Goal: Transaction & Acquisition: Purchase product/service

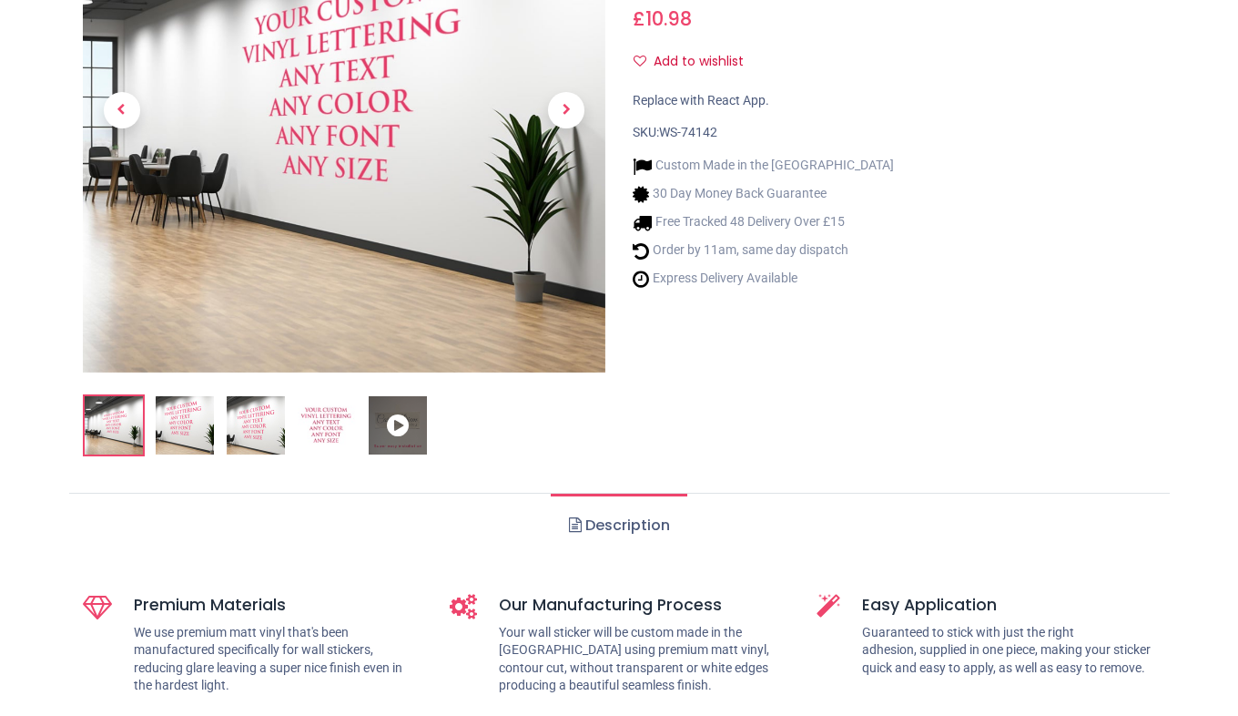
scroll to position [379, 0]
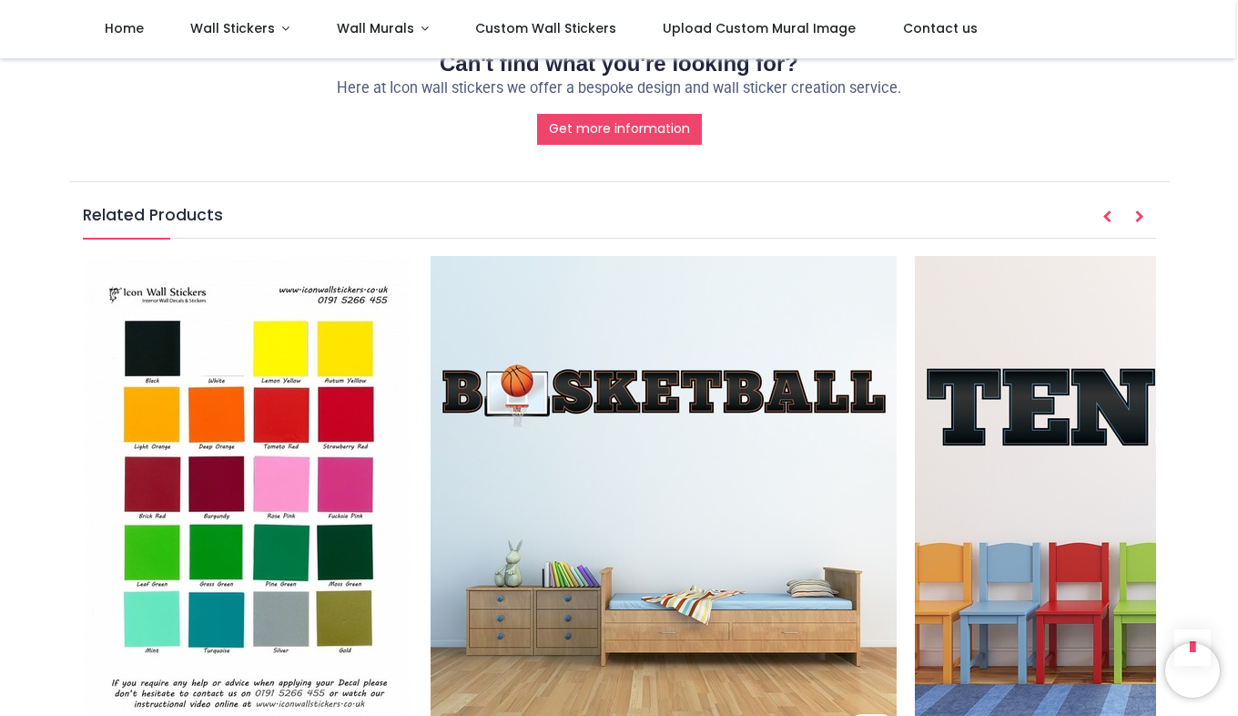
scroll to position [1930, 0]
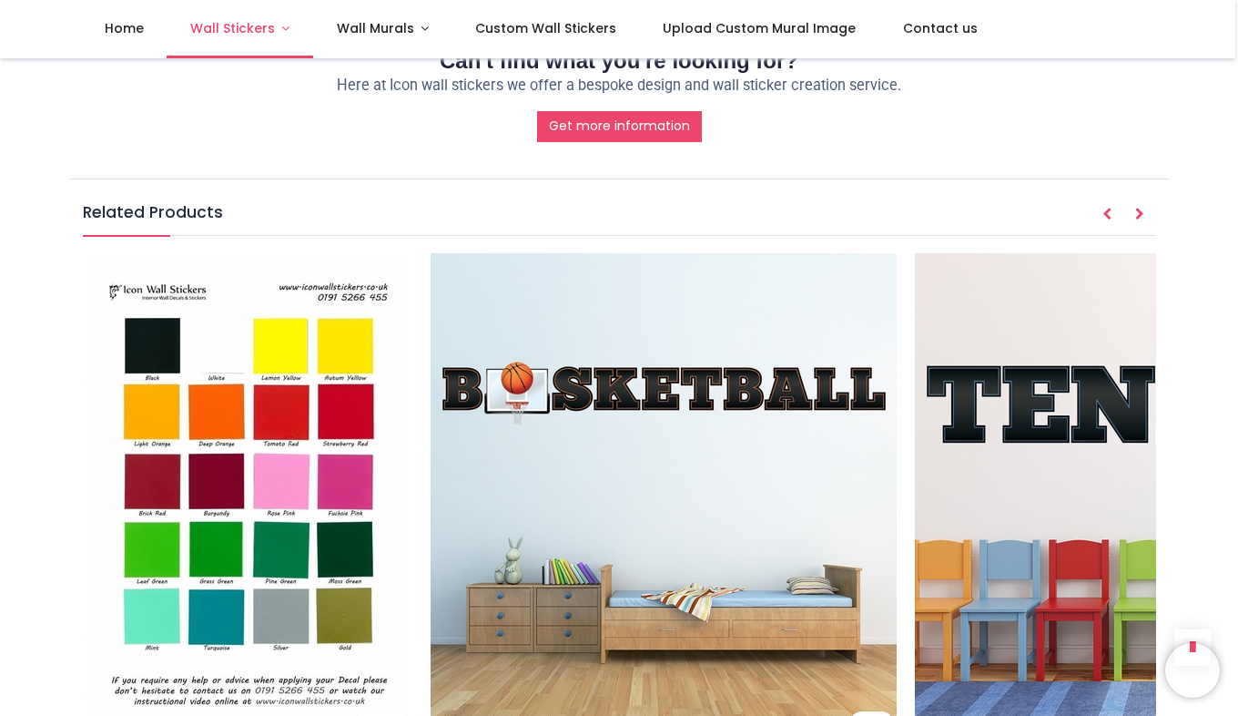
click at [270, 28] on span "Wall Stickers" at bounding box center [234, 28] width 88 height 18
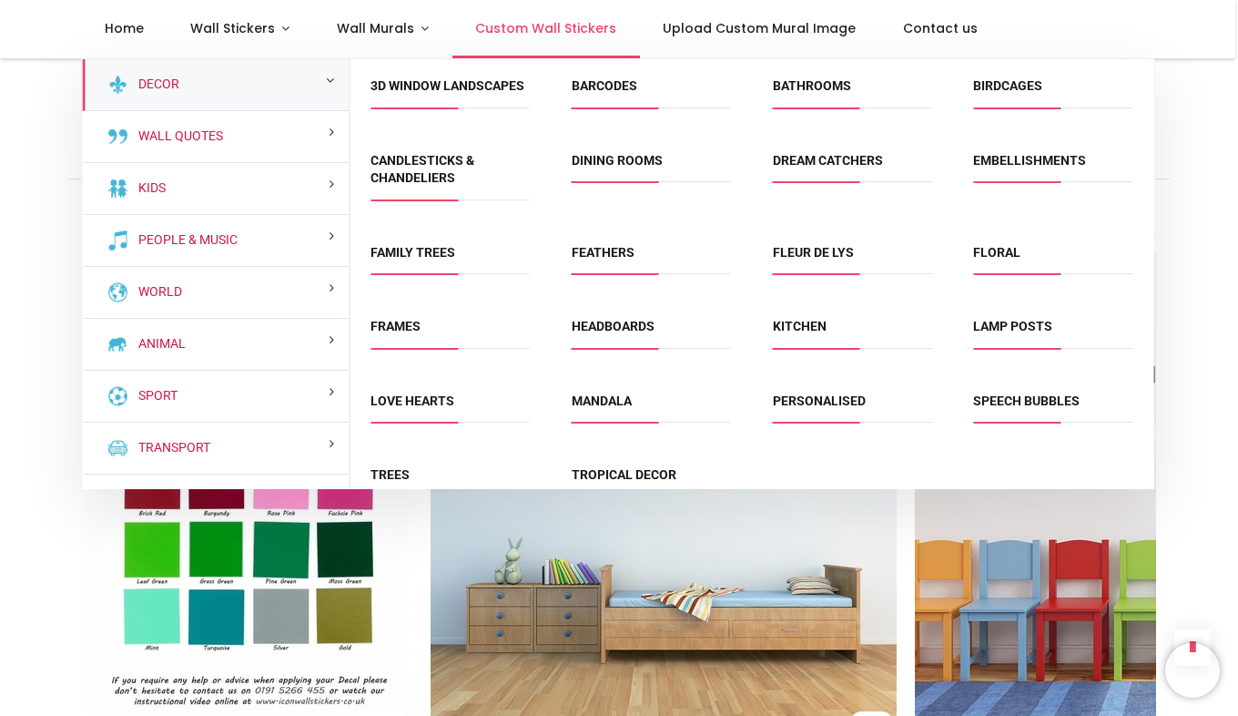
click at [532, 18] on link "Custom Wall Stickers" at bounding box center [547, 29] width 188 height 58
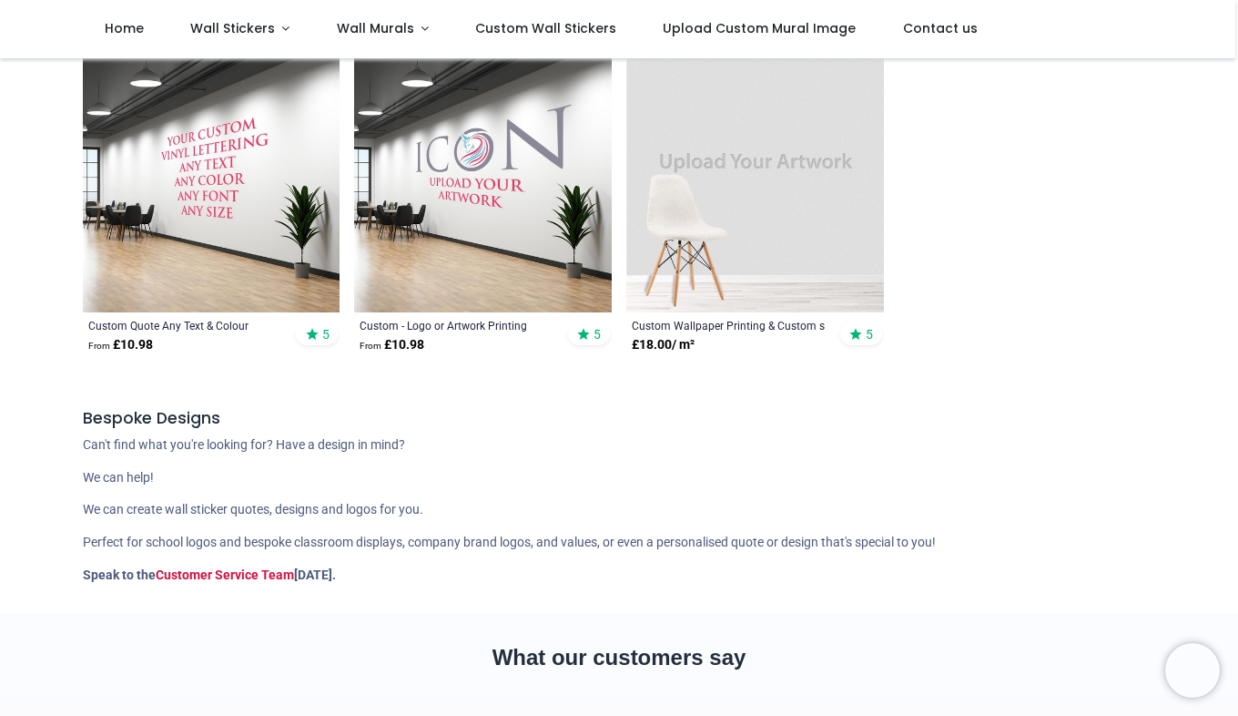
scroll to position [448, 0]
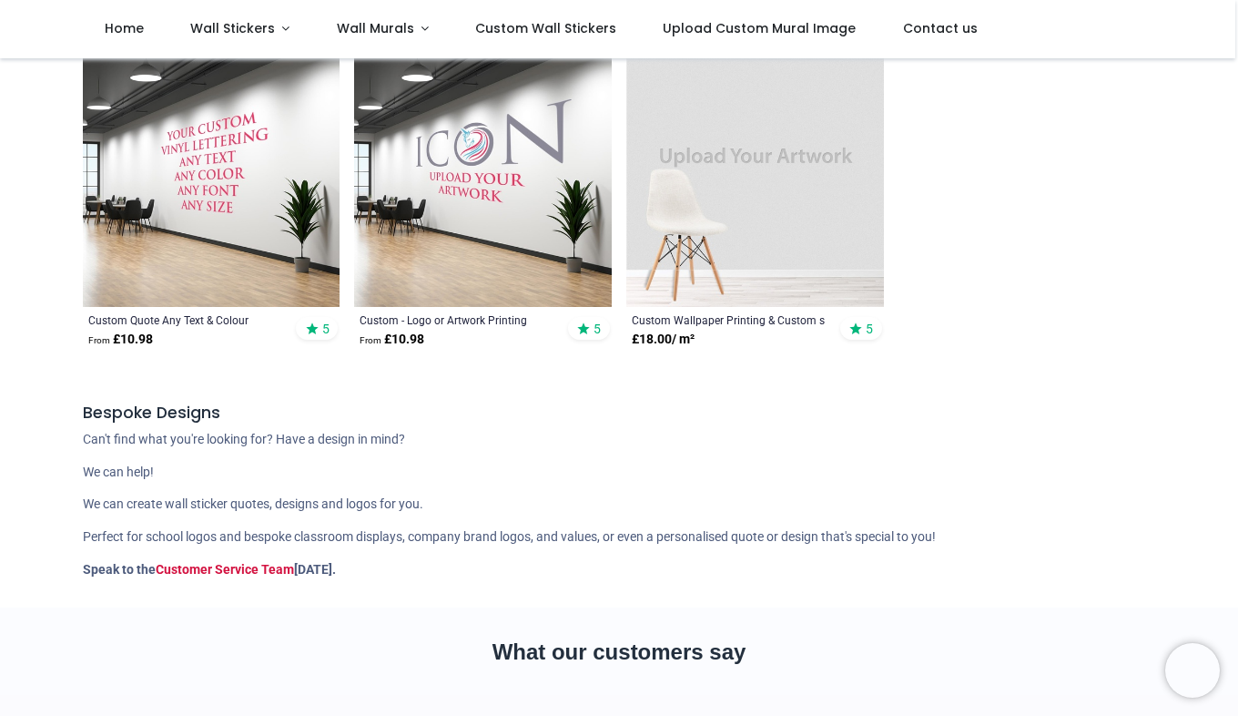
click at [208, 192] on img at bounding box center [212, 178] width 258 height 258
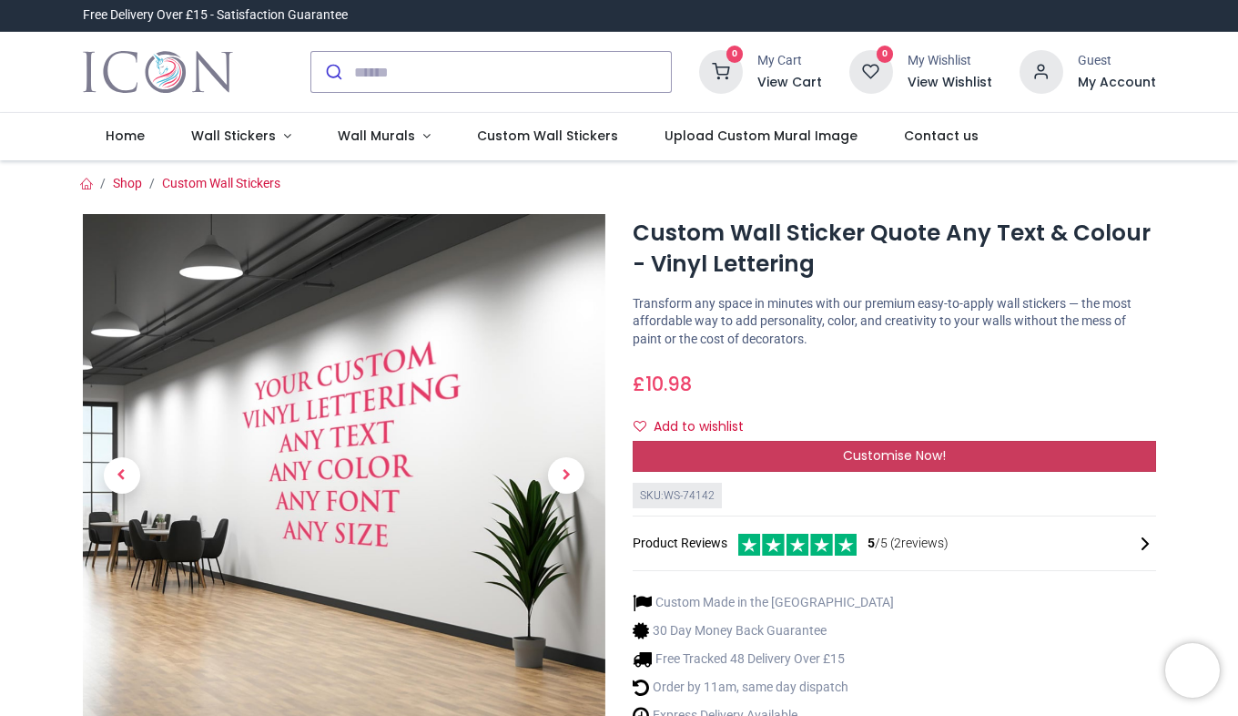
click at [809, 451] on div "Customise Now!" at bounding box center [895, 456] width 524 height 31
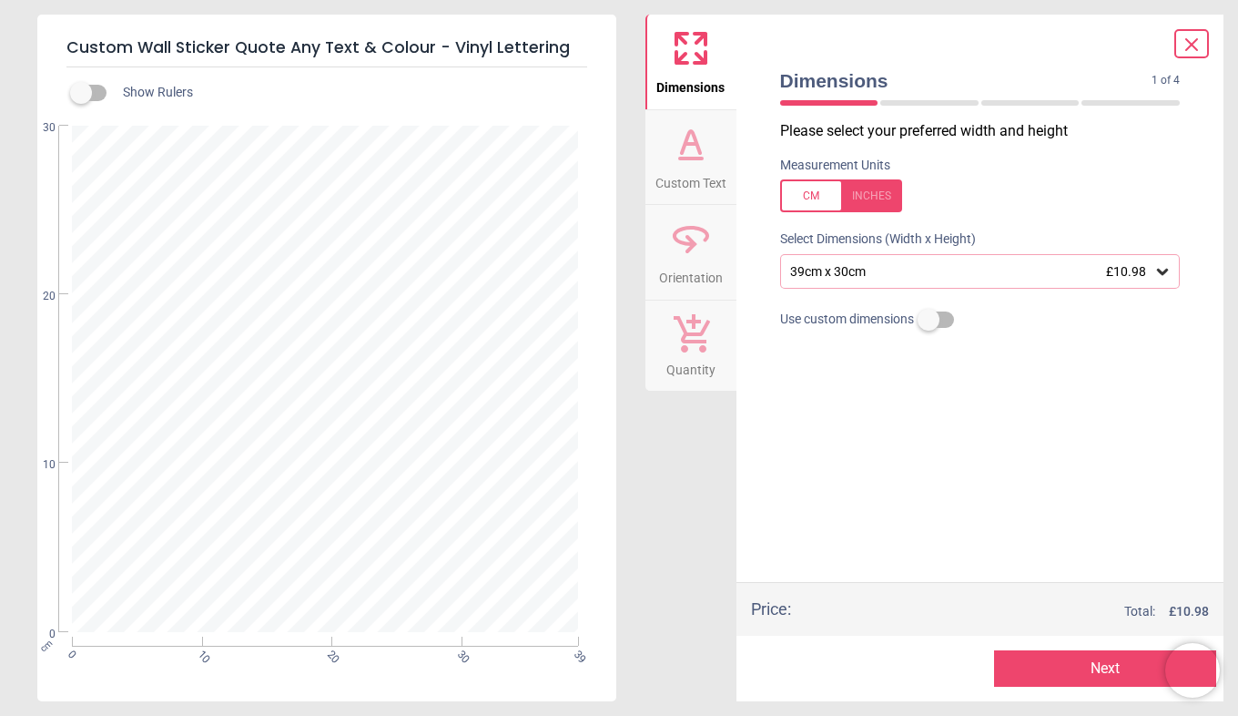
click at [791, 187] on div at bounding box center [841, 195] width 122 height 33
click at [1008, 265] on div "15.4" x 11.8" (1ft 3" x 1ft) £10.98" at bounding box center [972, 271] width 366 height 15
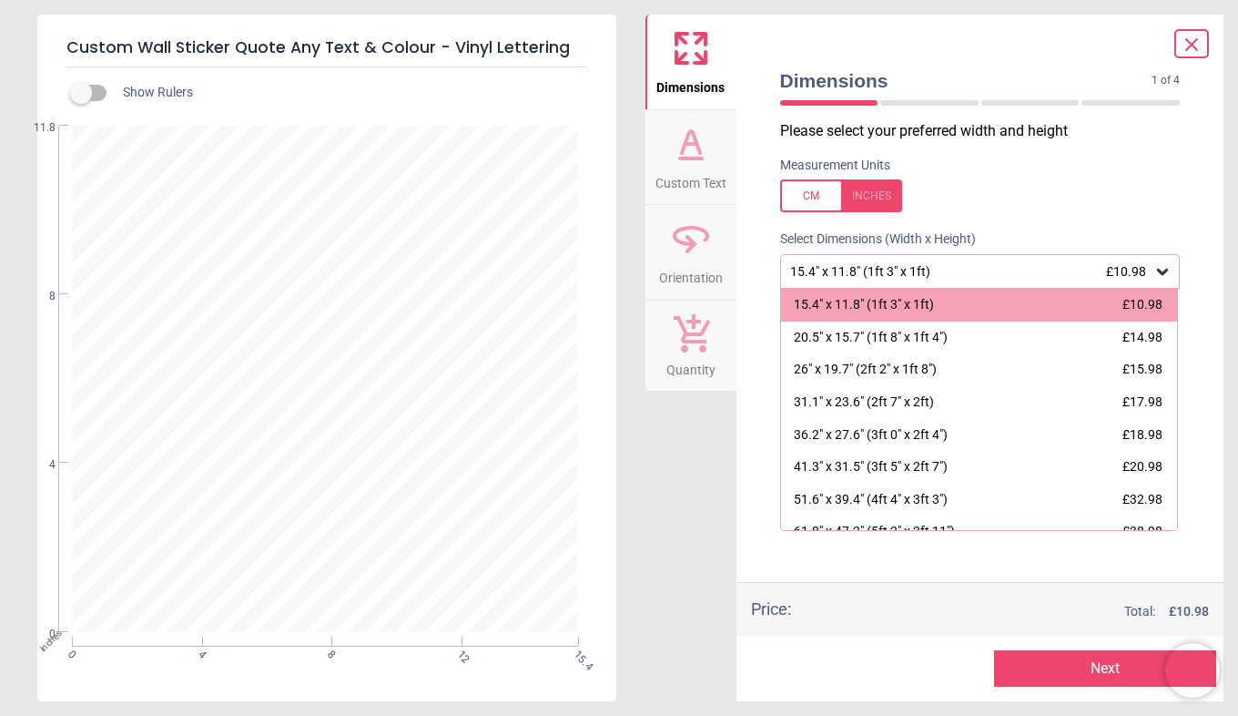
click at [804, 192] on div at bounding box center [841, 195] width 122 height 33
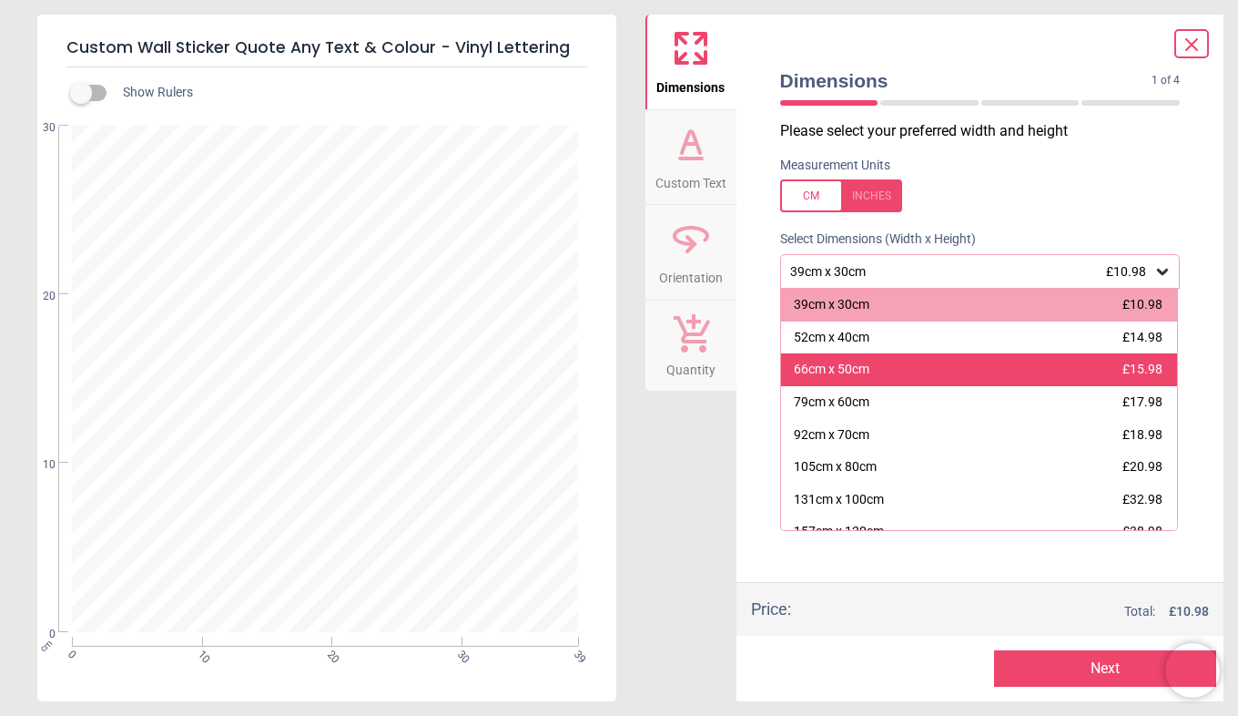
click at [1003, 382] on div "66cm x 50cm £15.98" at bounding box center [979, 369] width 397 height 33
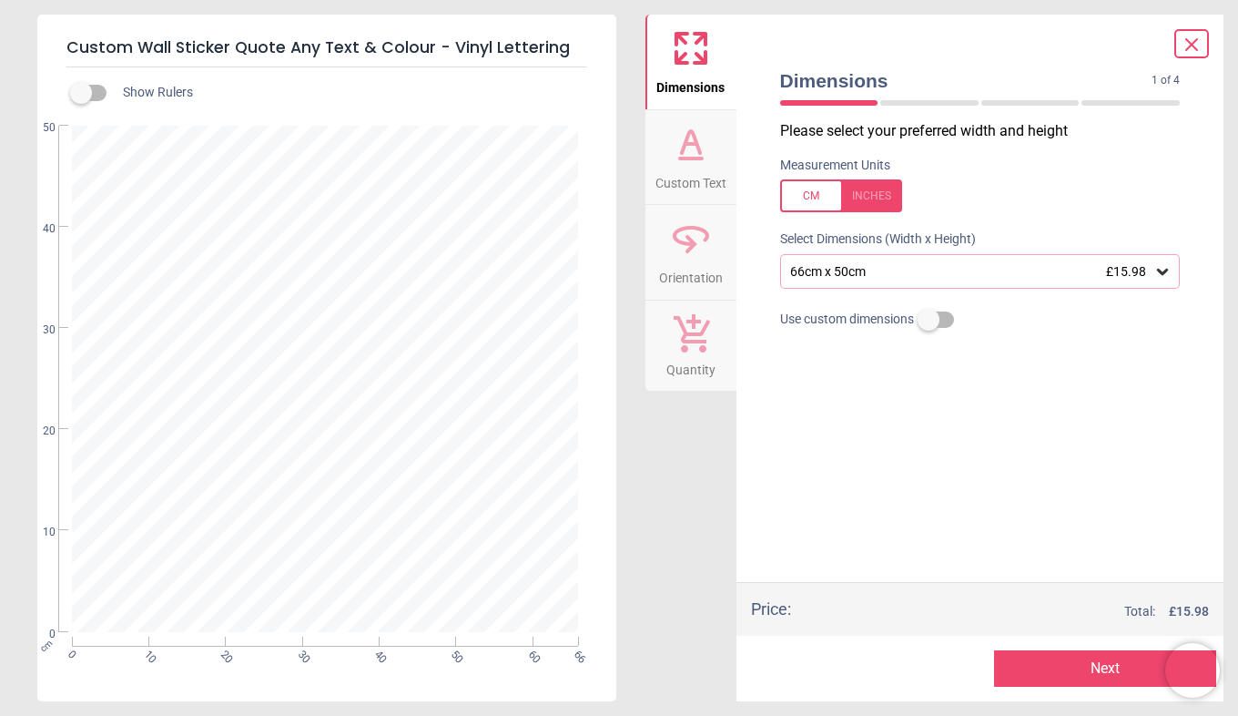
click at [929, 320] on label at bounding box center [929, 320] width 0 height 0
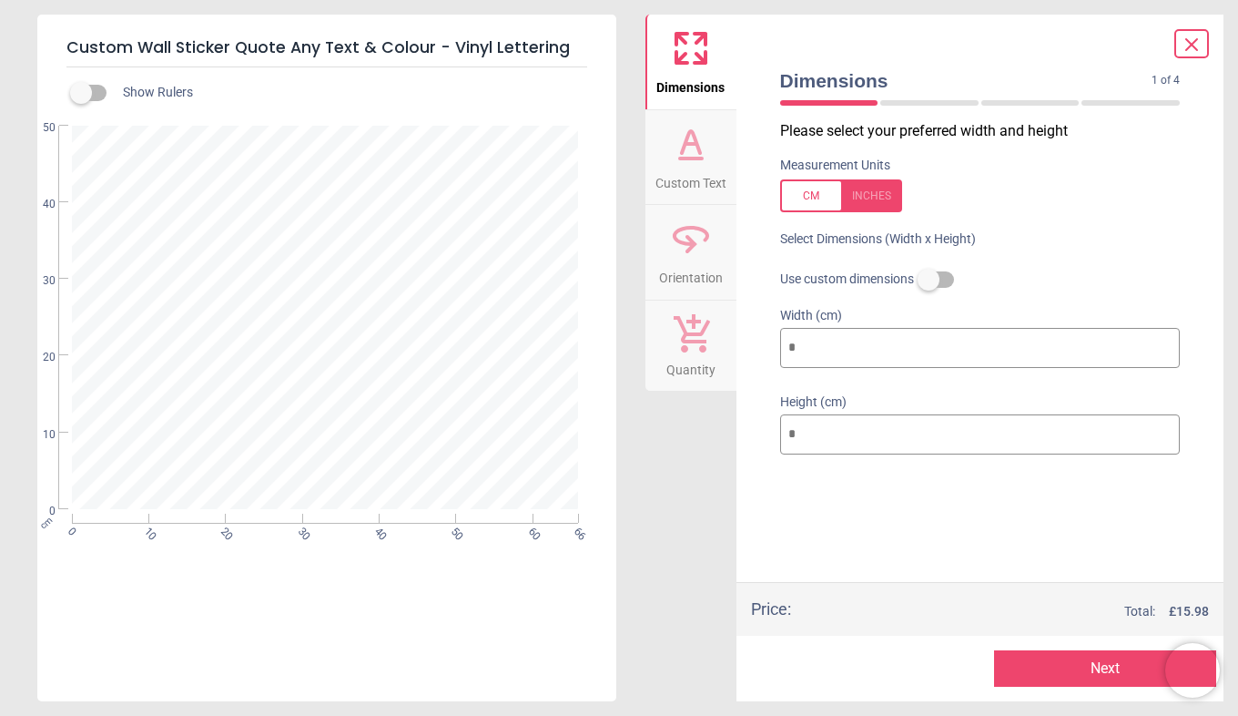
type input "*"
type input "**"
click at [294, 275] on div at bounding box center [326, 306] width 502 height 358
click at [704, 168] on span "Custom Text" at bounding box center [691, 179] width 71 height 27
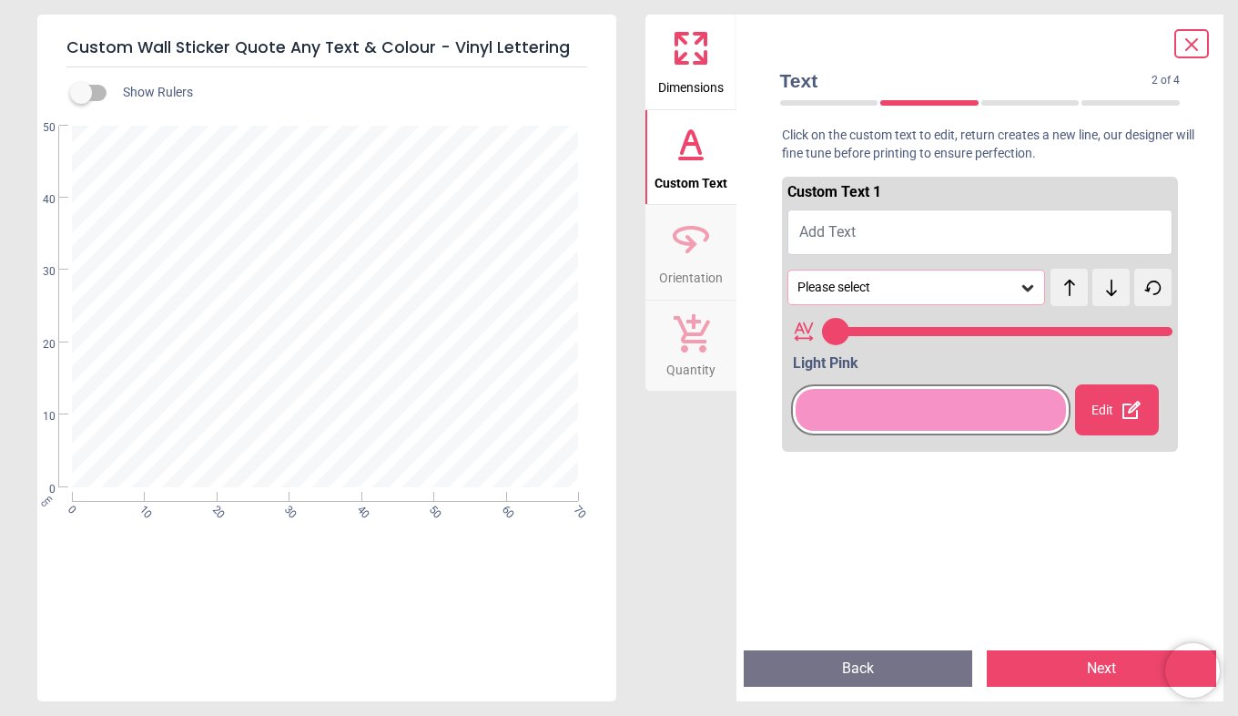
type input "**"
click at [842, 226] on span "Add Text" at bounding box center [827, 231] width 56 height 17
click at [856, 233] on button "Add Text" at bounding box center [981, 232] width 386 height 46
click at [836, 247] on button "Add Text" at bounding box center [981, 232] width 386 height 46
click at [853, 236] on span "Add Text" at bounding box center [827, 231] width 56 height 17
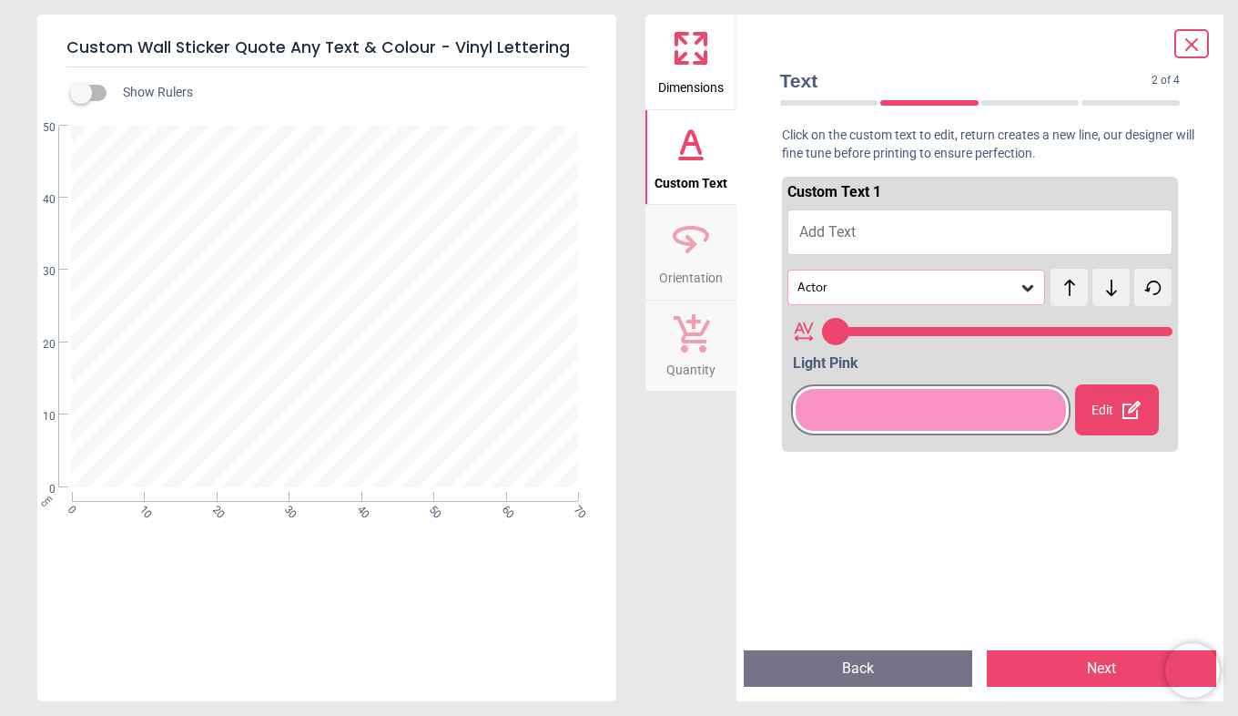
paste textarea "**********"
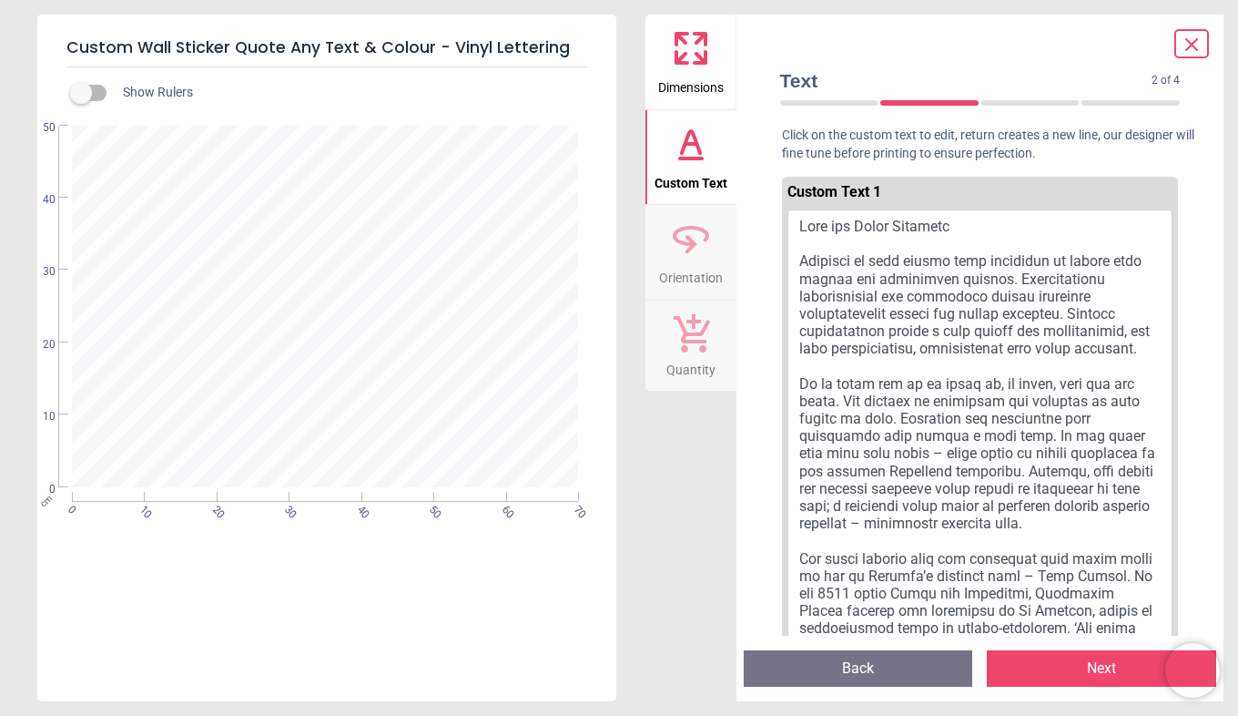
type textarea "**********"
drag, startPoint x: 799, startPoint y: 225, endPoint x: 890, endPoint y: 264, distance: 99.1
click at [890, 264] on button at bounding box center [981, 549] width 386 height 680
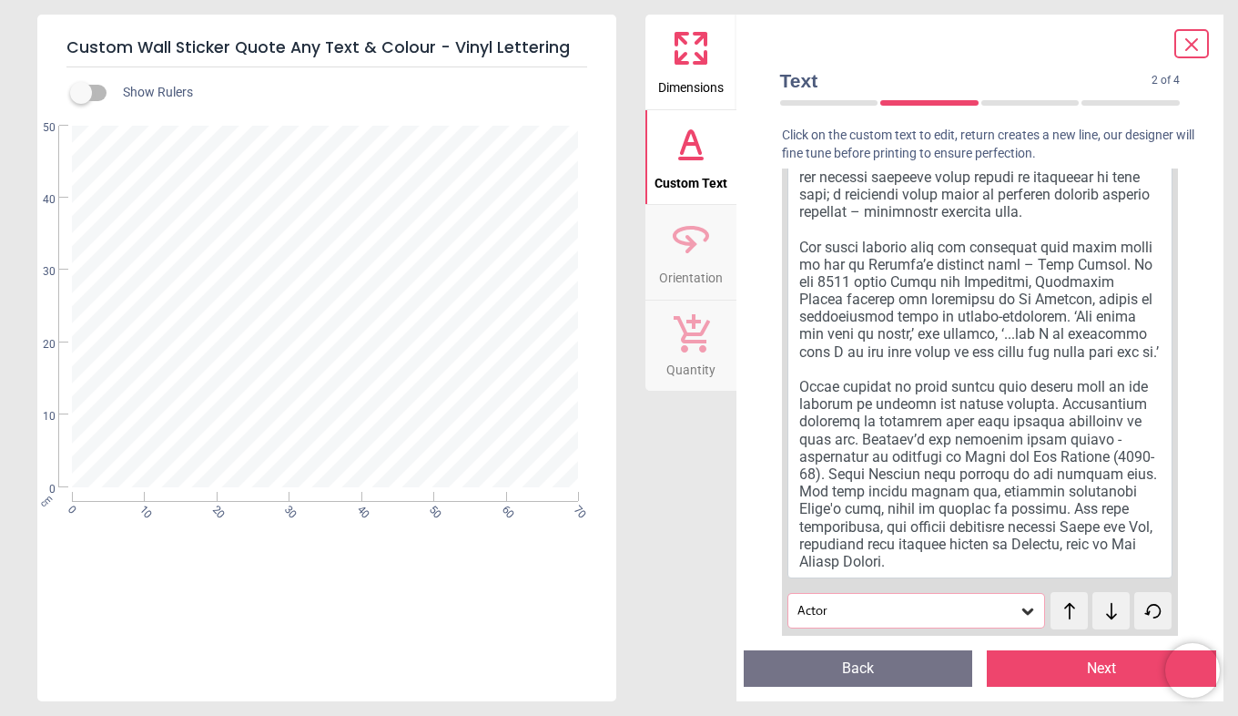
scroll to position [549, 0]
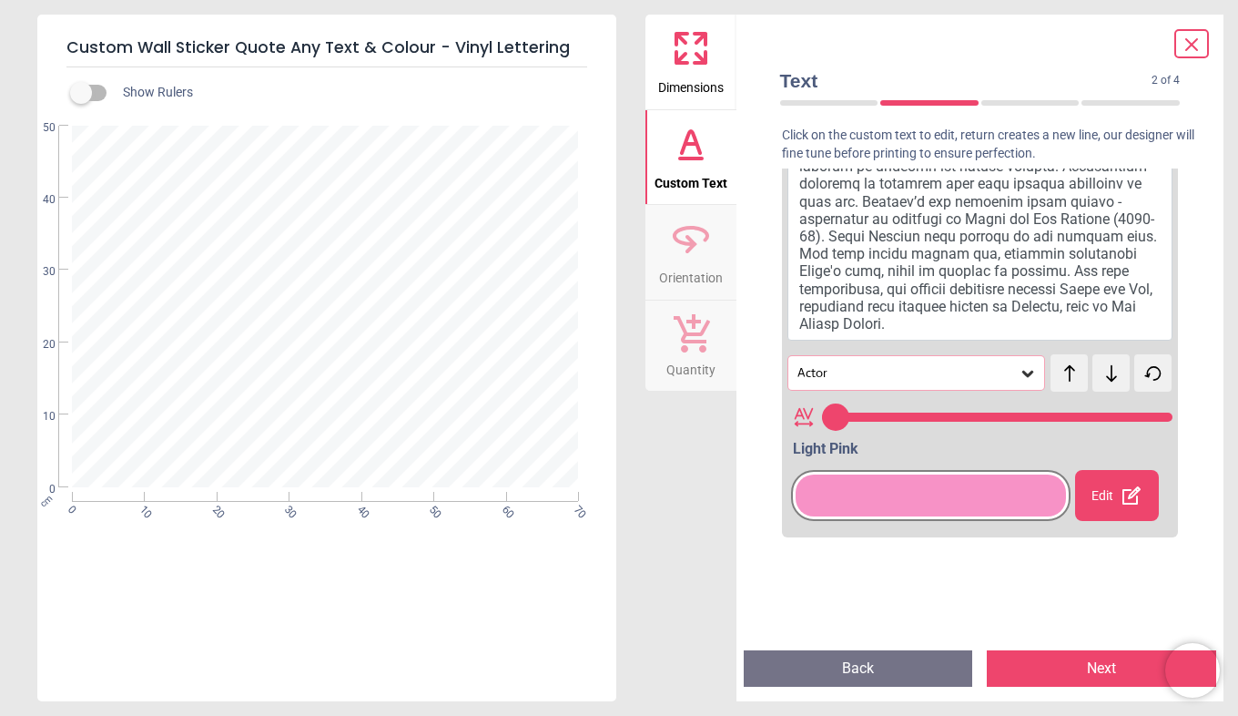
click at [1106, 382] on icon at bounding box center [1111, 373] width 11 height 16
click at [1027, 382] on icon at bounding box center [1028, 373] width 18 height 18
click at [1023, 377] on icon at bounding box center [1028, 374] width 11 height 6
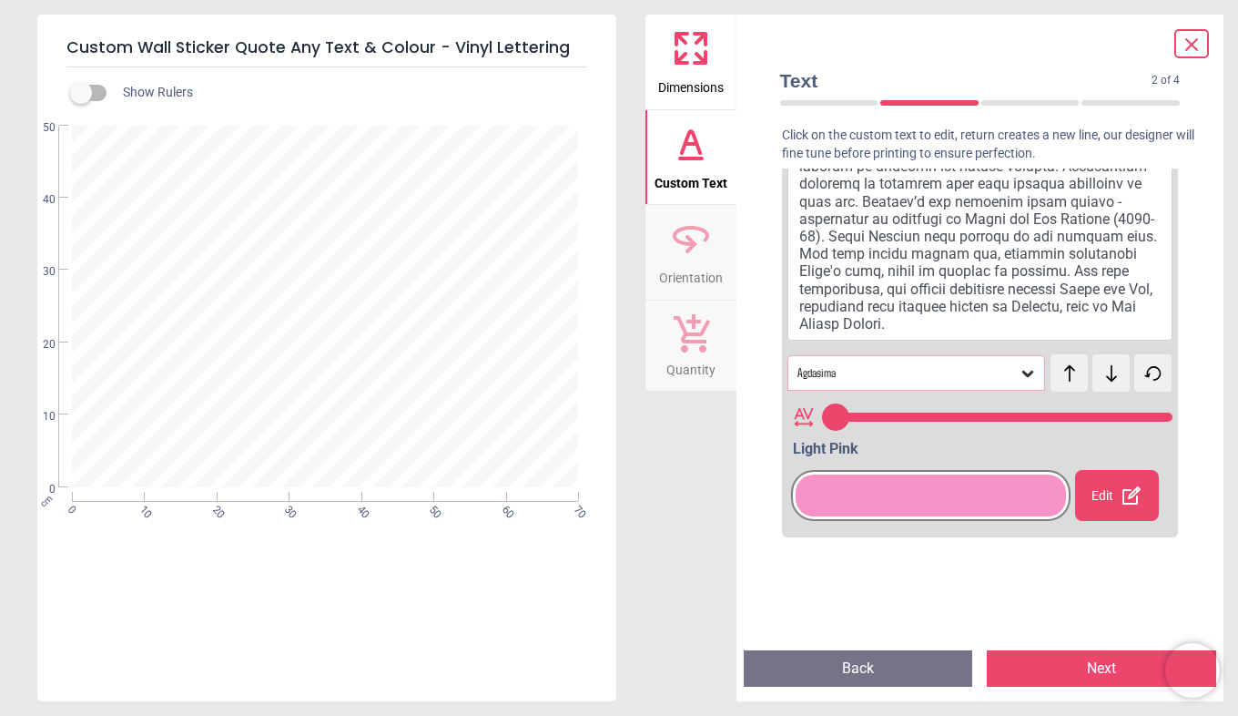
click at [933, 514] on div at bounding box center [931, 495] width 270 height 42
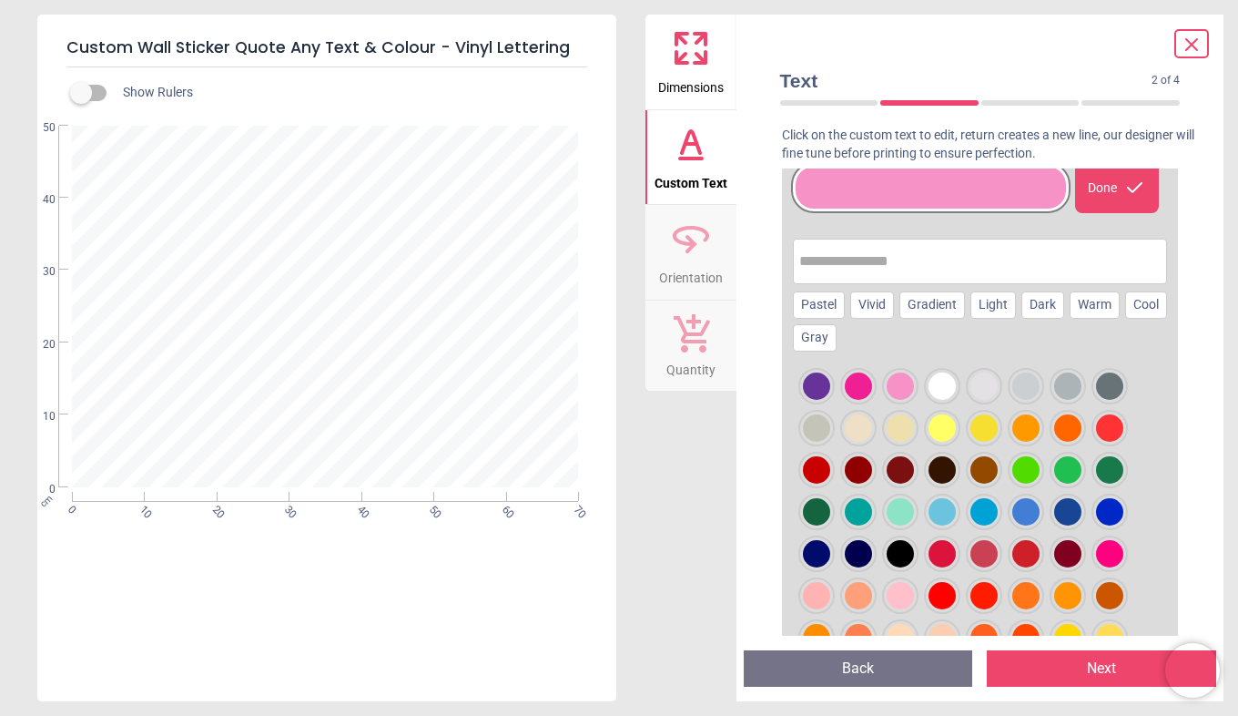
scroll to position [855, 0]
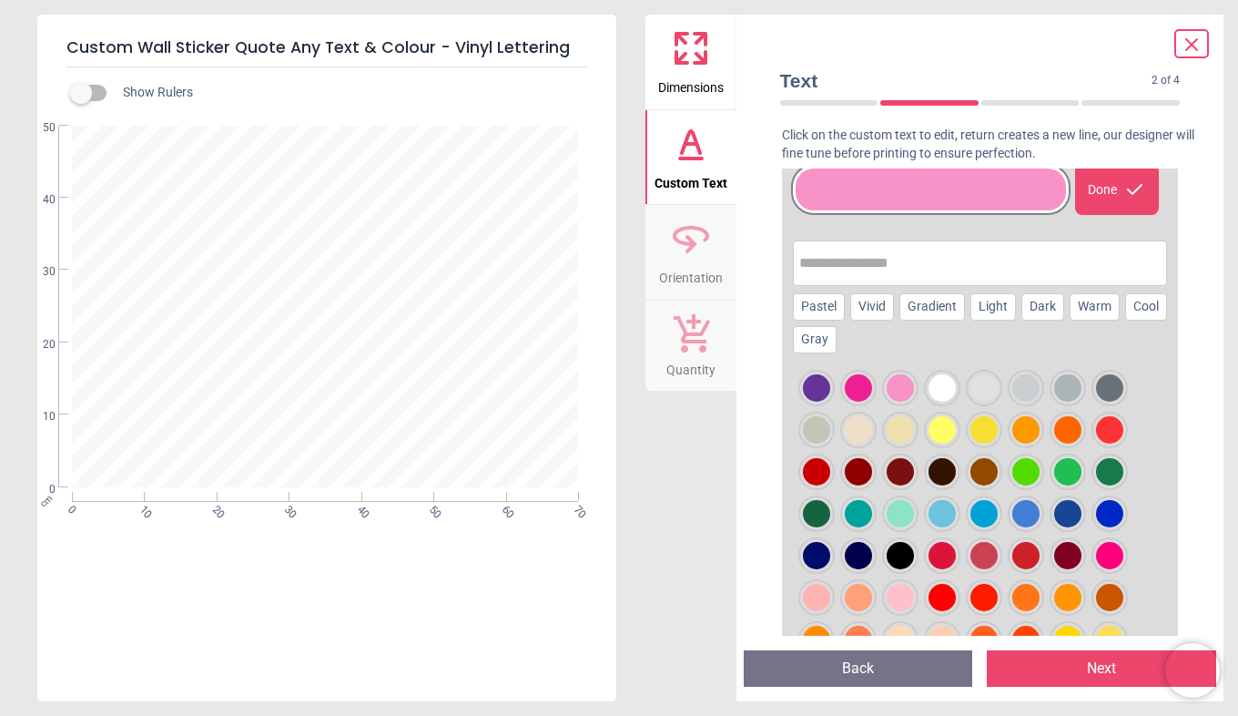
click at [946, 485] on div at bounding box center [942, 471] width 27 height 27
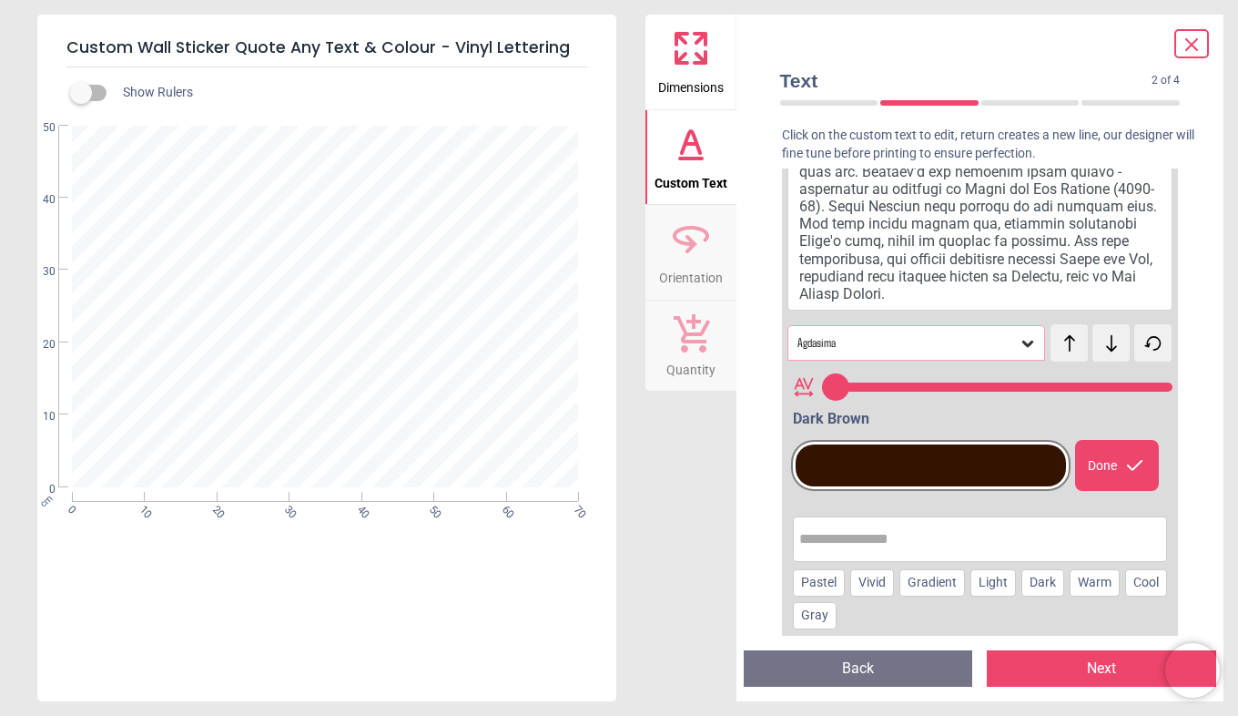
scroll to position [472, 0]
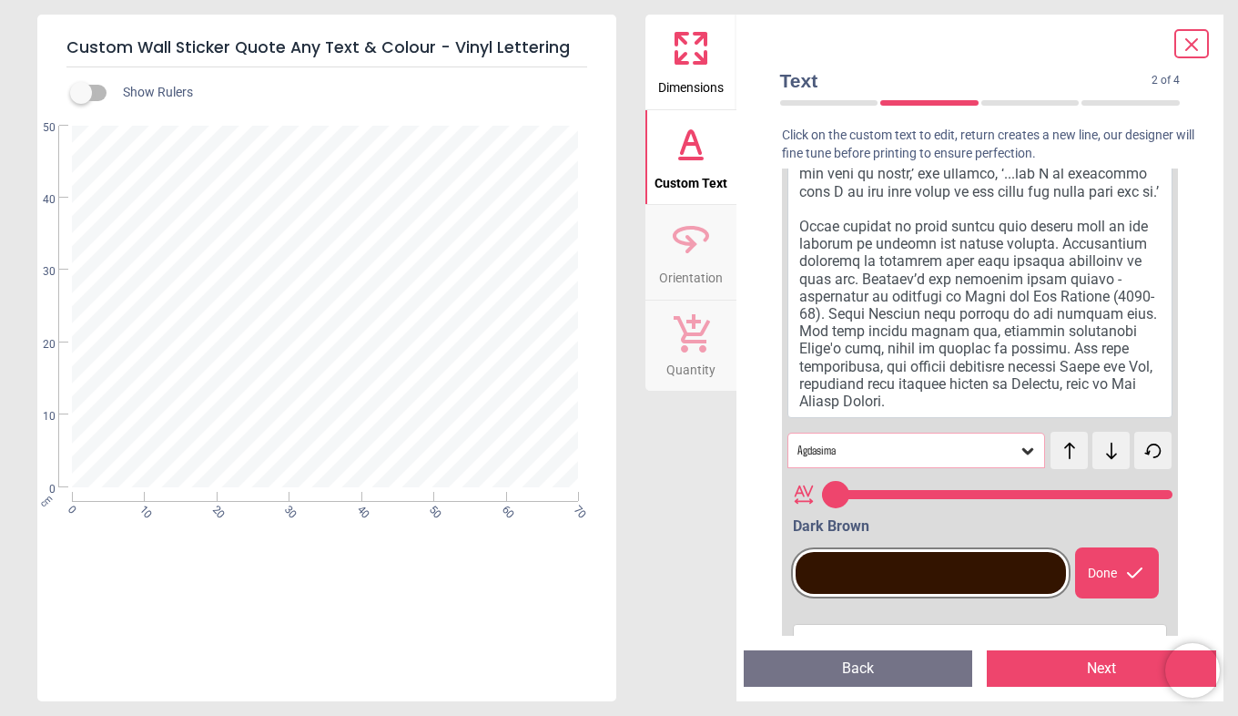
click at [974, 458] on div "Agdasima" at bounding box center [908, 450] width 224 height 15
click at [934, 458] on div "Agdasima" at bounding box center [917, 450] width 259 height 35
click at [1019, 460] on icon at bounding box center [1028, 451] width 18 height 18
drag, startPoint x: 840, startPoint y: 513, endPoint x: 933, endPoint y: 516, distance: 93.9
click at [933, 499] on input "range" at bounding box center [997, 494] width 351 height 9
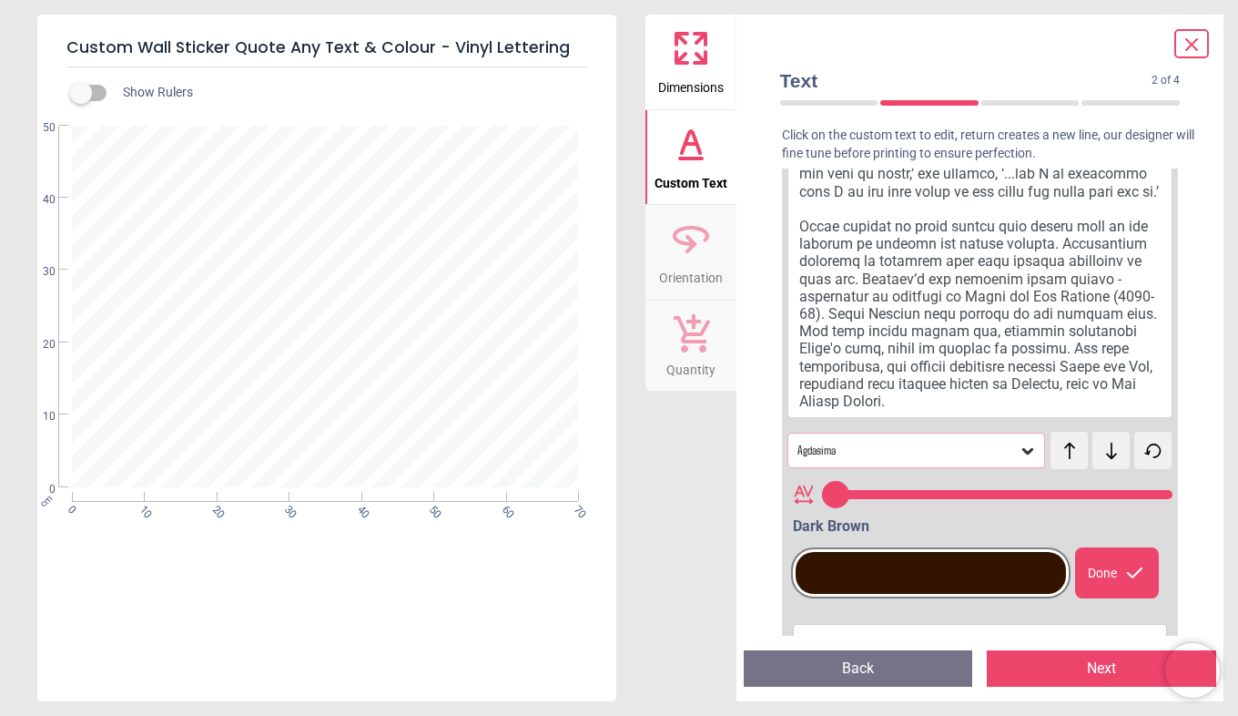
drag, startPoint x: 834, startPoint y: 512, endPoint x: 921, endPoint y: 512, distance: 87.4
click at [921, 499] on input "range" at bounding box center [997, 494] width 351 height 9
click at [852, 458] on div "Agdasima" at bounding box center [908, 450] width 224 height 15
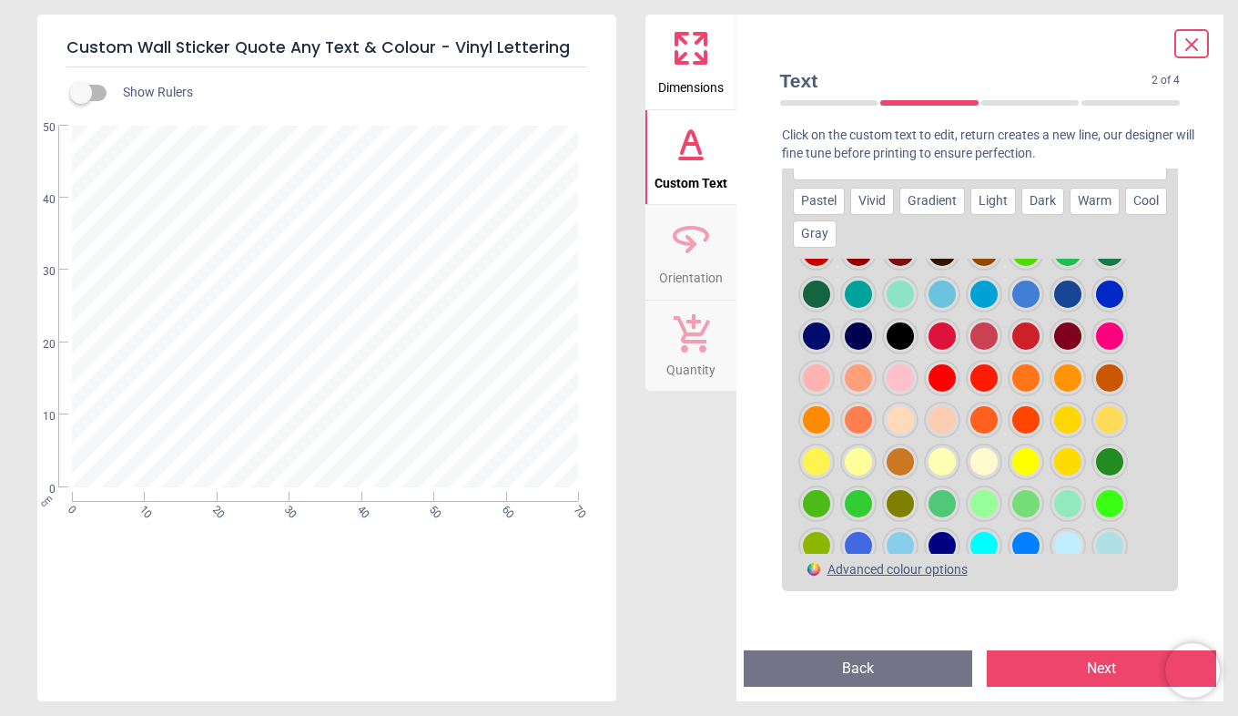
scroll to position [109, 0]
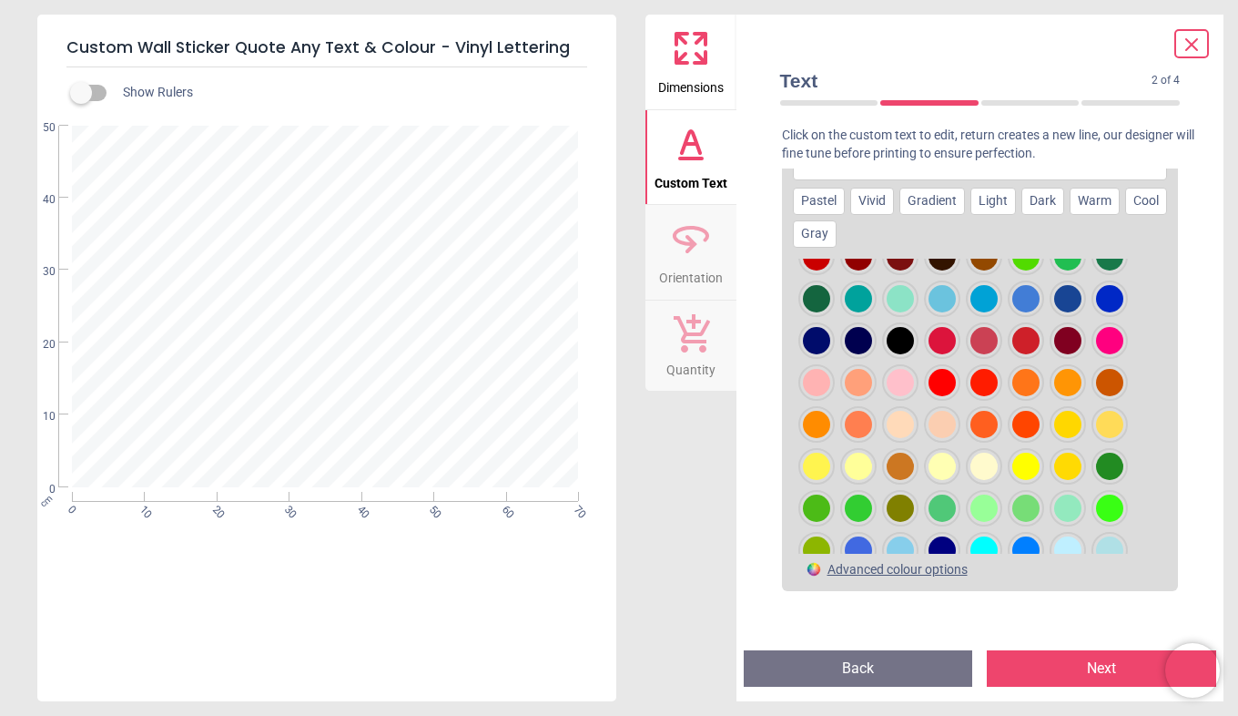
click at [891, 354] on div at bounding box center [900, 340] width 27 height 27
type input "**"
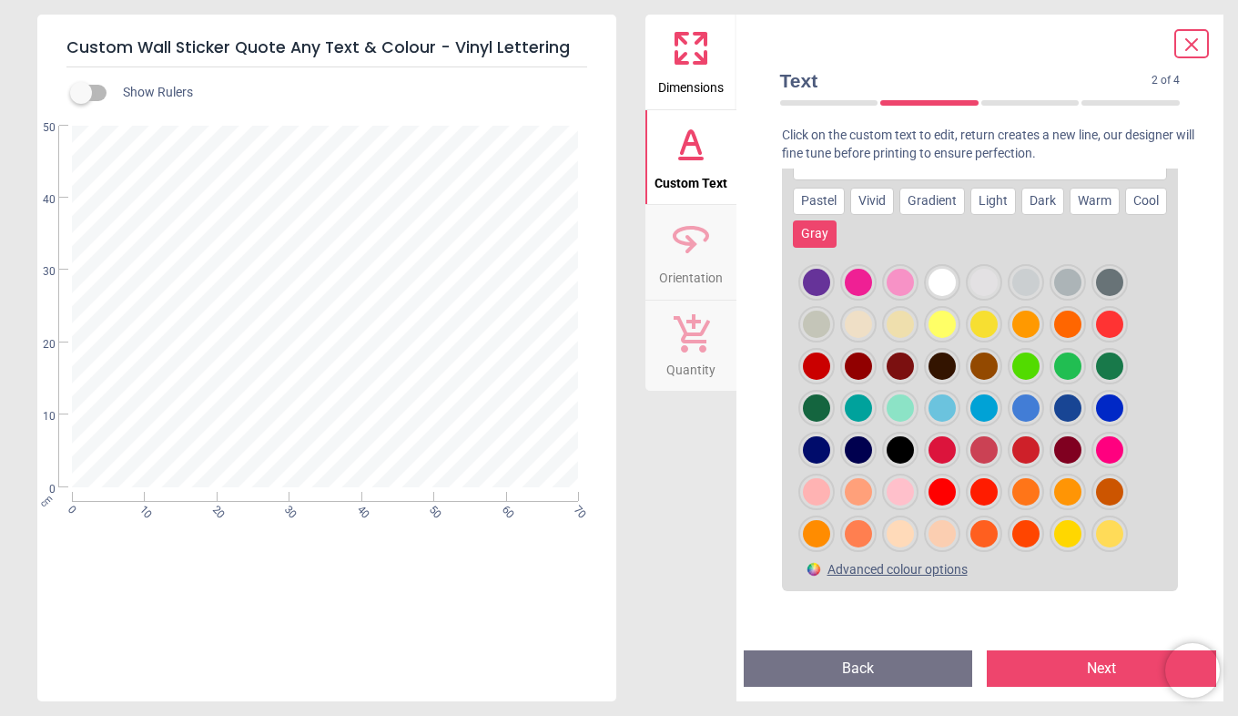
drag, startPoint x: 891, startPoint y: 357, endPoint x: 854, endPoint y: 255, distance: 108.6
click at [854, 255] on div "Pastel Vivid Gradient Light Dark Warm Cool Gray Advanced colour options" at bounding box center [980, 352] width 375 height 465
click at [837, 248] on div "Gray" at bounding box center [815, 233] width 44 height 27
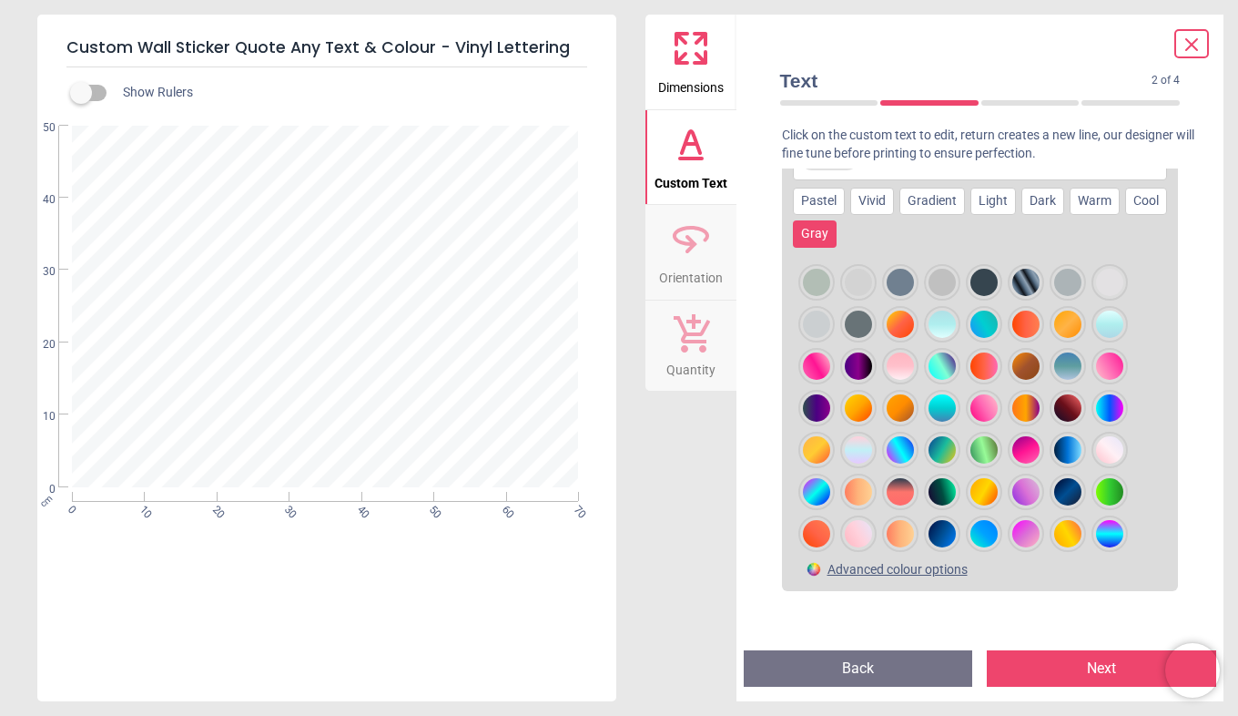
click at [841, 165] on button "×" at bounding box center [843, 157] width 15 height 15
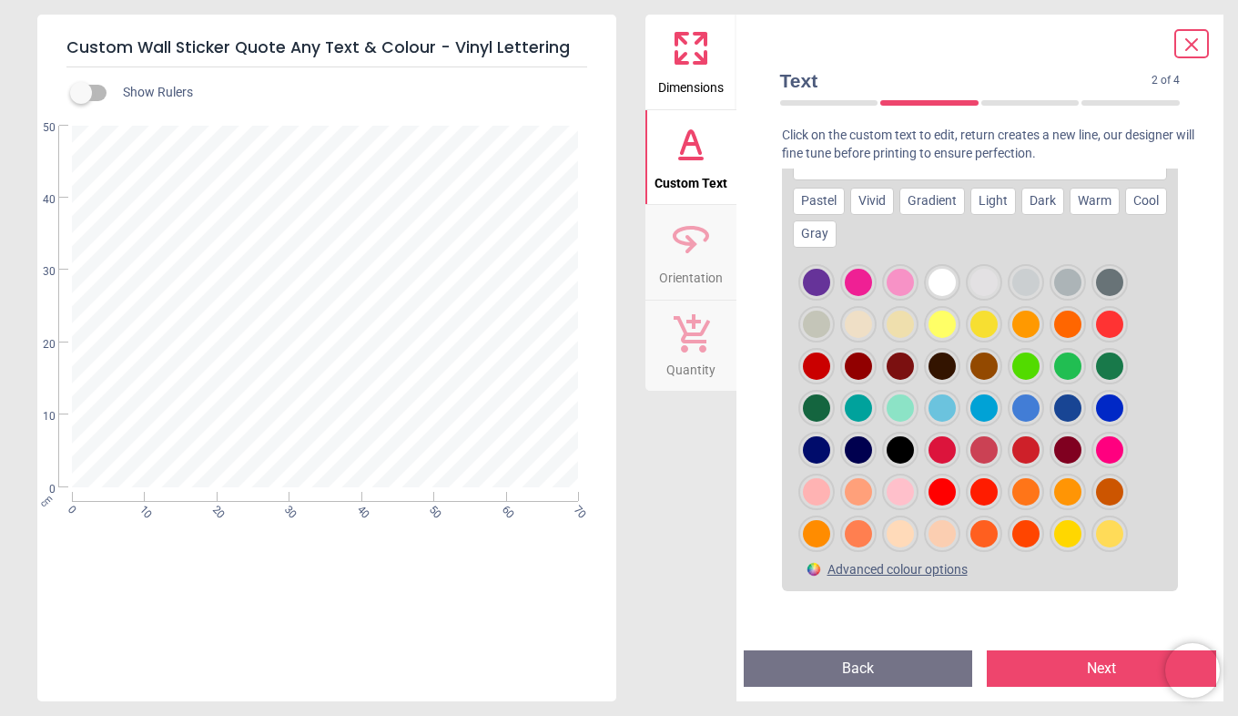
click at [841, 176] on input "text" at bounding box center [980, 157] width 362 height 36
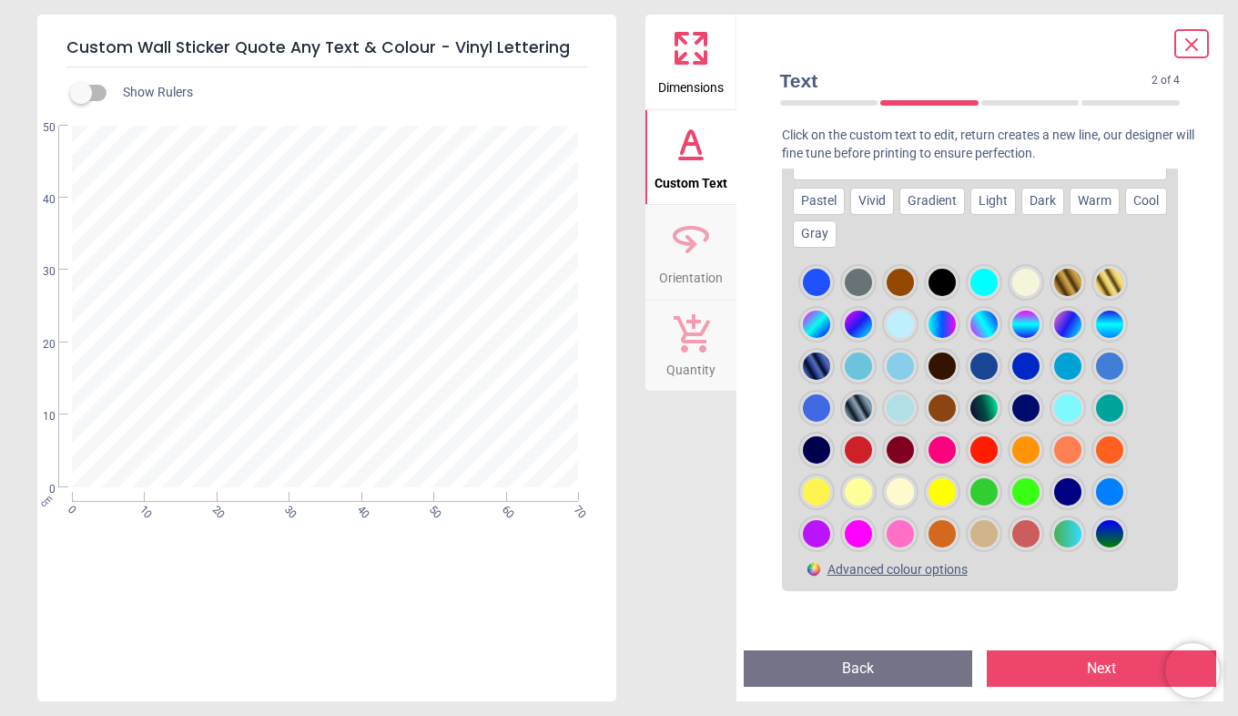
scroll to position [958, 0]
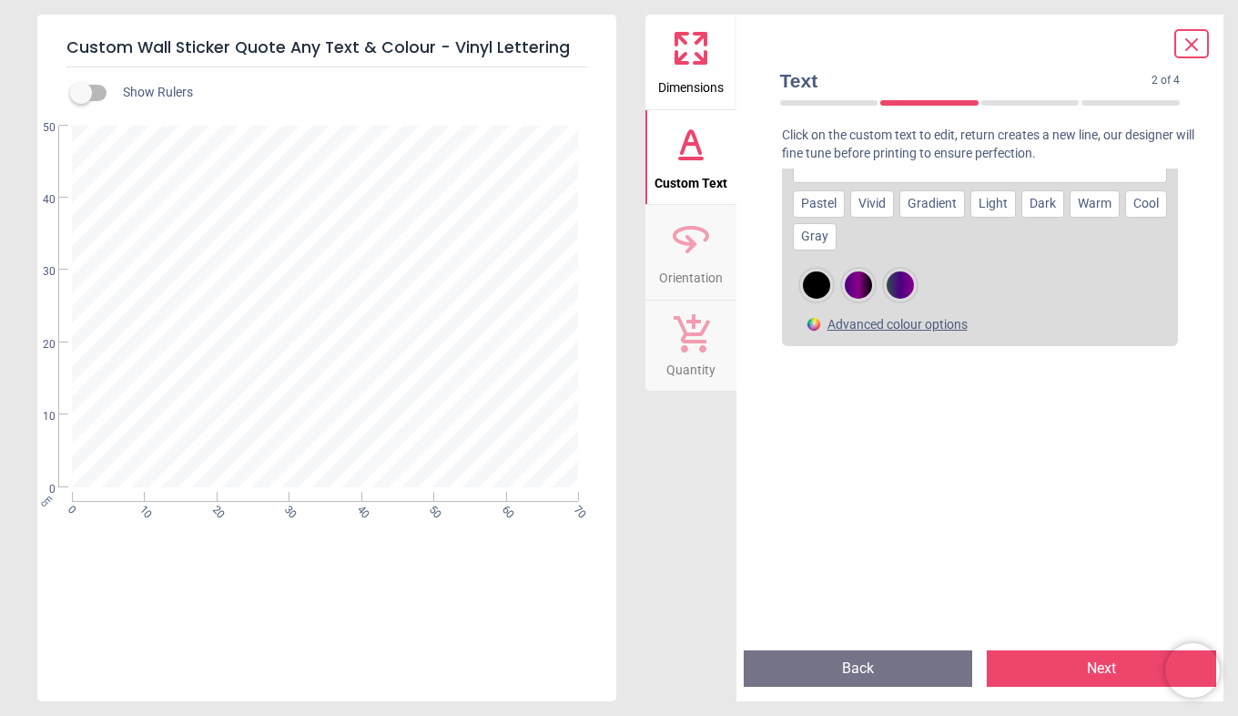
type input "***"
click at [813, 299] on div at bounding box center [816, 284] width 27 height 27
type input "**"
click at [853, 178] on input "***" at bounding box center [980, 160] width 362 height 36
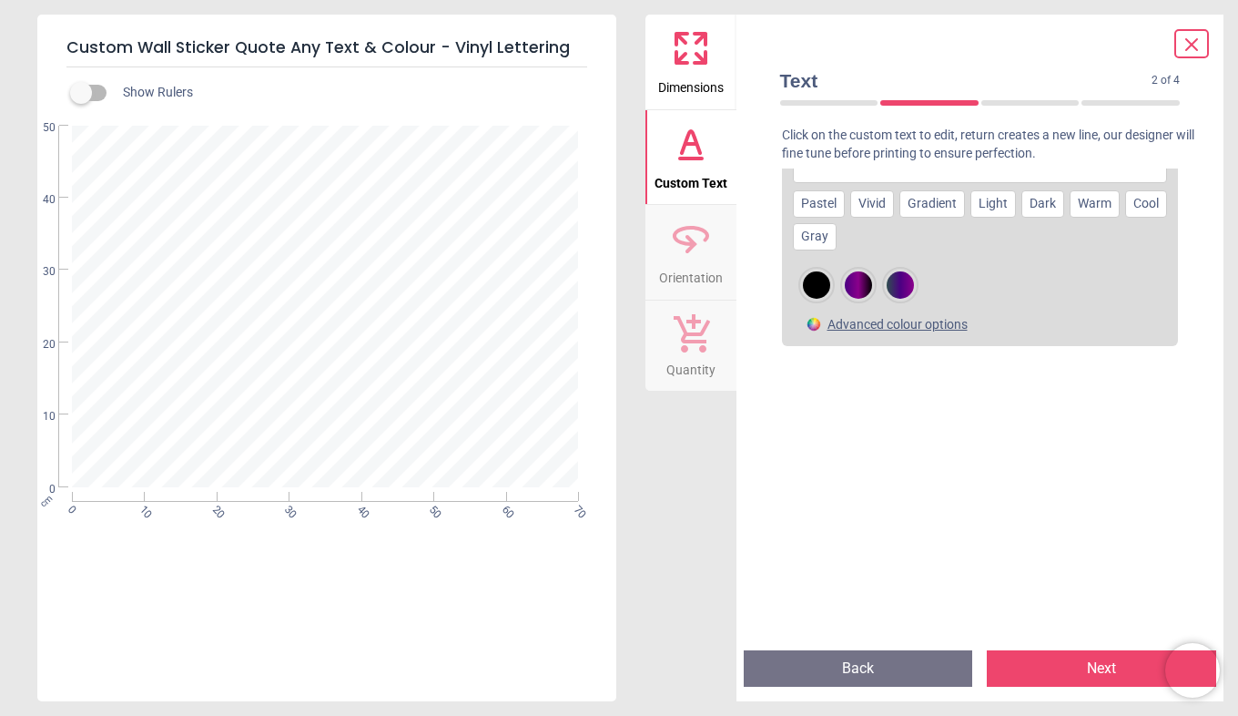
type input "*****"
click at [811, 299] on div at bounding box center [816, 284] width 27 height 27
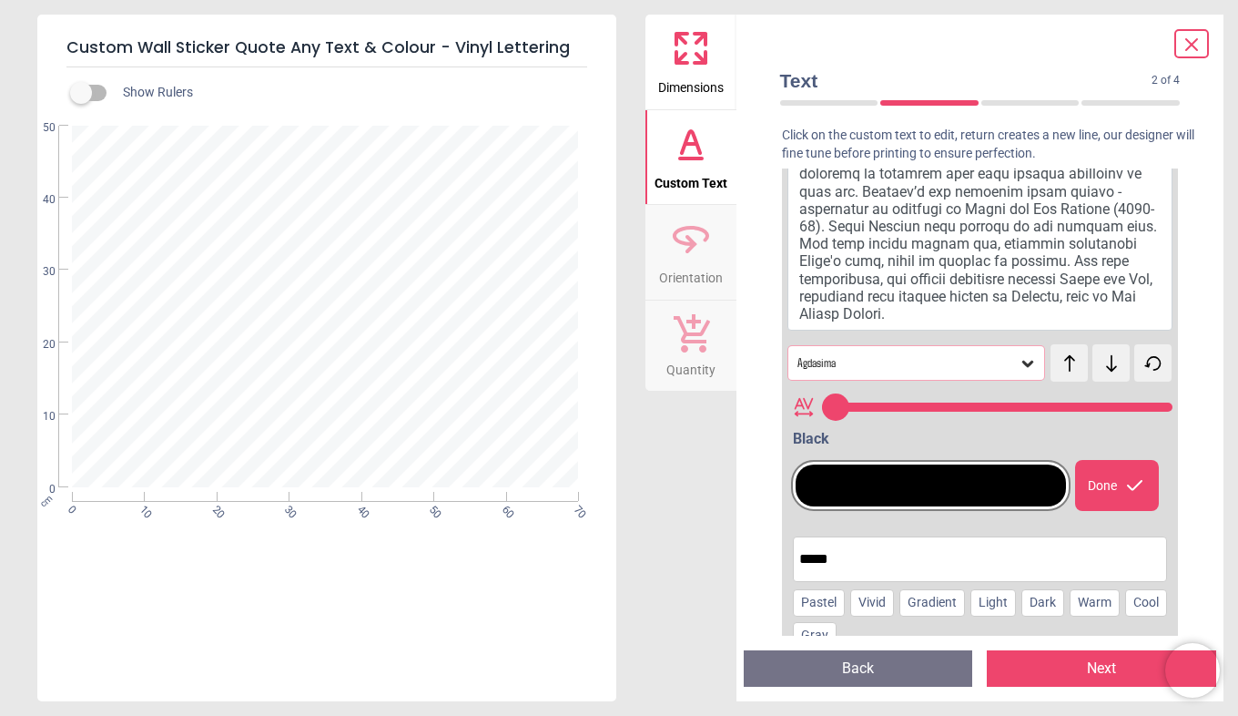
scroll to position [580, 0]
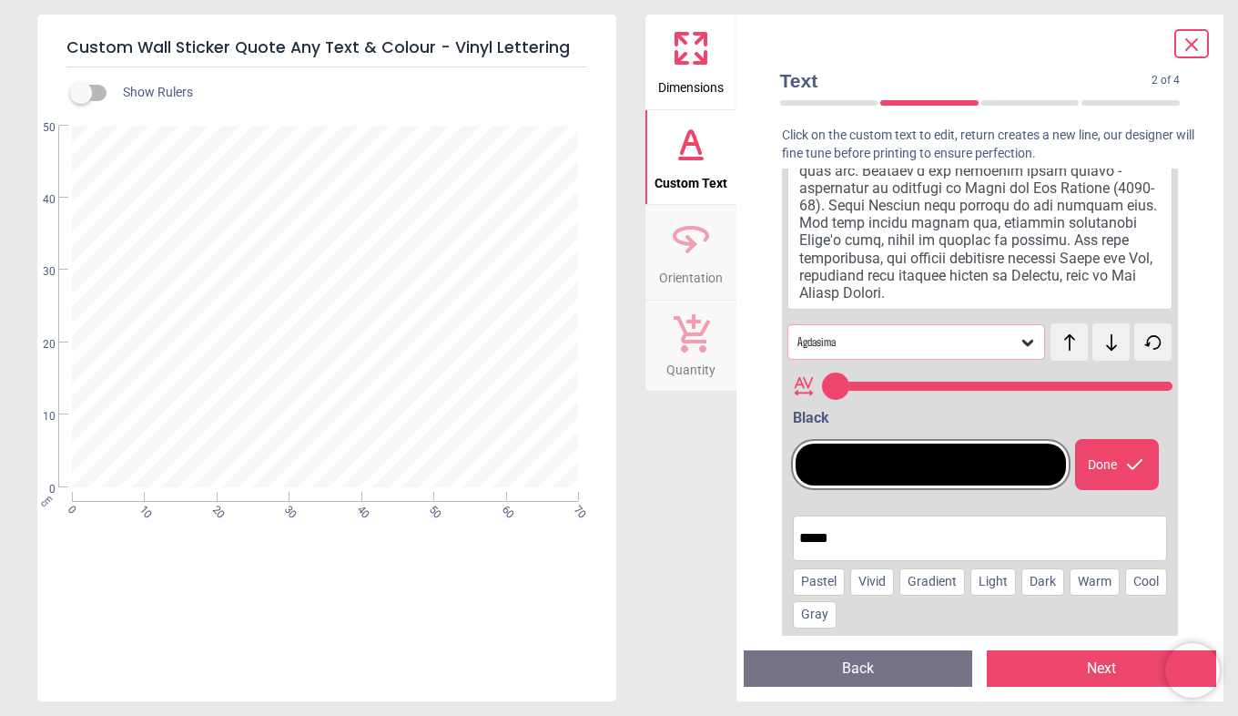
click at [1113, 479] on div "Done" at bounding box center [1117, 464] width 84 height 51
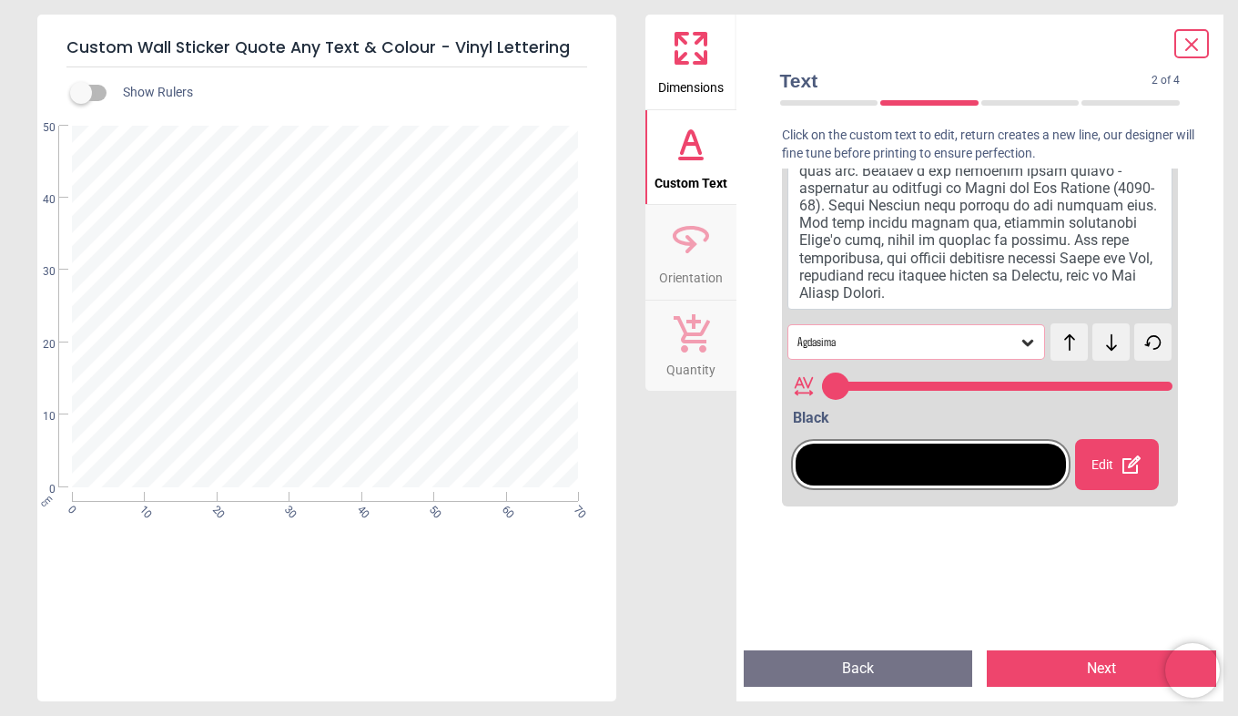
drag, startPoint x: 845, startPoint y: 400, endPoint x: 956, endPoint y: 410, distance: 111.5
click at [956, 391] on input "range" at bounding box center [997, 386] width 351 height 9
click at [970, 391] on input "range" at bounding box center [997, 386] width 351 height 9
click at [1098, 351] on icon at bounding box center [1111, 342] width 27 height 18
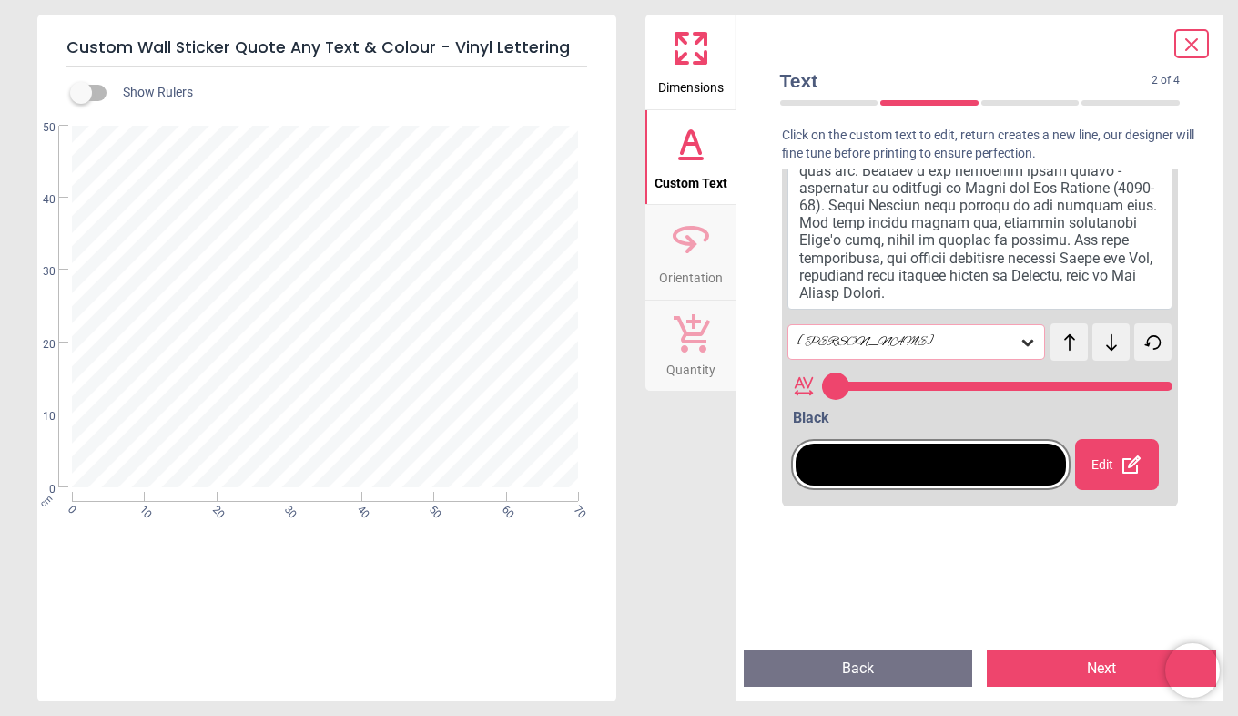
click at [1098, 351] on icon at bounding box center [1111, 342] width 27 height 18
click at [1066, 343] on div "test test" at bounding box center [1066, 333] width 30 height 20
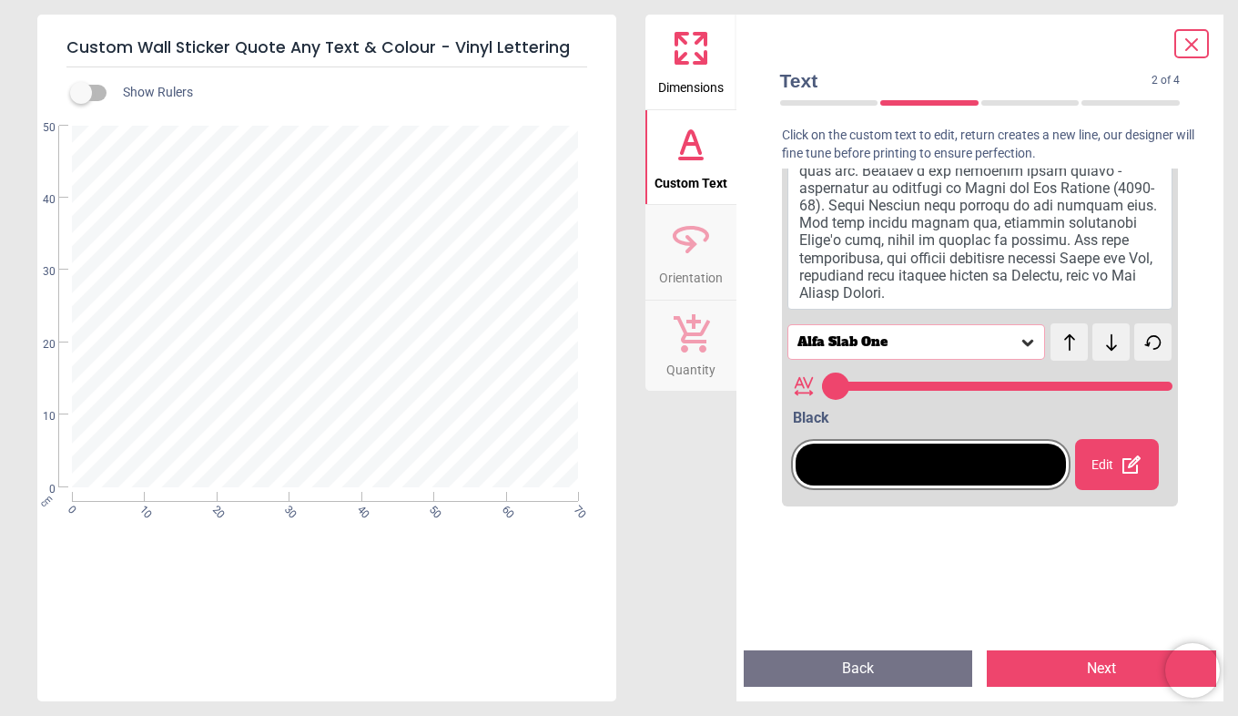
click at [1066, 343] on div "test test" at bounding box center [1066, 333] width 30 height 20
drag, startPoint x: 1066, startPoint y: 361, endPoint x: 1005, endPoint y: 364, distance: 61.1
click at [1005, 350] on div "Alfa Slab One" at bounding box center [908, 341] width 224 height 15
click at [1023, 351] on icon at bounding box center [1028, 342] width 18 height 18
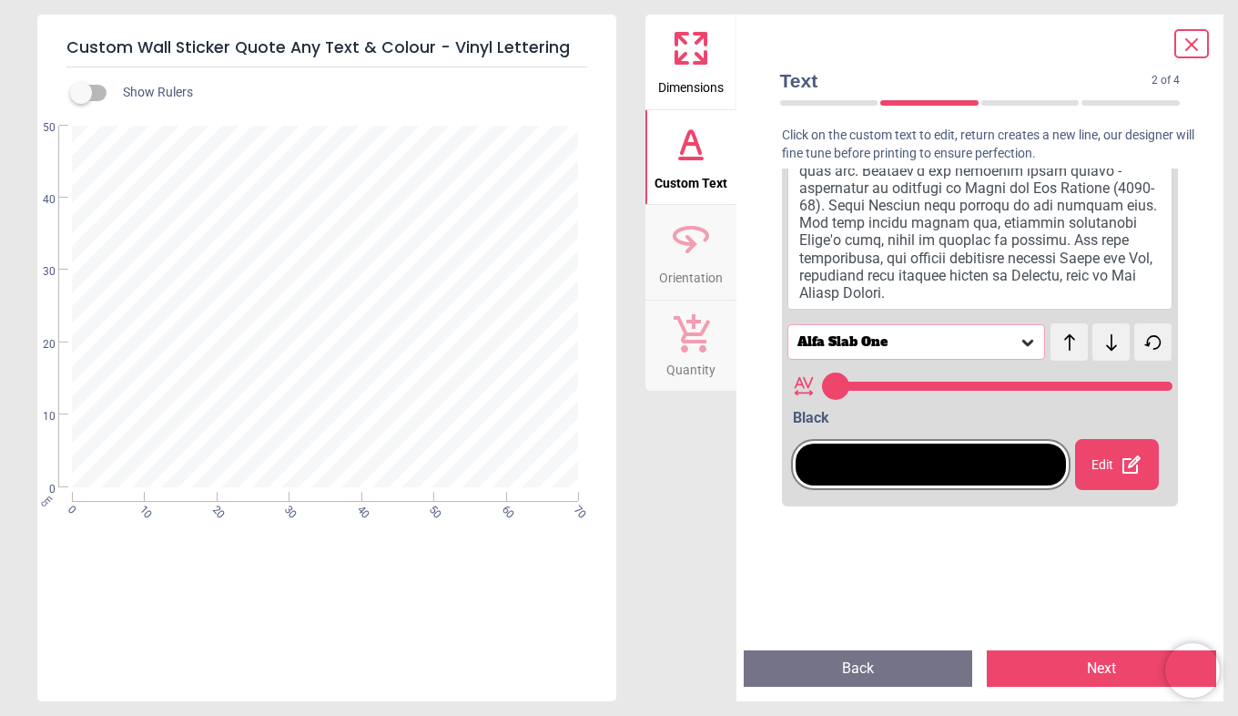
click at [1023, 346] on icon at bounding box center [1028, 343] width 11 height 6
click at [1184, 375] on div "Custom Text 1 Alfa Slab One test test Abril Fatface Actor Agdasima Alex Brush A…" at bounding box center [981, 401] width 430 height 467
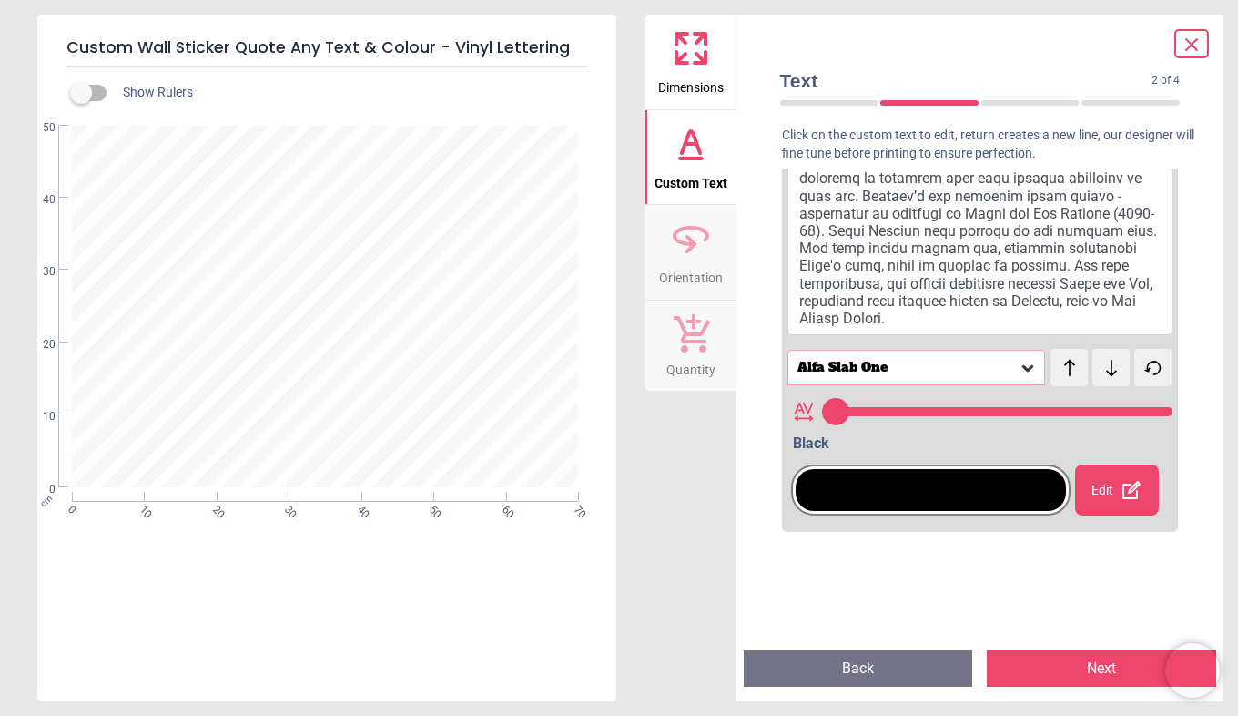
scroll to position [558, 0]
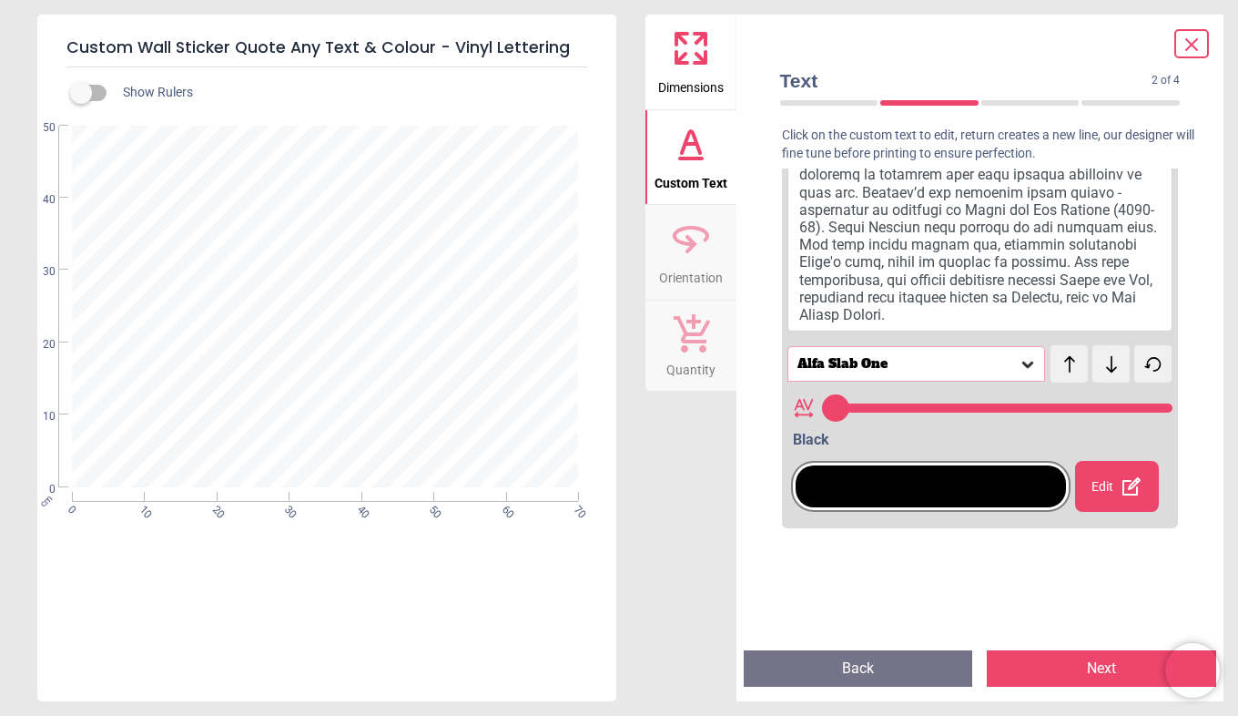
click at [1019, 373] on icon at bounding box center [1028, 364] width 18 height 18
click at [926, 372] on div "Alfa Slab One" at bounding box center [908, 363] width 224 height 15
type input "**"
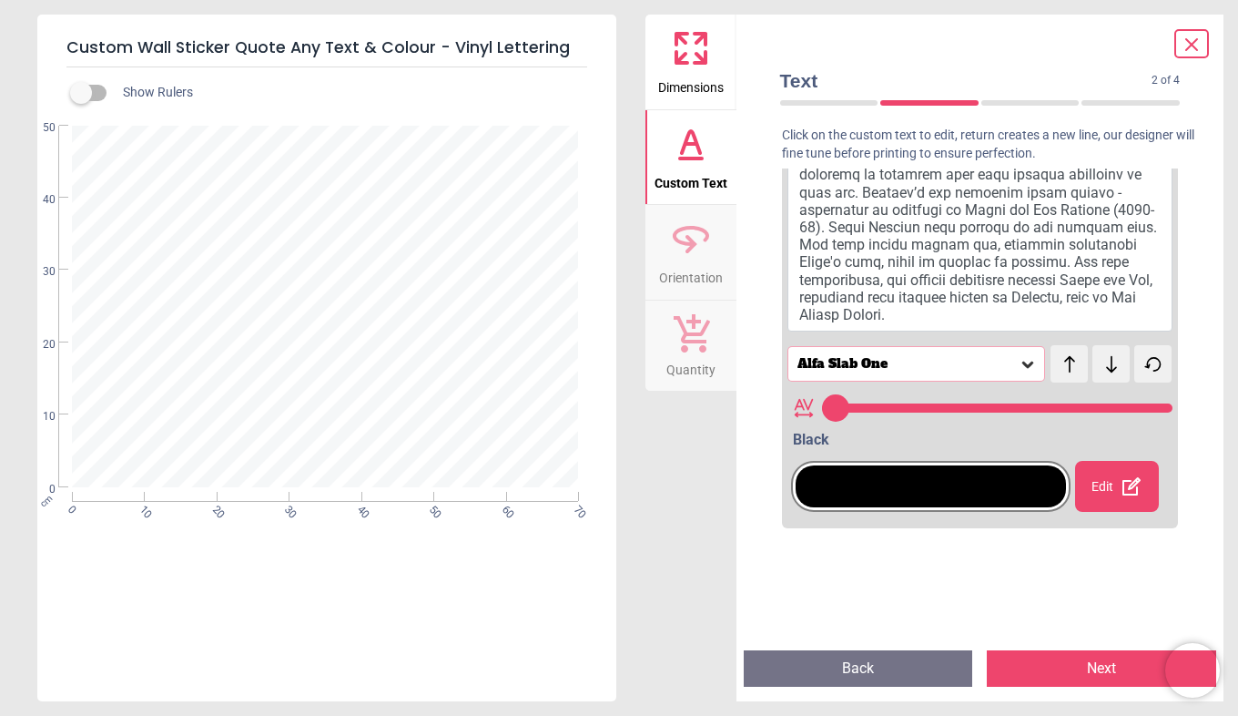
scroll to position [27, 0]
click at [682, 254] on icon at bounding box center [691, 239] width 44 height 44
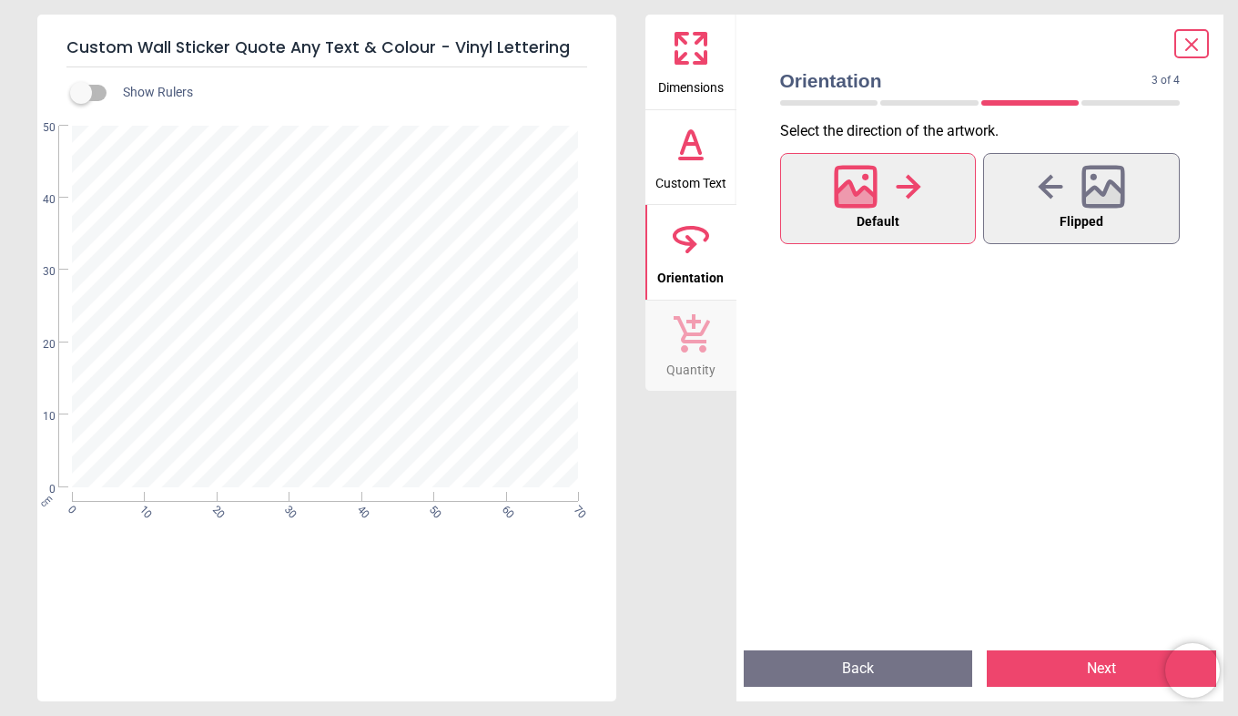
click at [707, 148] on icon at bounding box center [691, 144] width 44 height 44
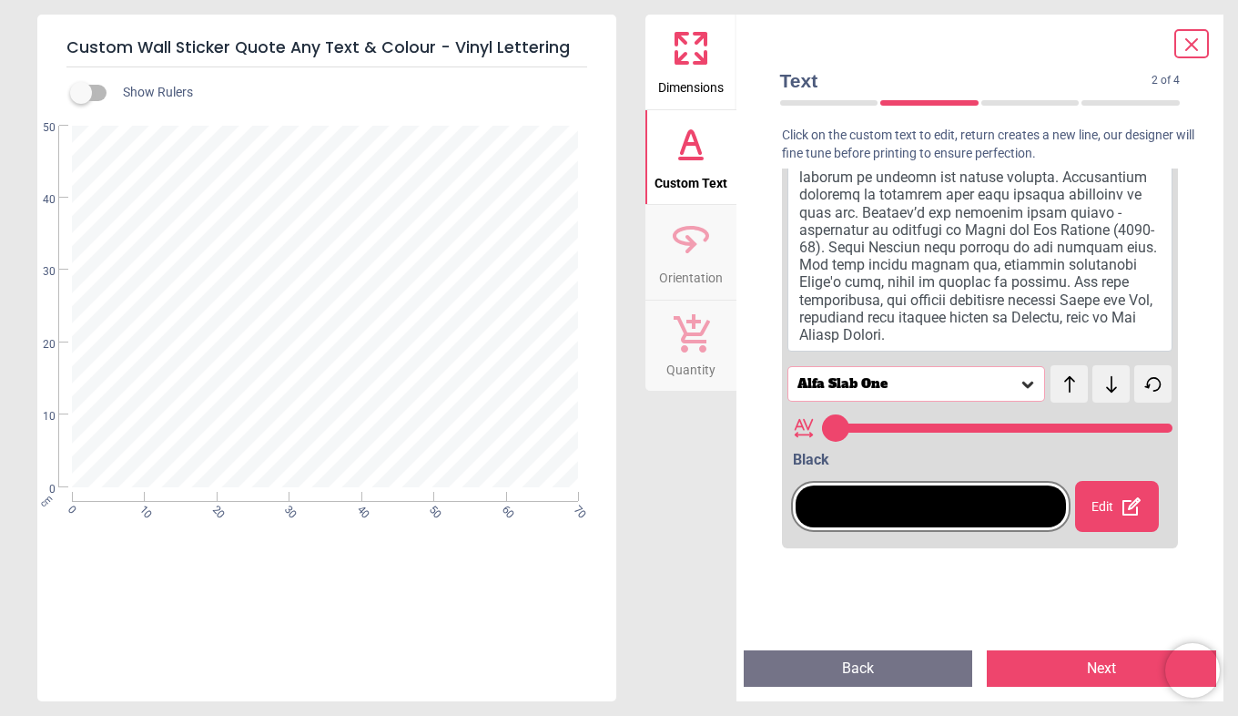
scroll to position [552, 0]
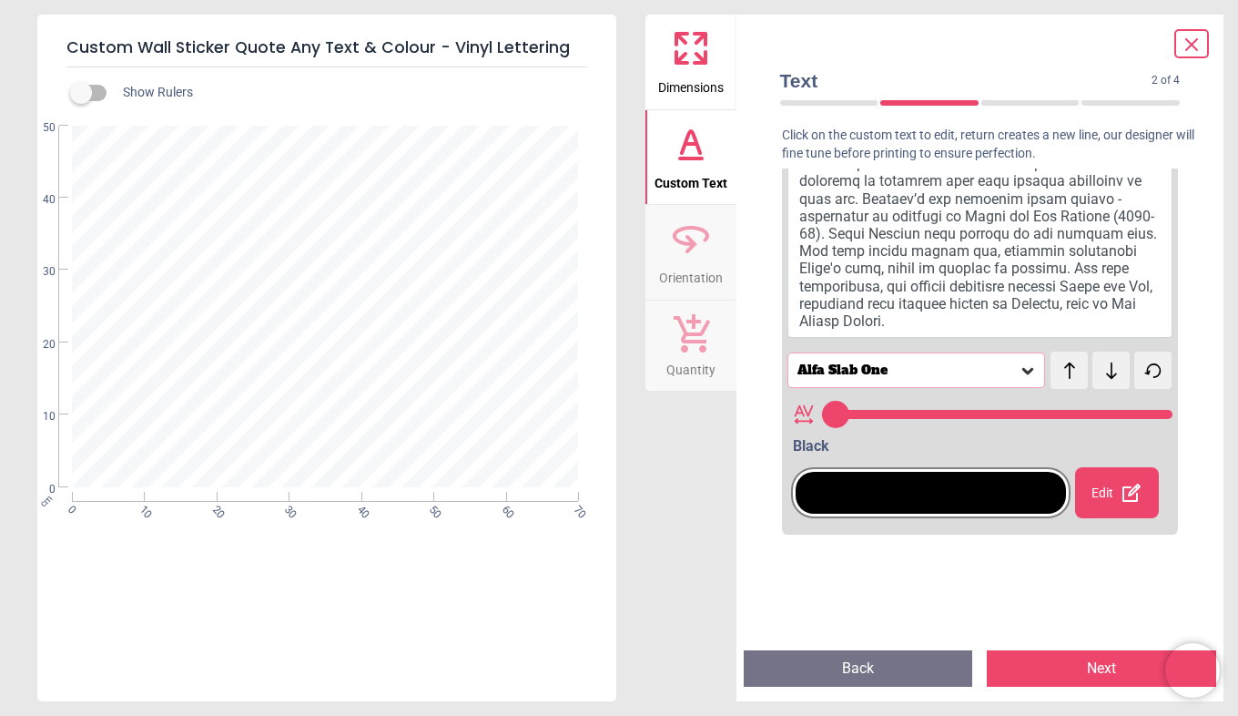
click at [1019, 380] on icon at bounding box center [1028, 370] width 18 height 18
click at [998, 378] on div "Alfa Slab One" at bounding box center [908, 369] width 224 height 15
drag, startPoint x: 830, startPoint y: 433, endPoint x: 1020, endPoint y: 431, distance: 190.3
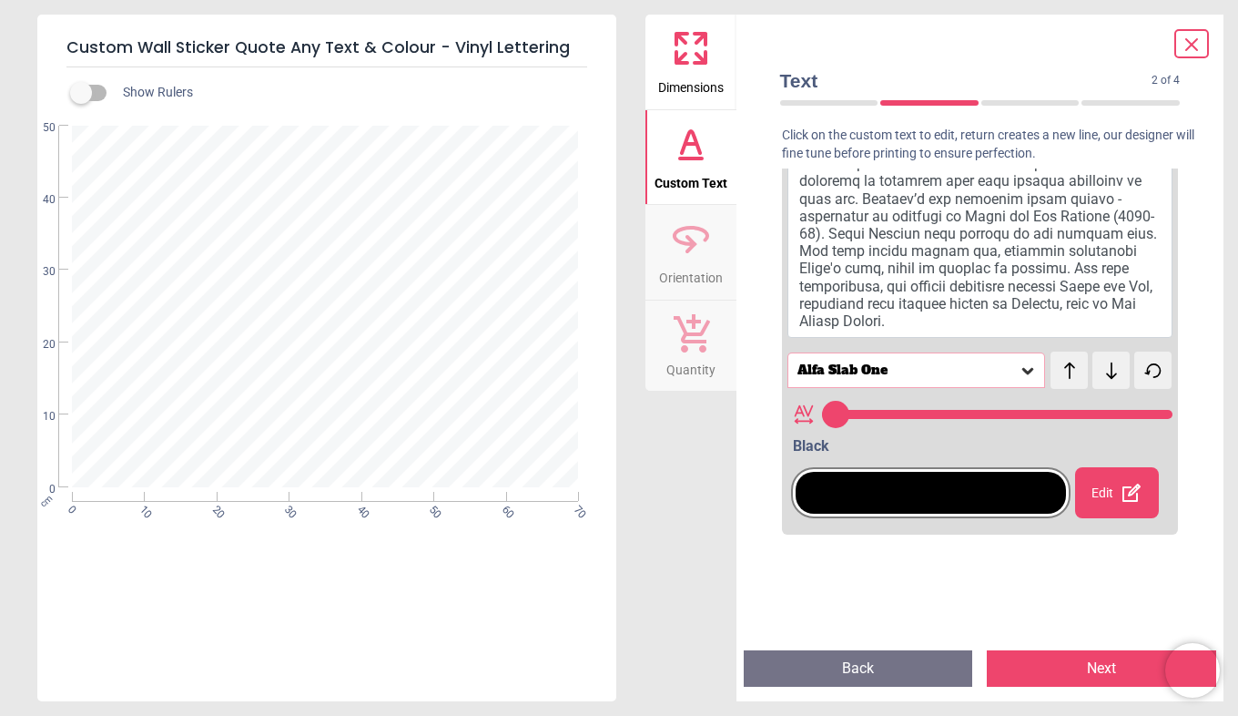
click at [1020, 419] on input "range" at bounding box center [997, 414] width 351 height 9
click at [1034, 419] on input "range" at bounding box center [997, 414] width 351 height 9
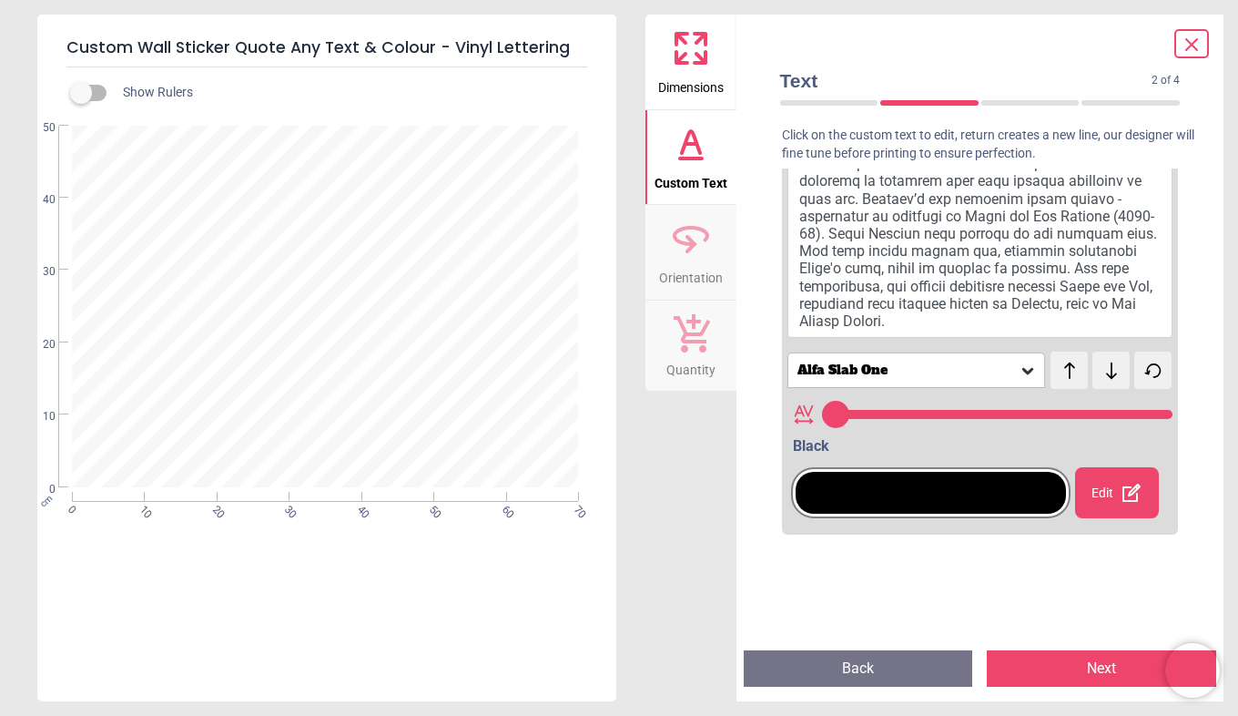
click at [1034, 419] on input "range" at bounding box center [997, 414] width 351 height 9
click at [1145, 377] on icon at bounding box center [1152, 370] width 15 height 13
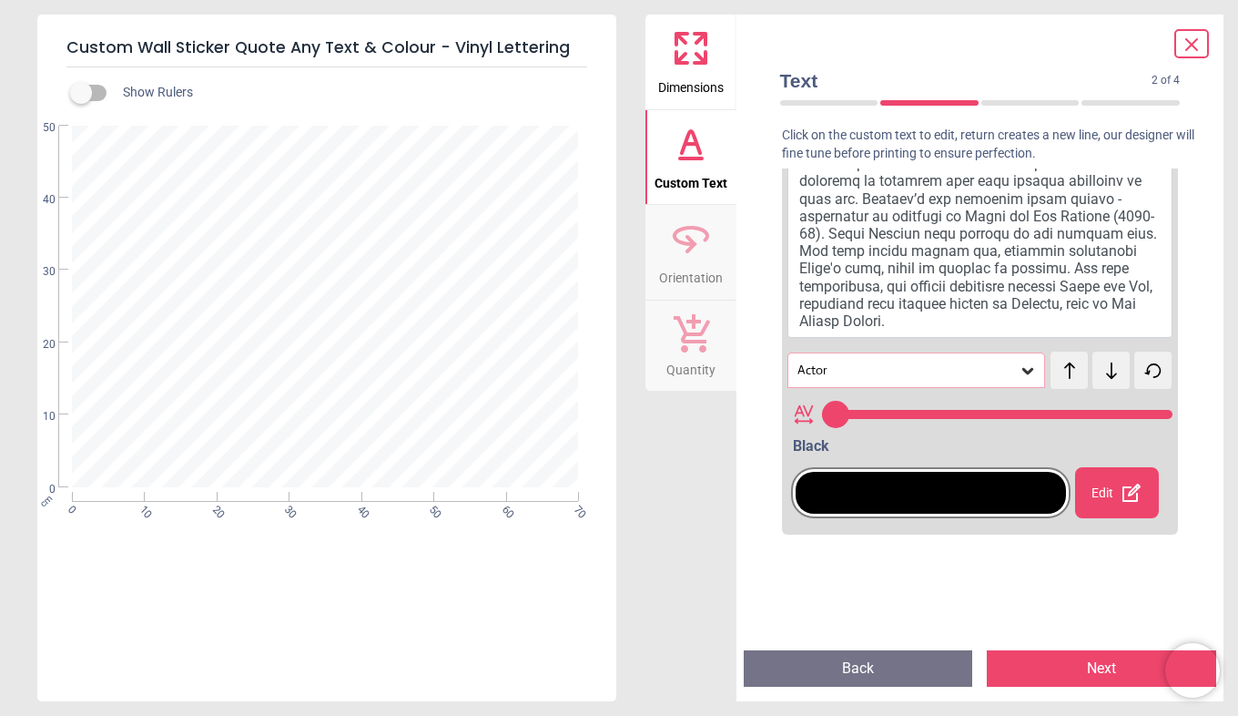
click at [1145, 377] on icon at bounding box center [1152, 370] width 15 height 13
type input "**"
click at [1008, 378] on div "Actor" at bounding box center [908, 369] width 224 height 15
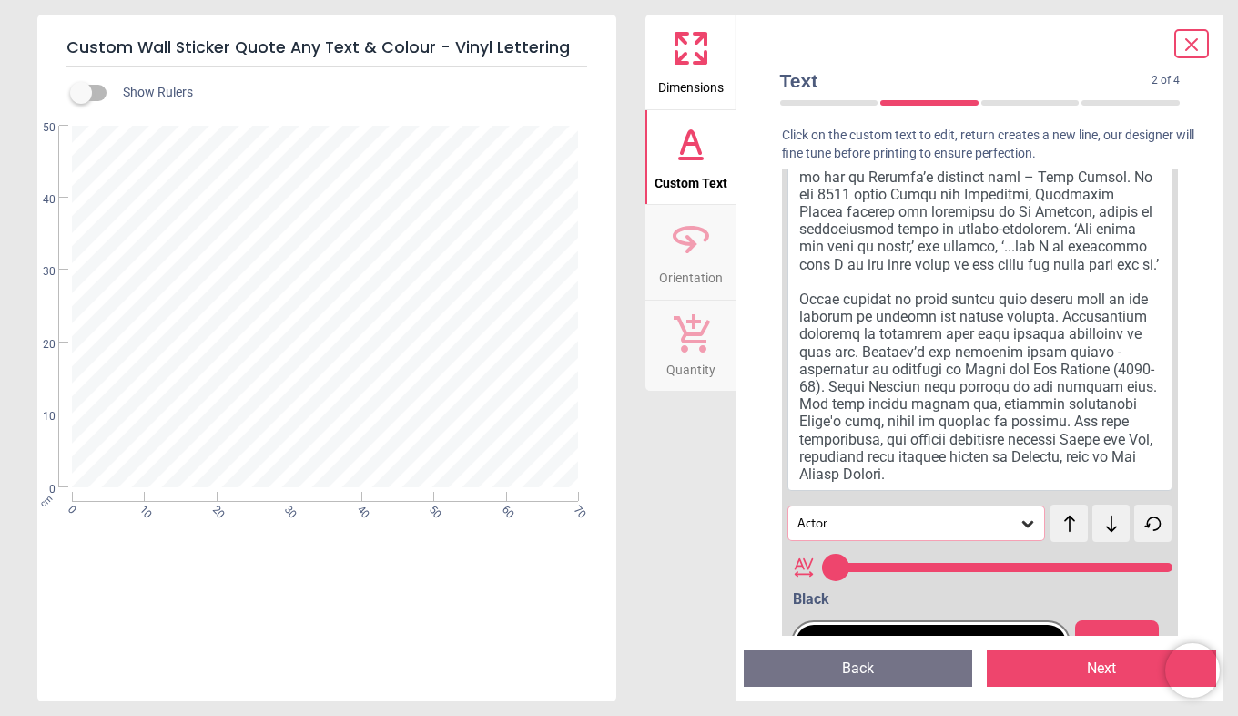
scroll to position [0, 0]
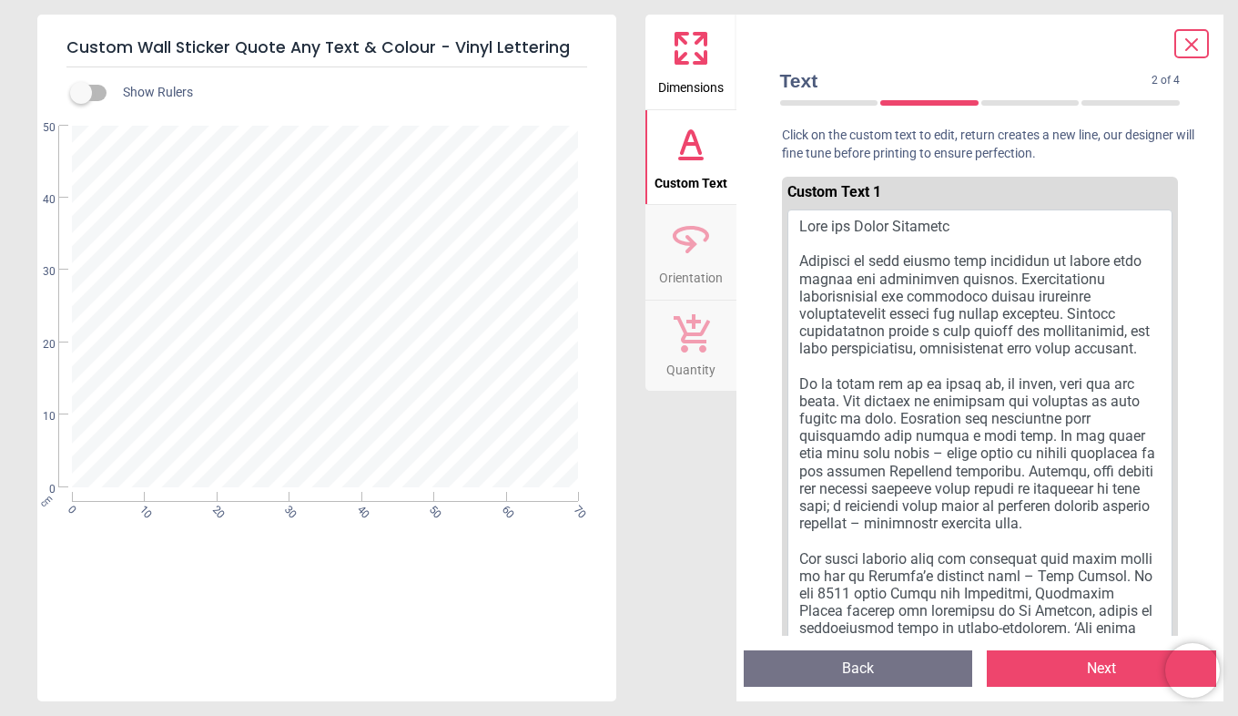
click at [683, 59] on icon at bounding box center [691, 48] width 44 height 44
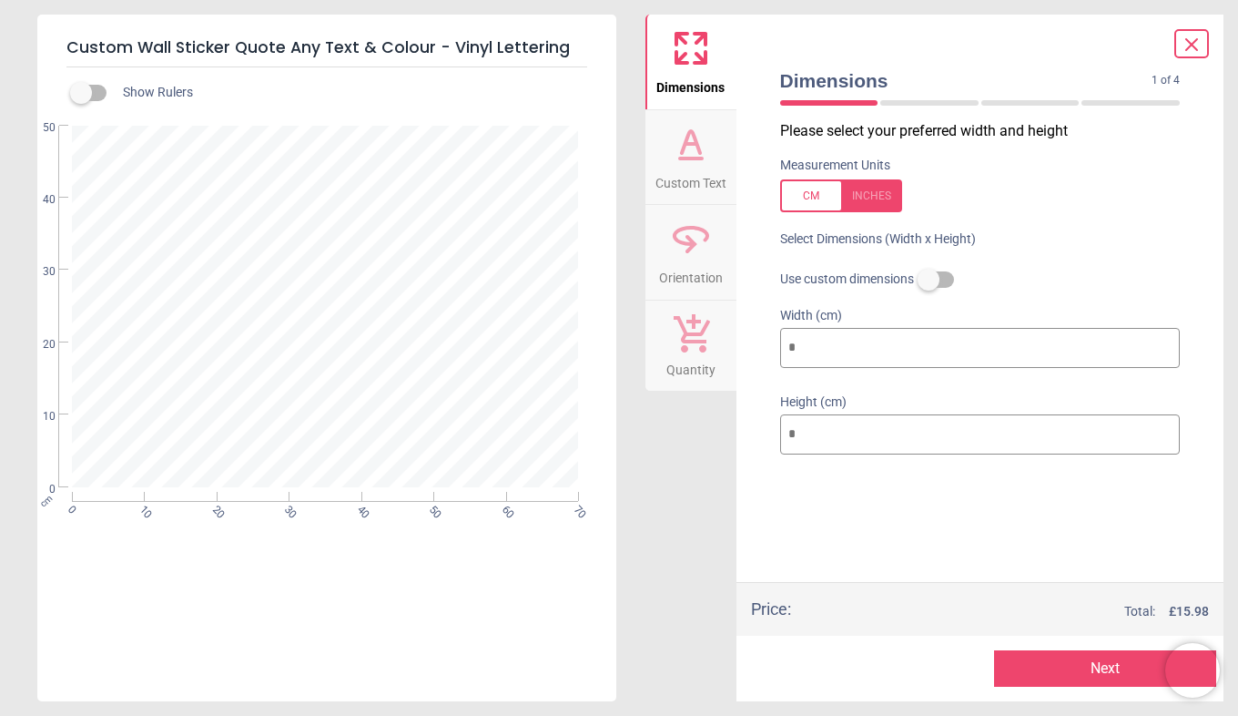
click at [876, 188] on div at bounding box center [841, 195] width 122 height 33
type input "**"
click at [812, 190] on div at bounding box center [841, 195] width 122 height 33
type input "**"
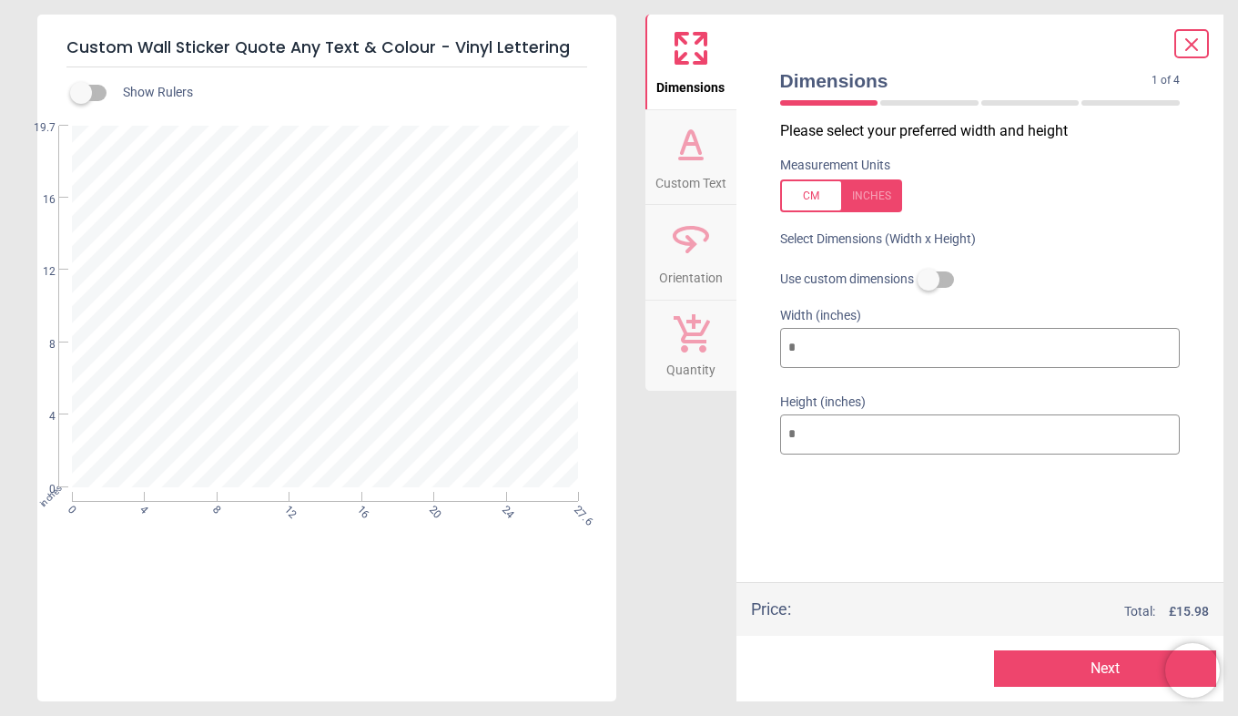
type input "**"
click at [680, 160] on icon at bounding box center [691, 144] width 44 height 44
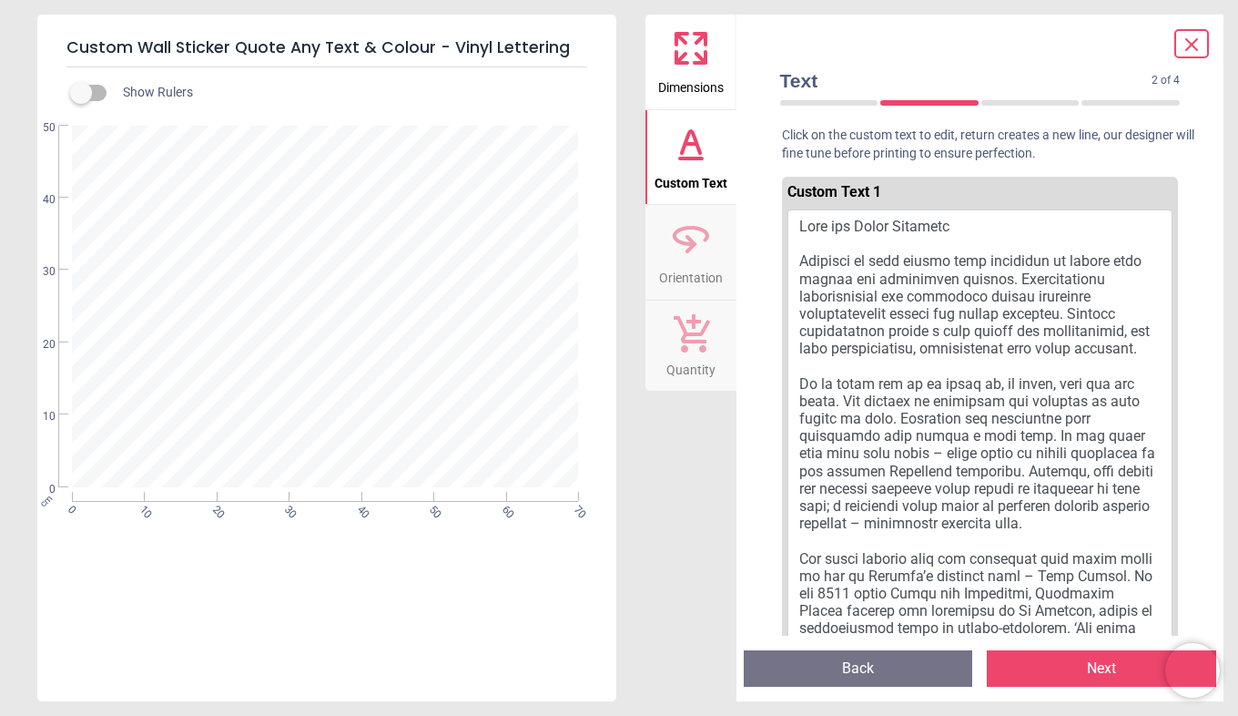
click at [807, 227] on button at bounding box center [981, 549] width 386 height 680
drag, startPoint x: 807, startPoint y: 227, endPoint x: 1002, endPoint y: 315, distance: 213.9
click at [1002, 315] on button at bounding box center [981, 549] width 386 height 680
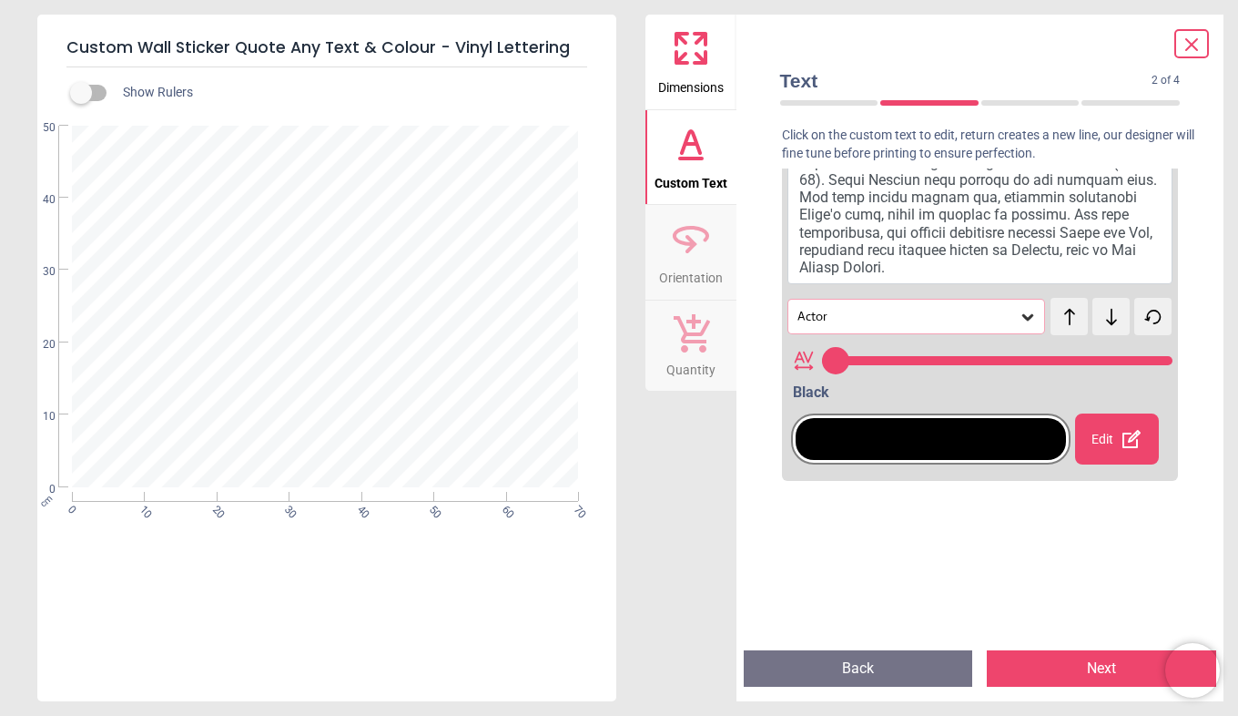
scroll to position [638, 0]
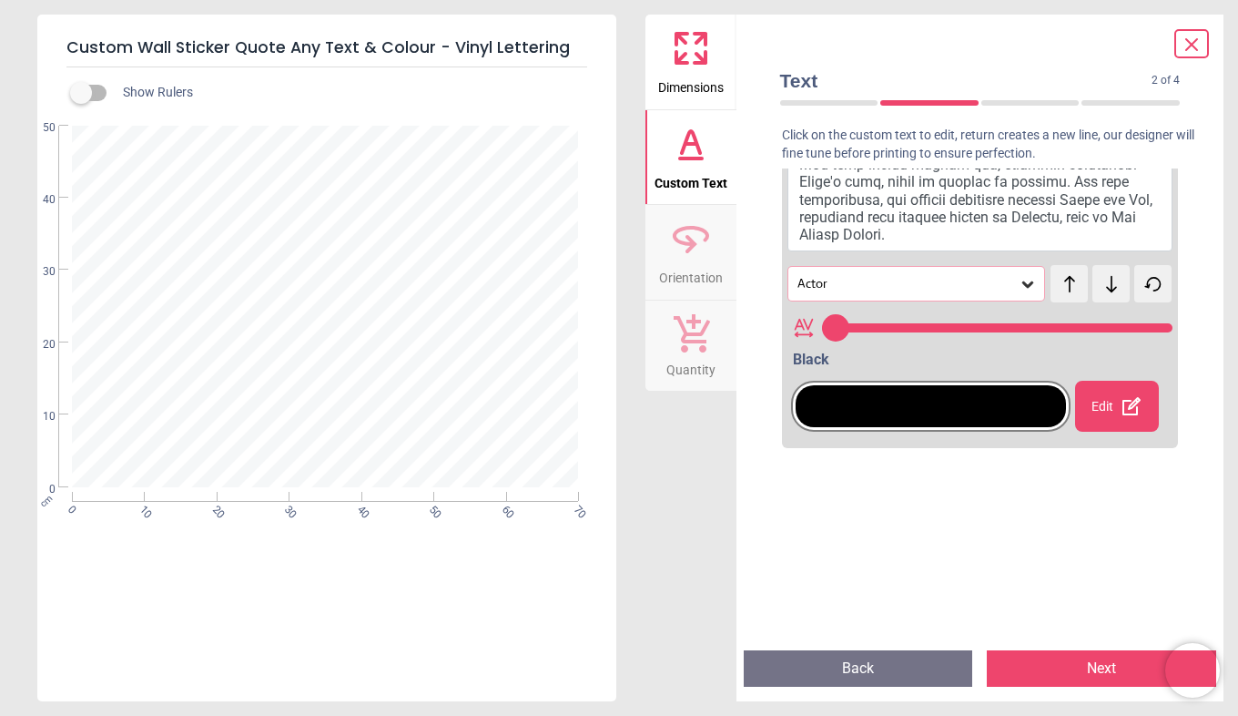
click at [1019, 293] on icon at bounding box center [1028, 284] width 18 height 18
click at [1105, 293] on icon at bounding box center [1111, 284] width 27 height 18
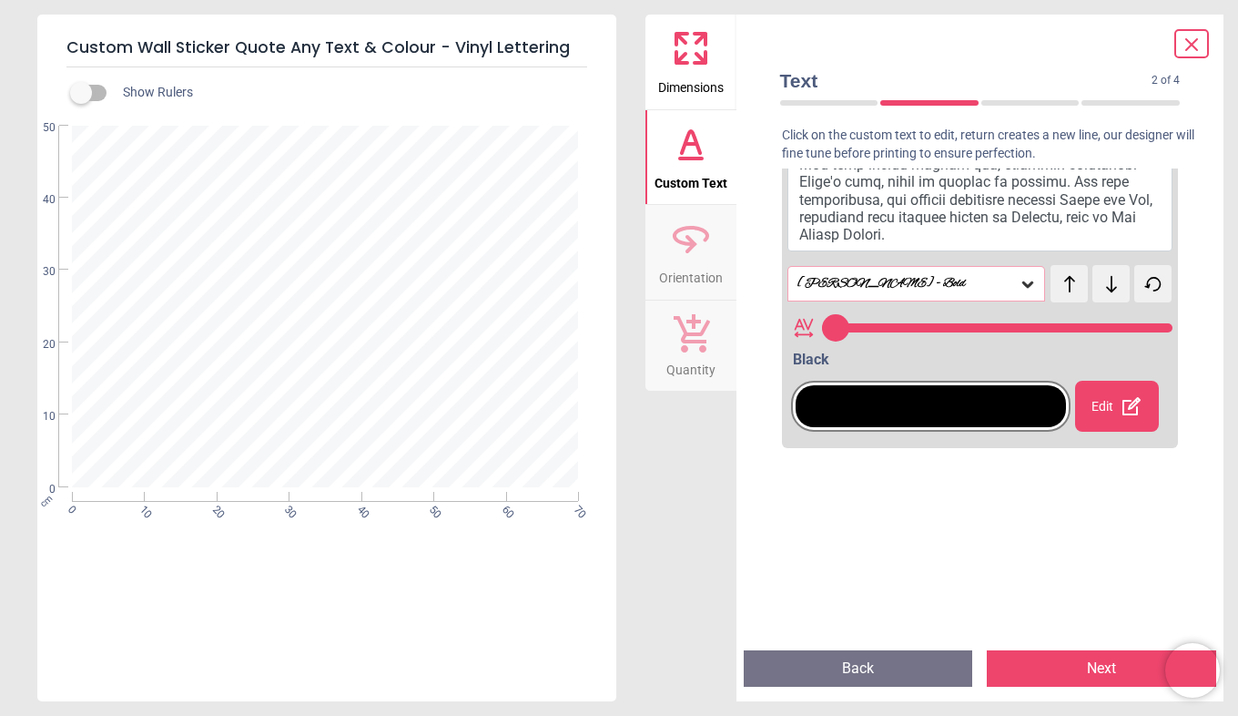
click at [1105, 293] on icon at bounding box center [1111, 284] width 27 height 18
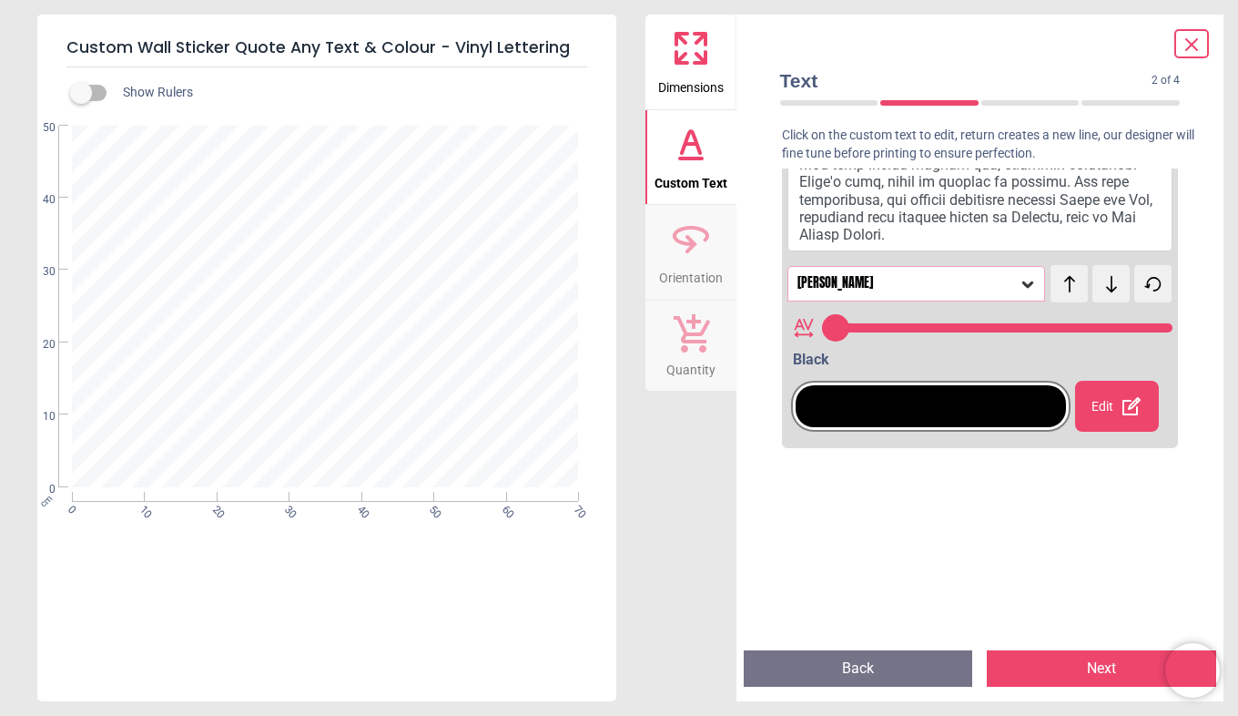
scroll to position [53, 0]
click at [1105, 293] on icon at bounding box center [1111, 284] width 27 height 18
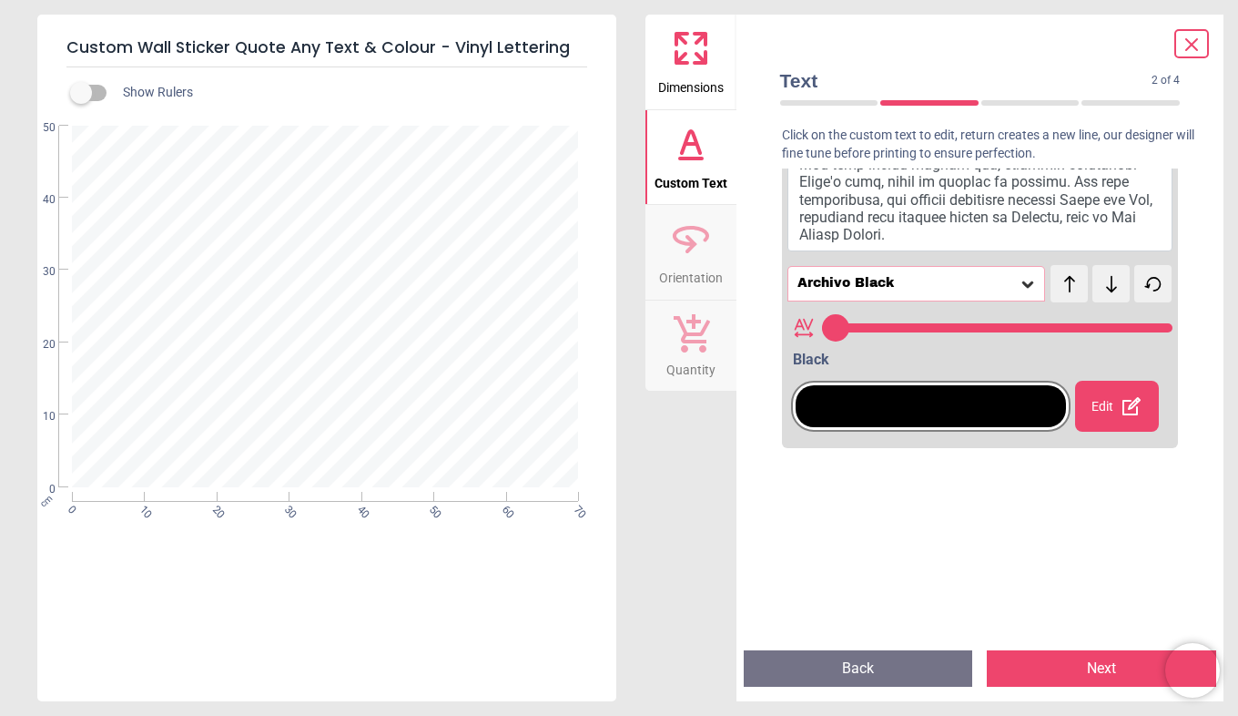
click at [1105, 293] on icon at bounding box center [1111, 284] width 27 height 18
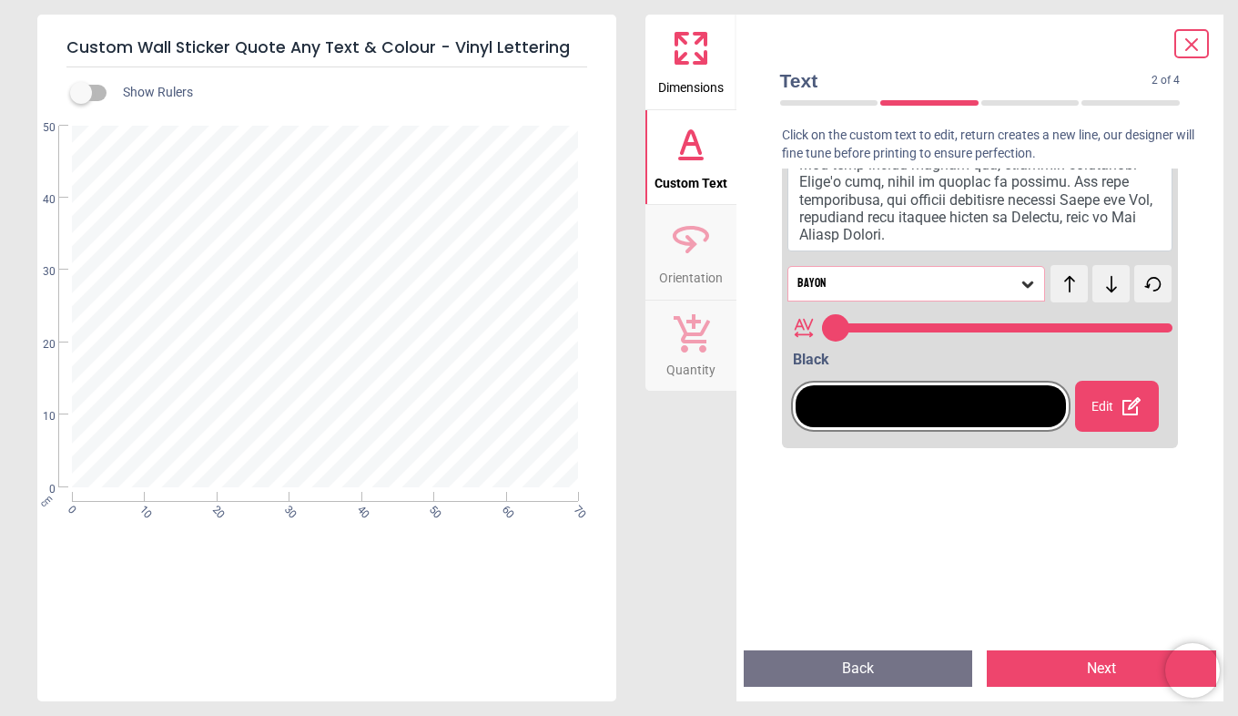
scroll to position [215, 0]
click at [1105, 293] on icon at bounding box center [1111, 284] width 27 height 18
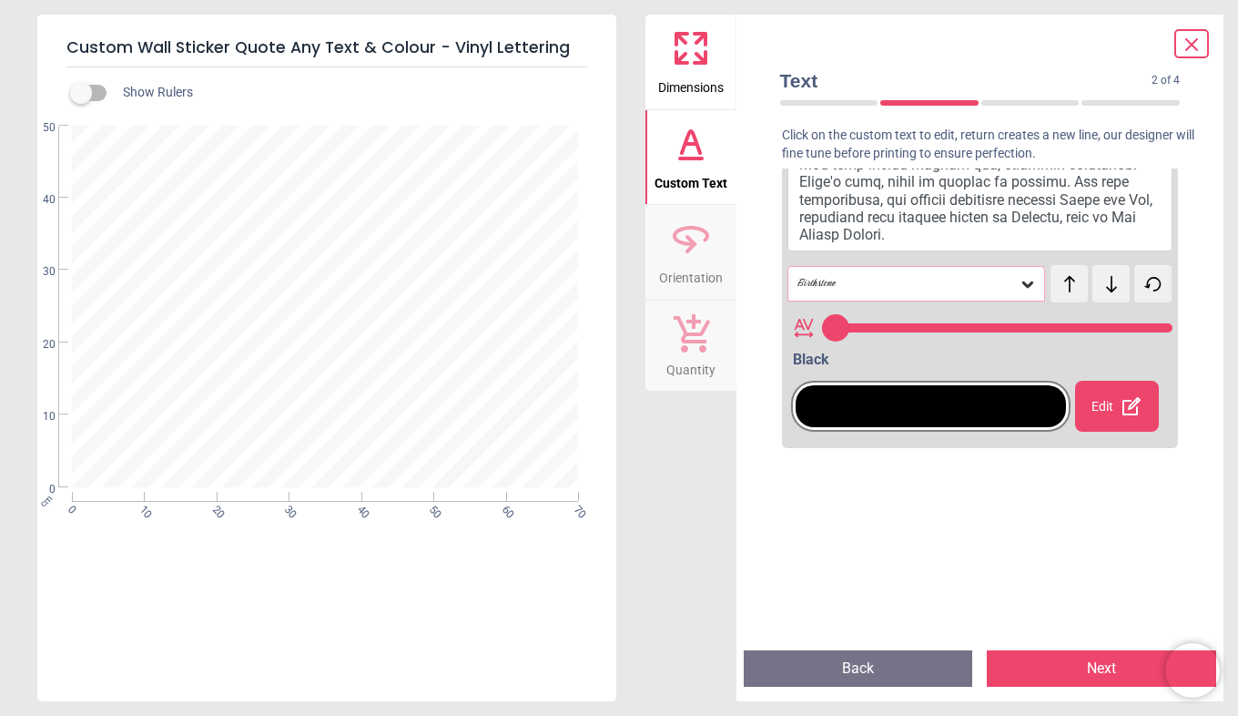
click at [1105, 293] on icon at bounding box center [1111, 284] width 27 height 18
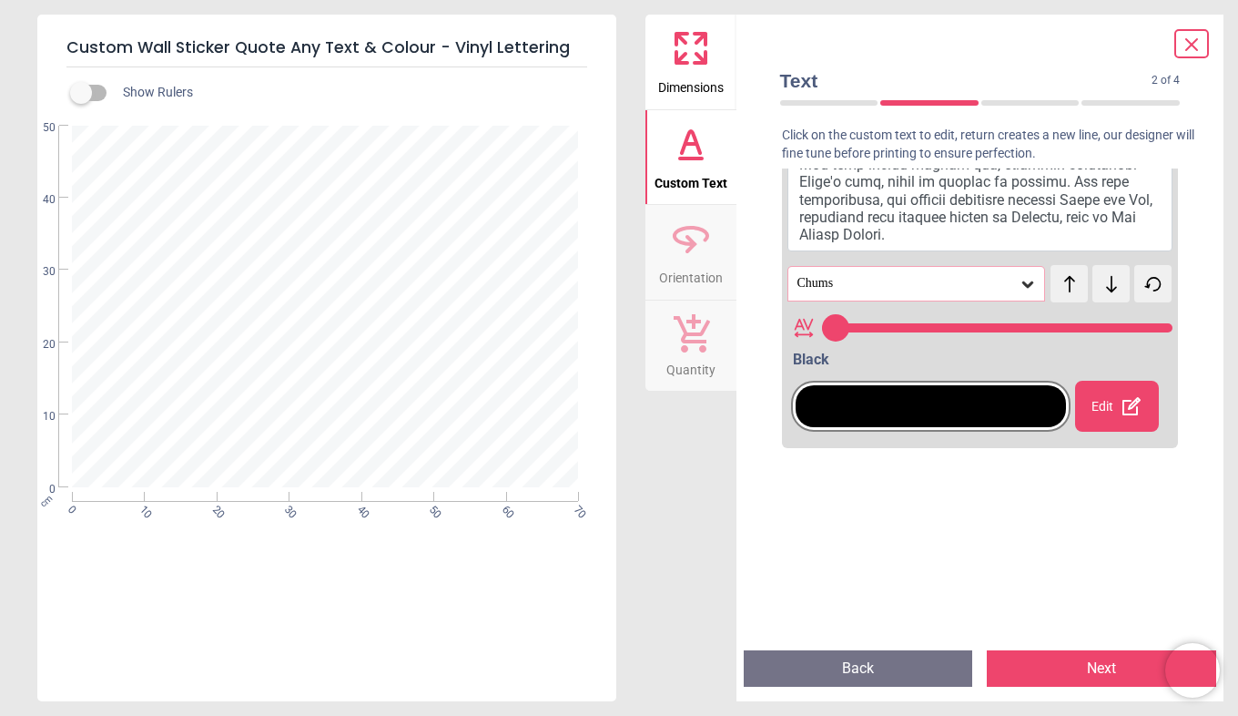
click at [1105, 293] on icon at bounding box center [1111, 284] width 27 height 18
click at [1056, 293] on icon at bounding box center [1069, 284] width 27 height 18
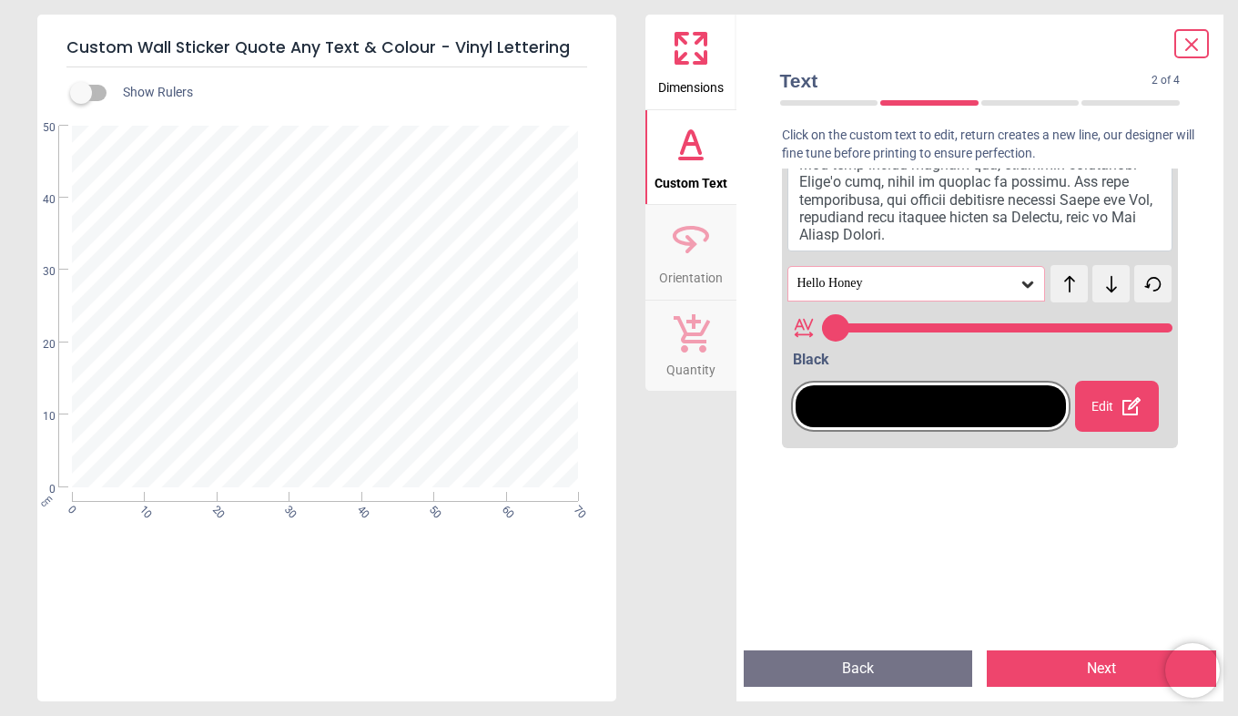
click at [1056, 293] on icon at bounding box center [1069, 284] width 27 height 18
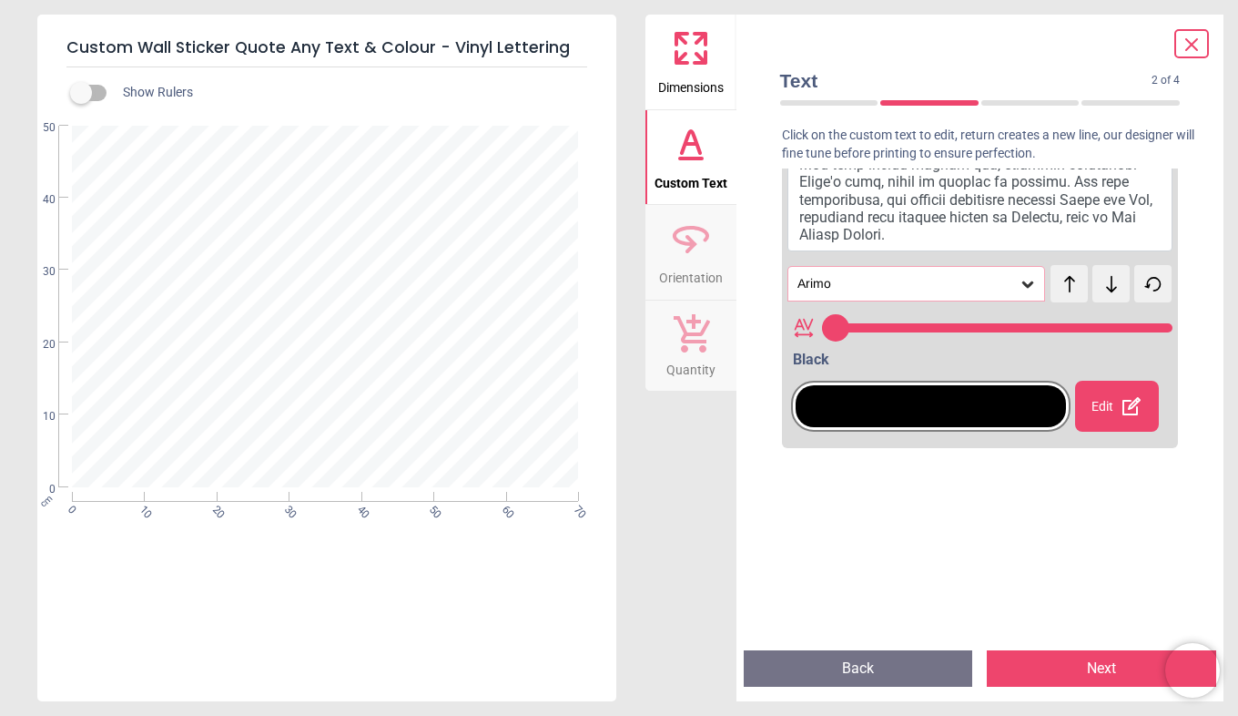
click at [1056, 293] on icon at bounding box center [1069, 284] width 27 height 18
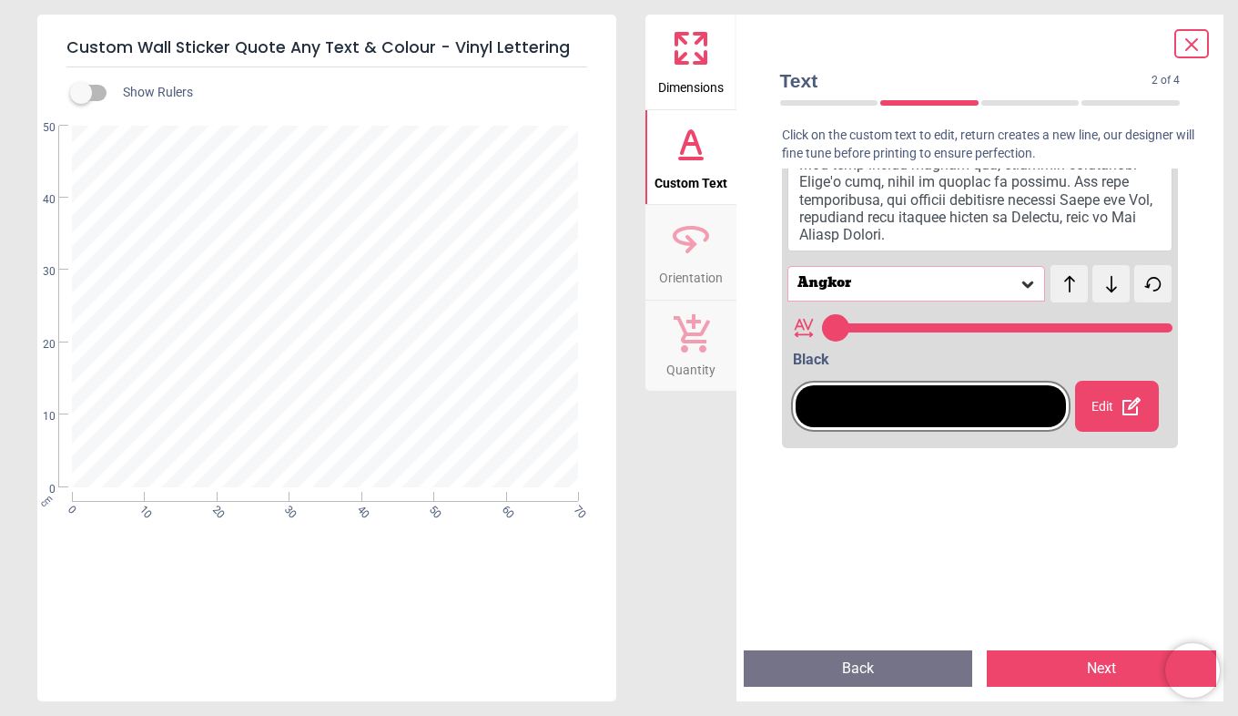
click at [1056, 293] on icon at bounding box center [1069, 284] width 27 height 18
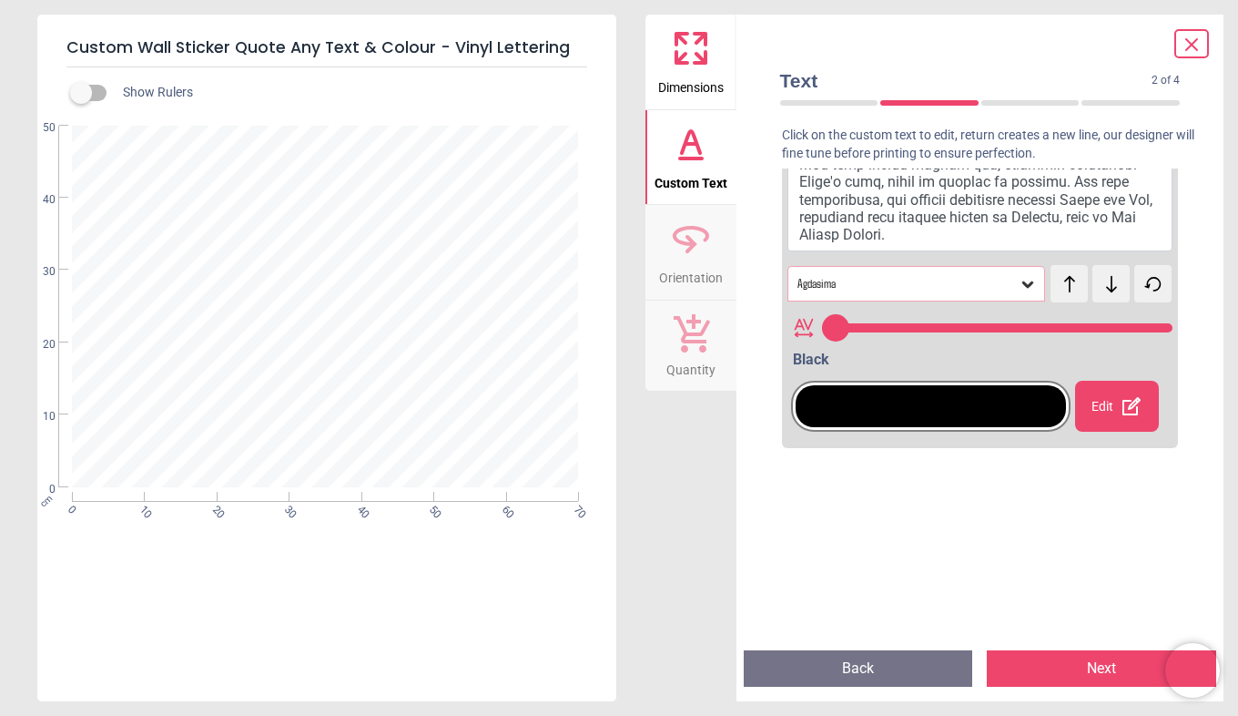
click at [1056, 293] on icon at bounding box center [1069, 284] width 27 height 18
click at [1106, 292] on icon at bounding box center [1111, 284] width 11 height 16
click at [1066, 302] on button at bounding box center [1069, 283] width 37 height 37
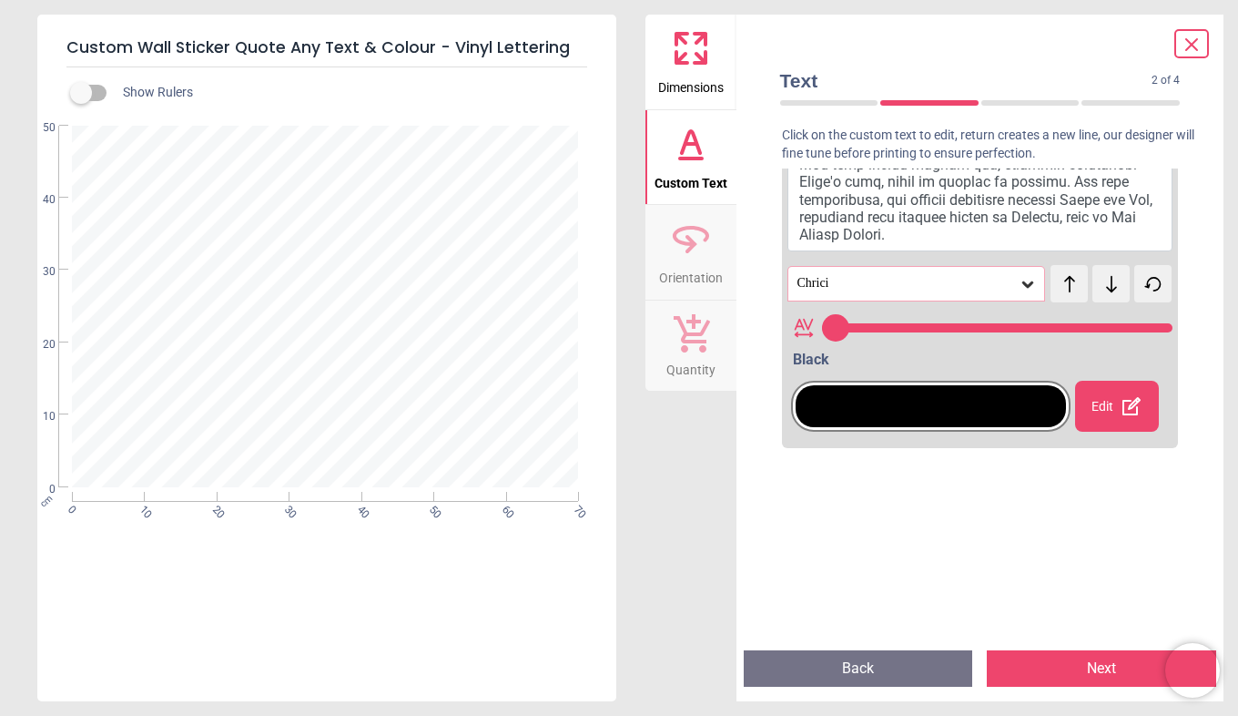
click at [1066, 302] on button at bounding box center [1069, 283] width 37 height 37
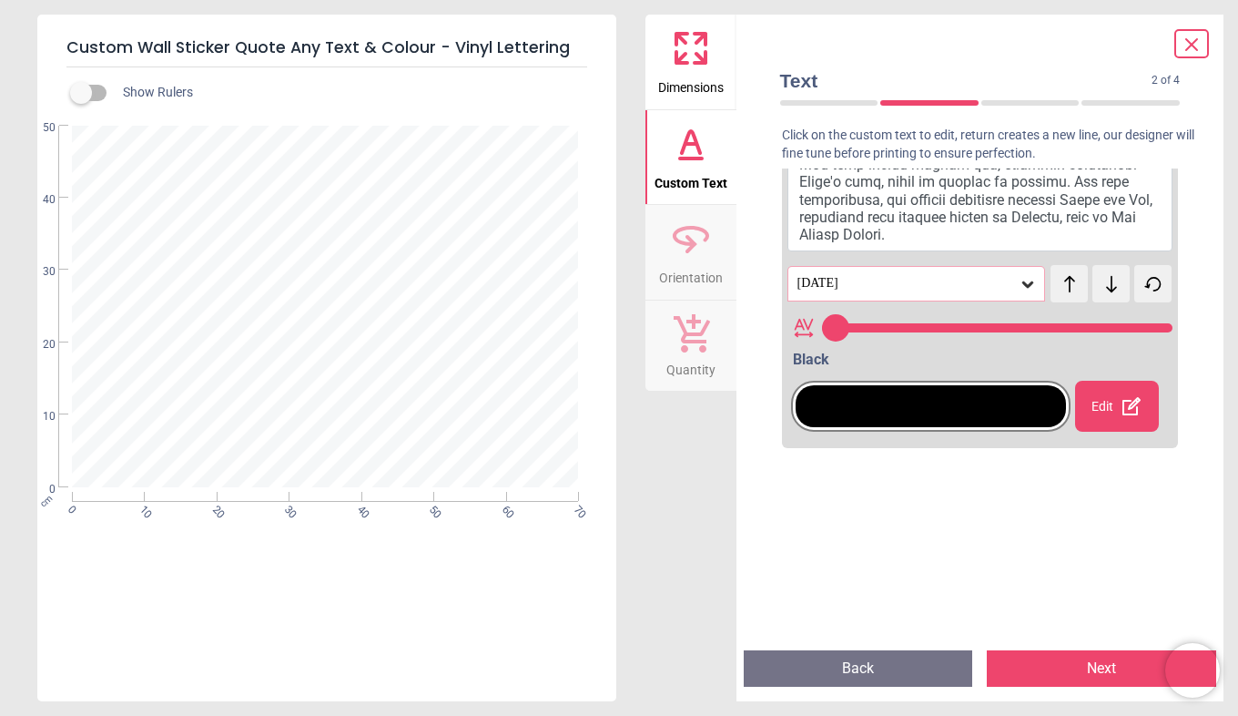
click at [1066, 302] on button at bounding box center [1069, 283] width 37 height 37
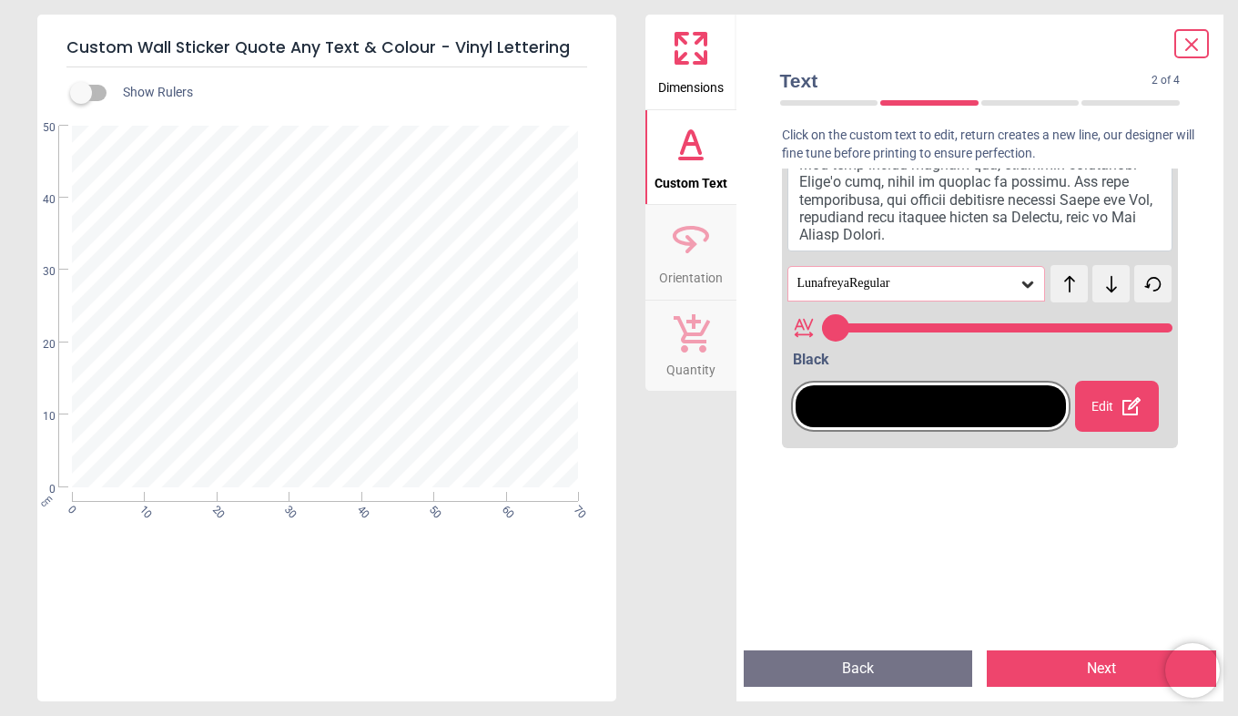
click at [1066, 302] on button at bounding box center [1069, 283] width 37 height 37
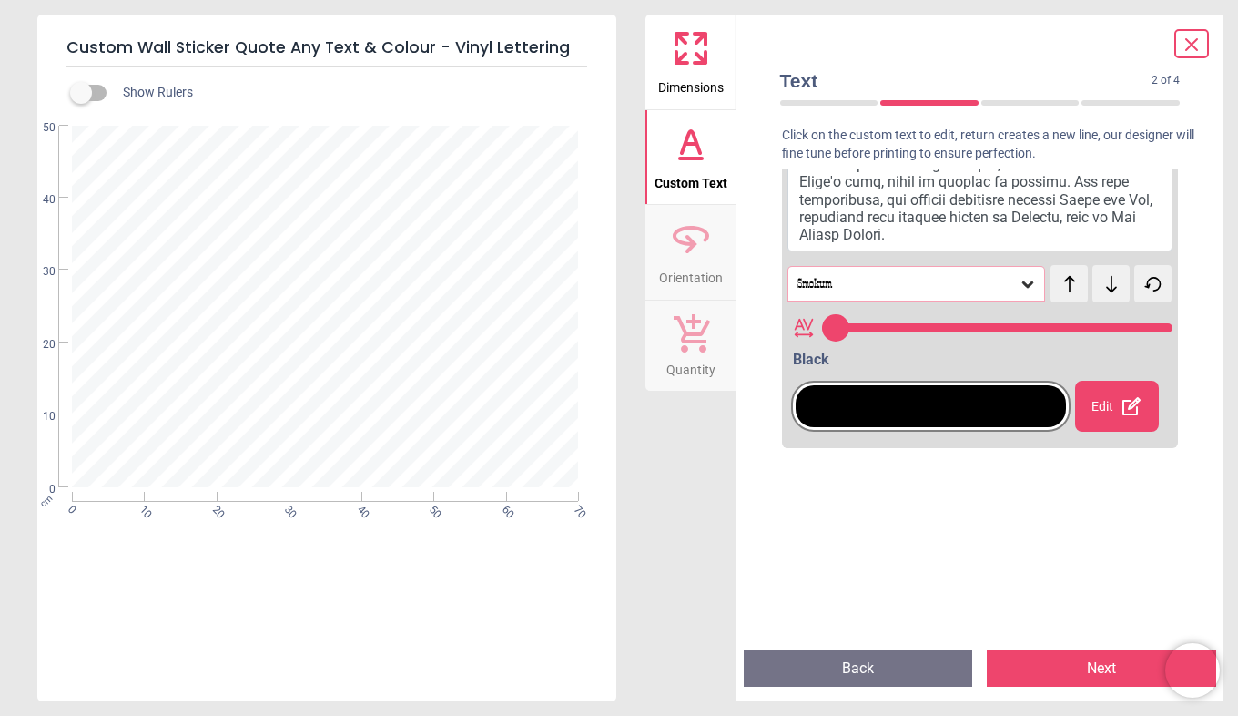
click at [1066, 302] on button at bounding box center [1069, 283] width 37 height 37
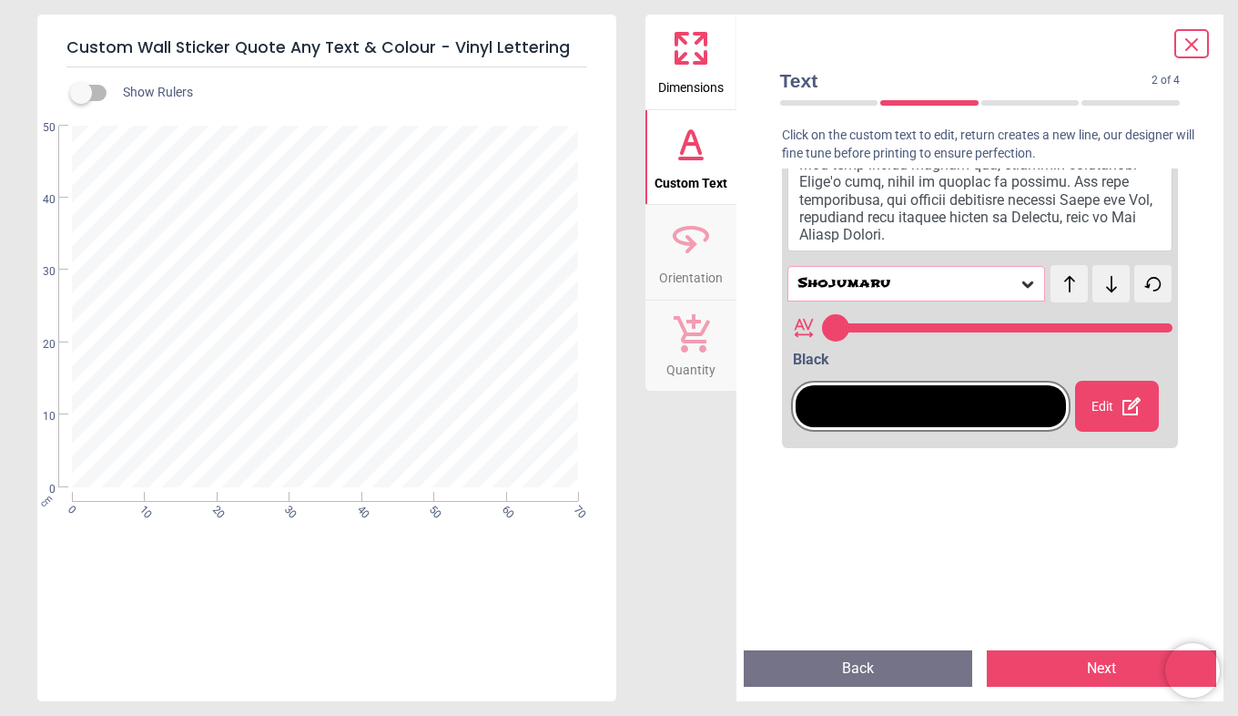
click at [1066, 302] on button at bounding box center [1069, 283] width 37 height 37
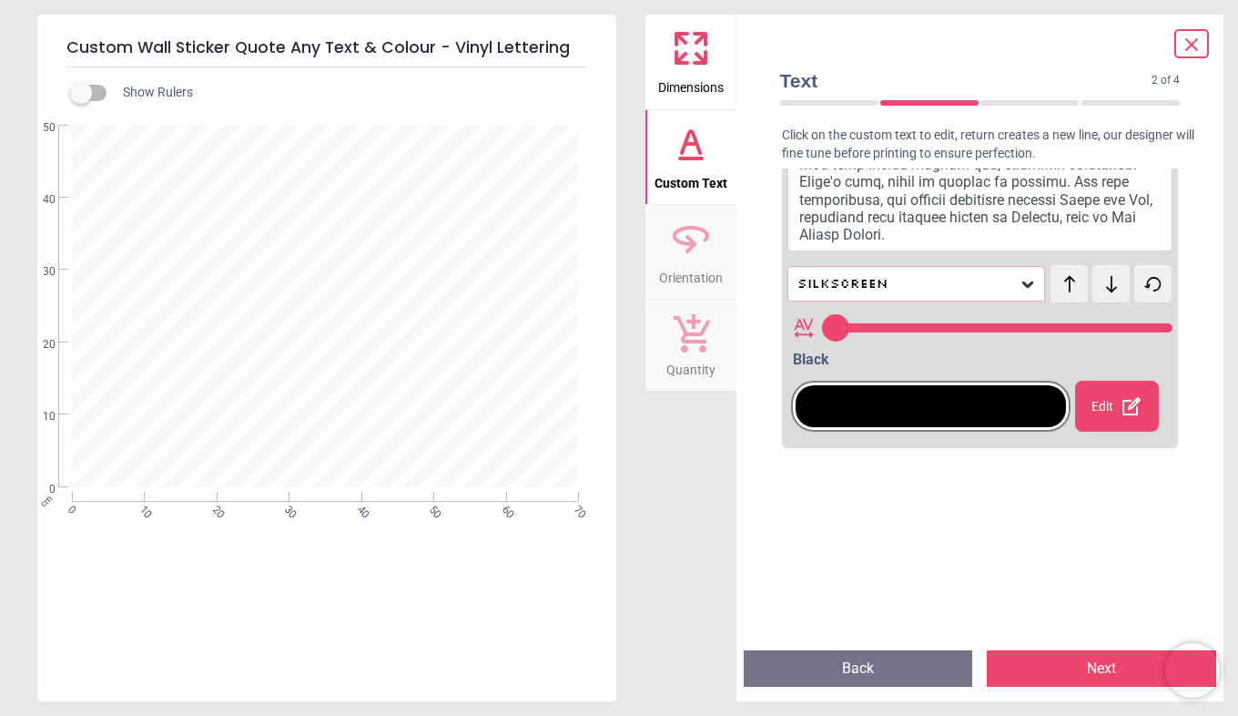
click at [1066, 302] on button at bounding box center [1069, 283] width 37 height 37
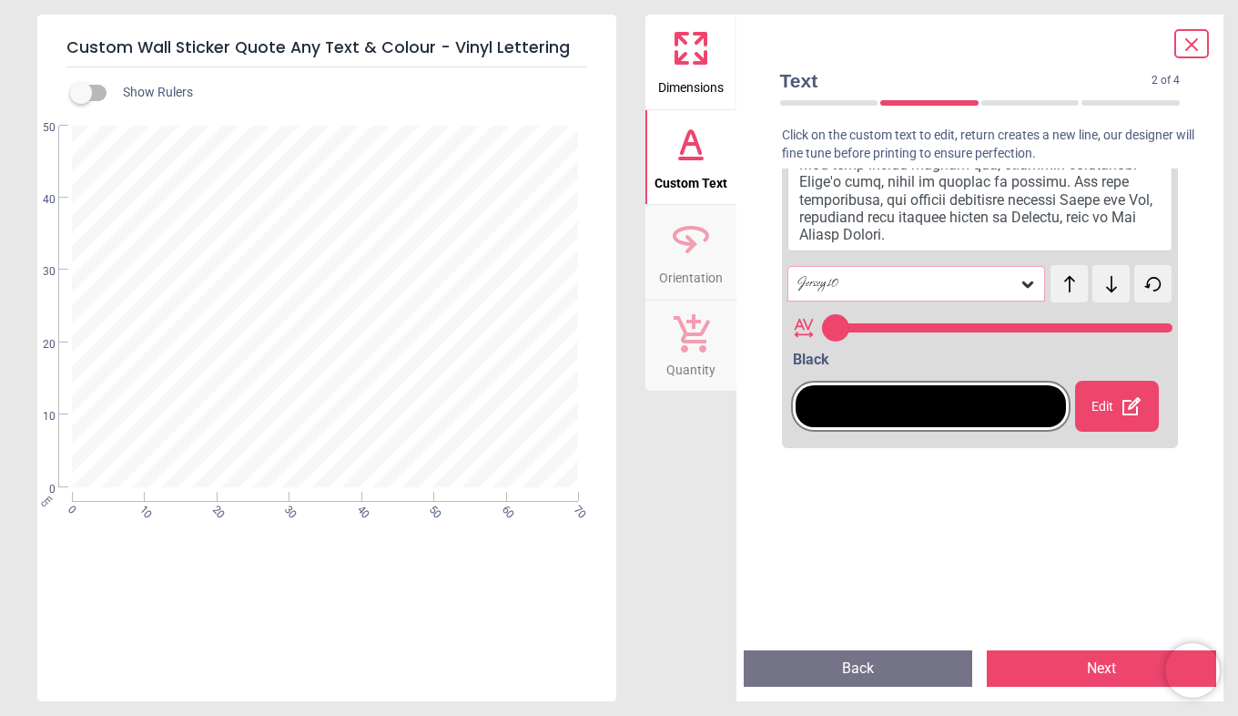
click at [1066, 302] on button at bounding box center [1069, 283] width 37 height 37
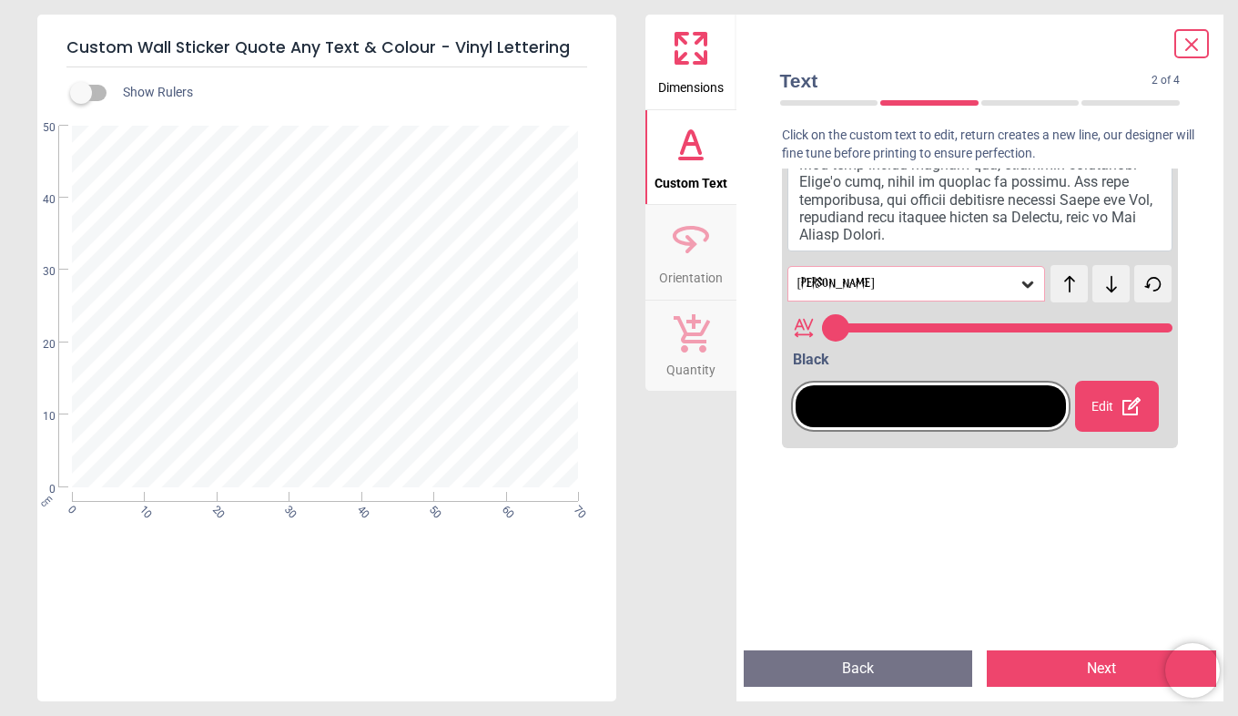
click at [1066, 302] on button at bounding box center [1069, 283] width 37 height 37
type input "**"
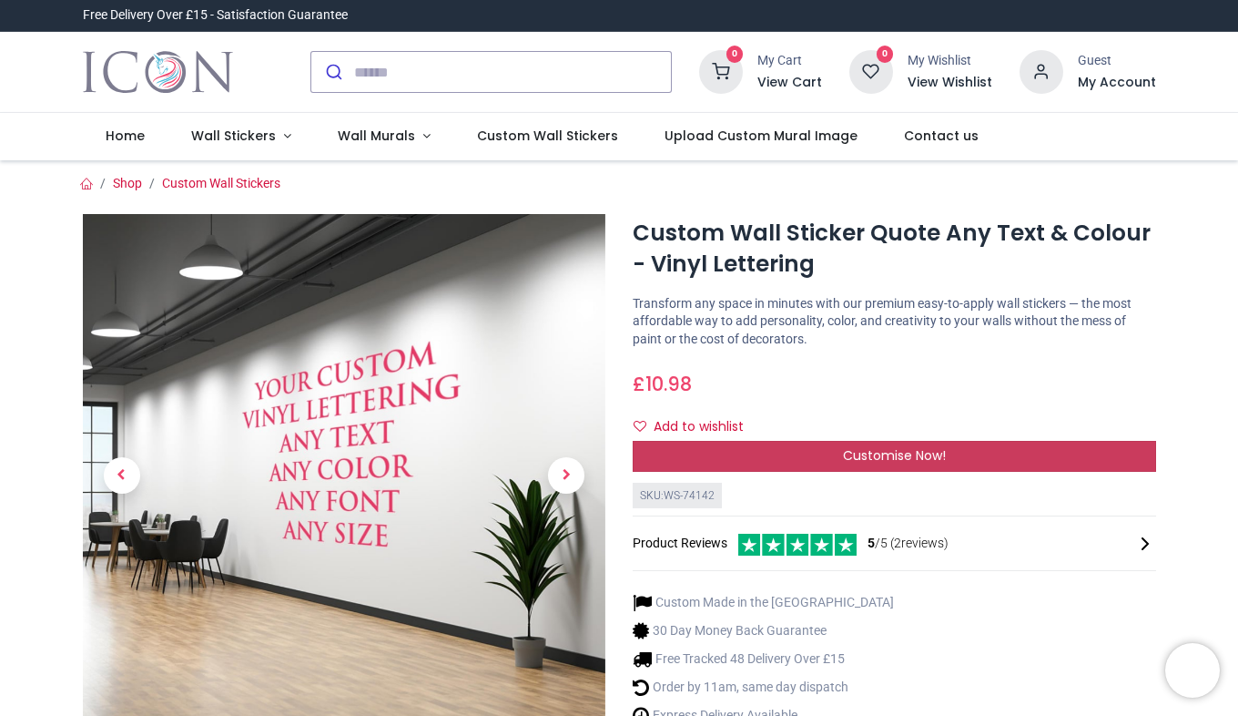
click at [1036, 465] on div "Customise Now!" at bounding box center [895, 456] width 524 height 31
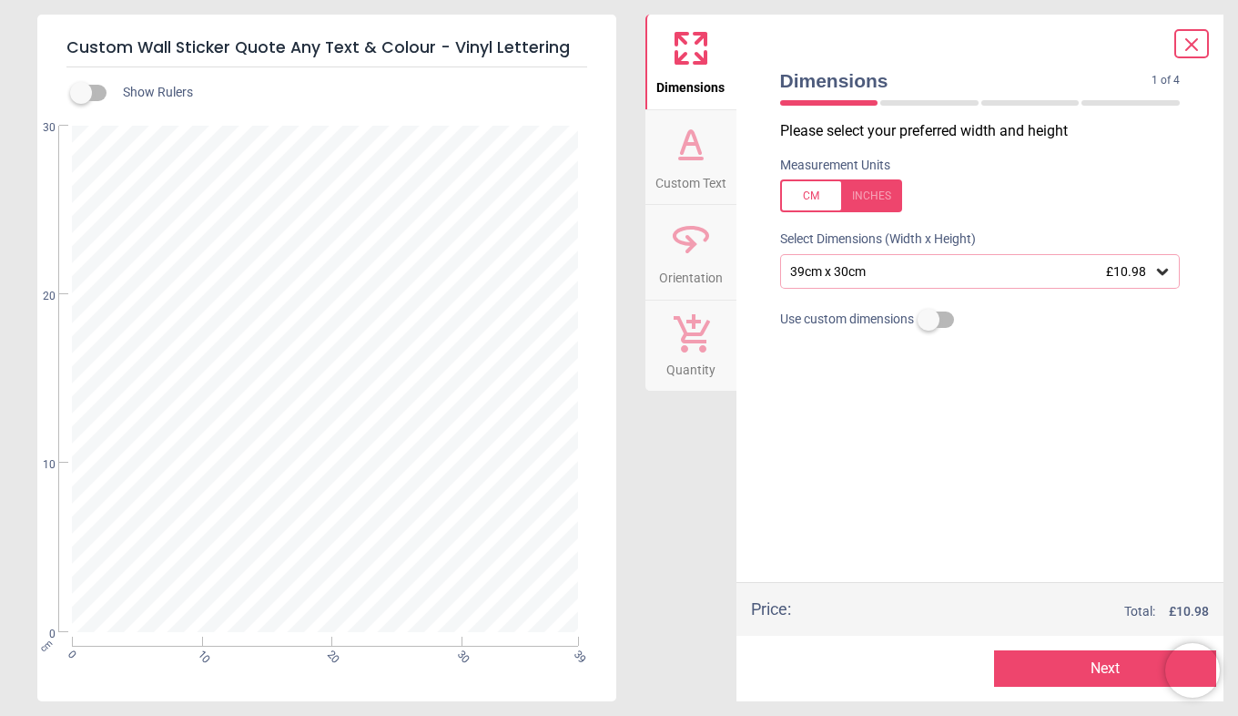
click at [882, 275] on div "39cm x 30cm £10.98" at bounding box center [972, 271] width 366 height 15
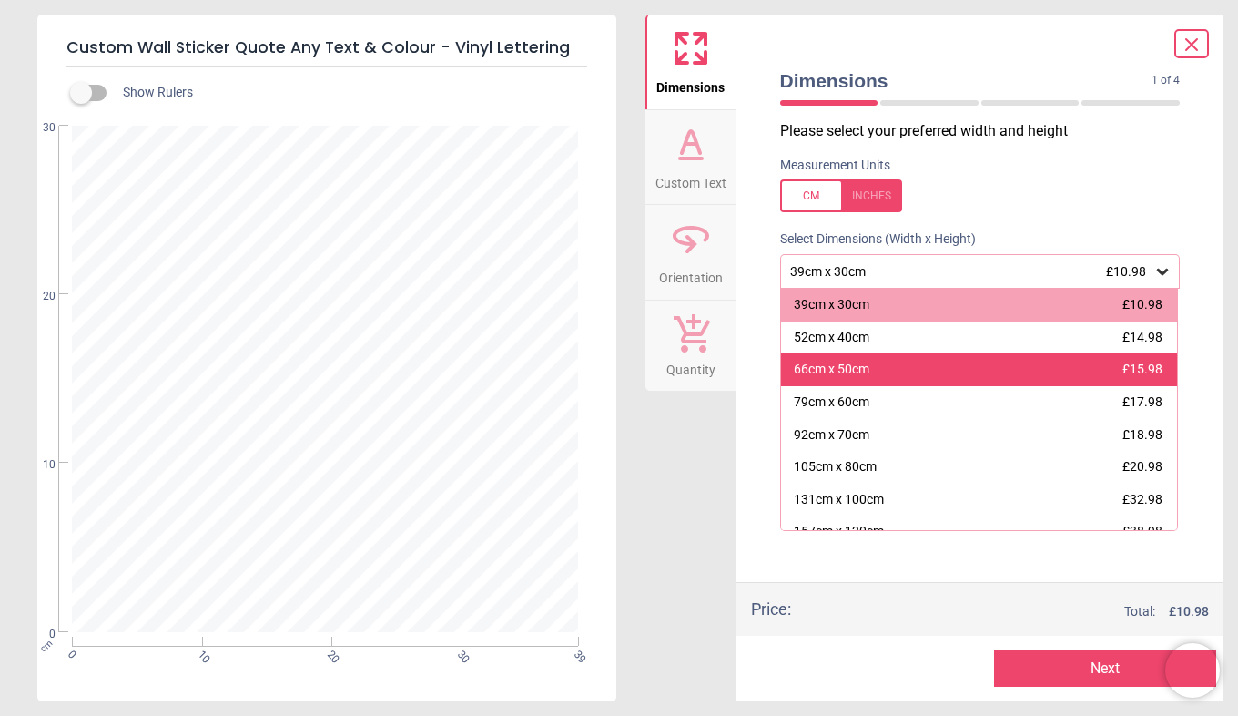
click at [900, 382] on div "66cm x 50cm £15.98" at bounding box center [979, 369] width 397 height 33
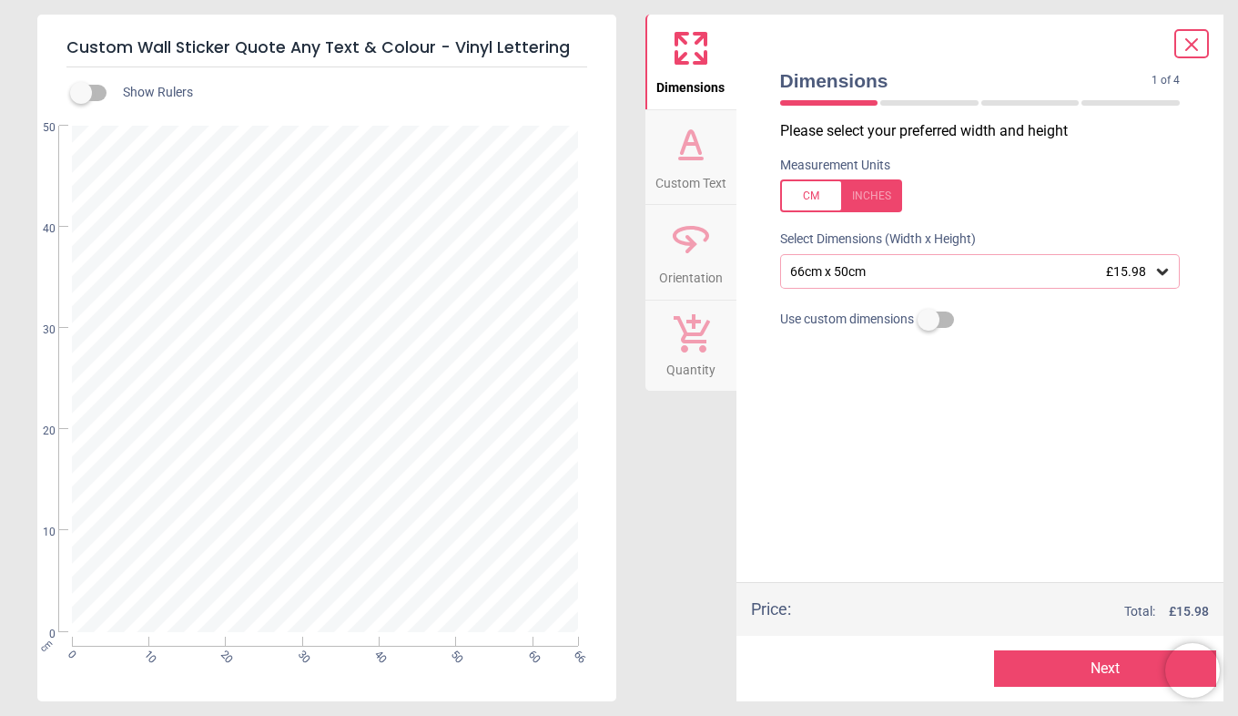
click at [1047, 665] on button "Next" at bounding box center [1105, 668] width 222 height 36
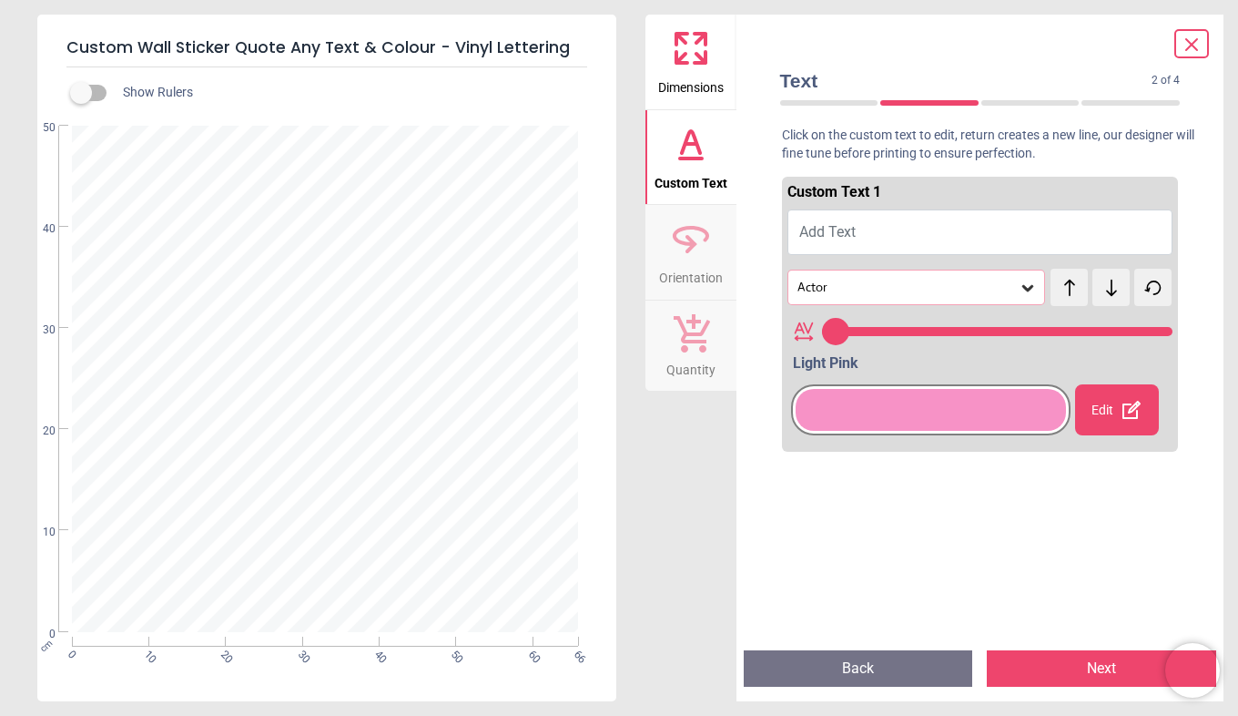
type input "**"
click at [1023, 290] on icon at bounding box center [1028, 288] width 11 height 6
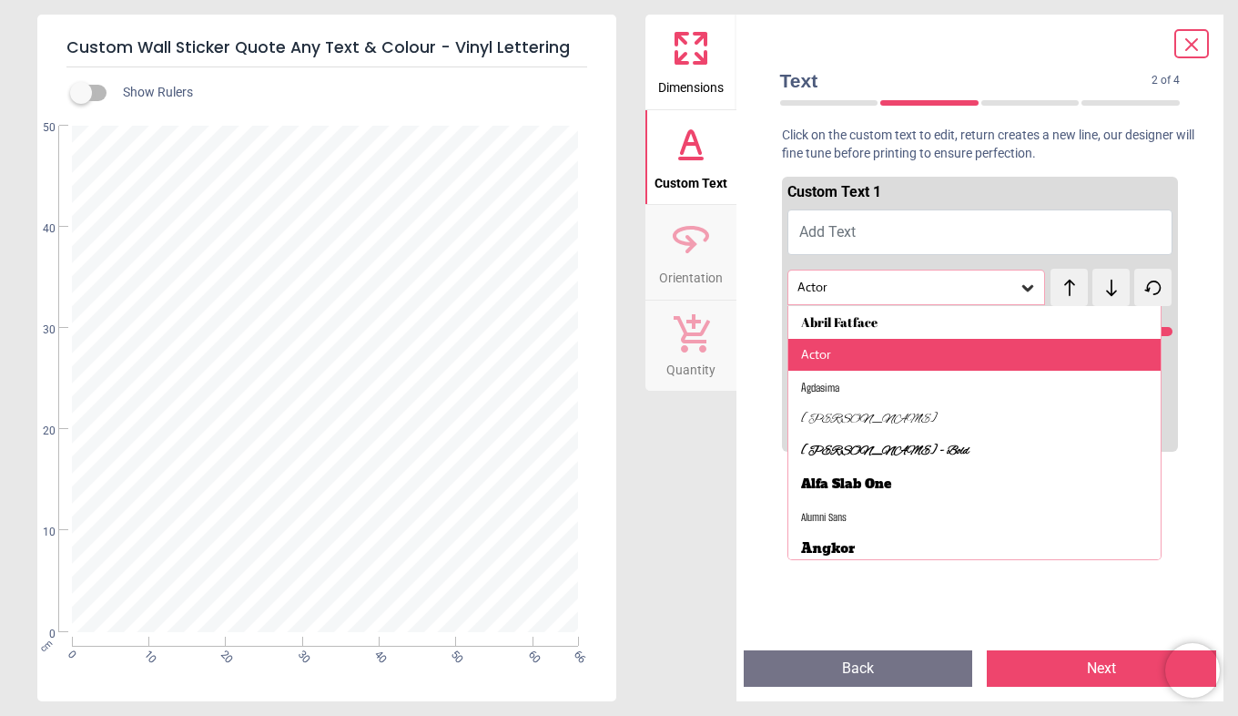
click at [789, 347] on div "Actor" at bounding box center [975, 355] width 373 height 33
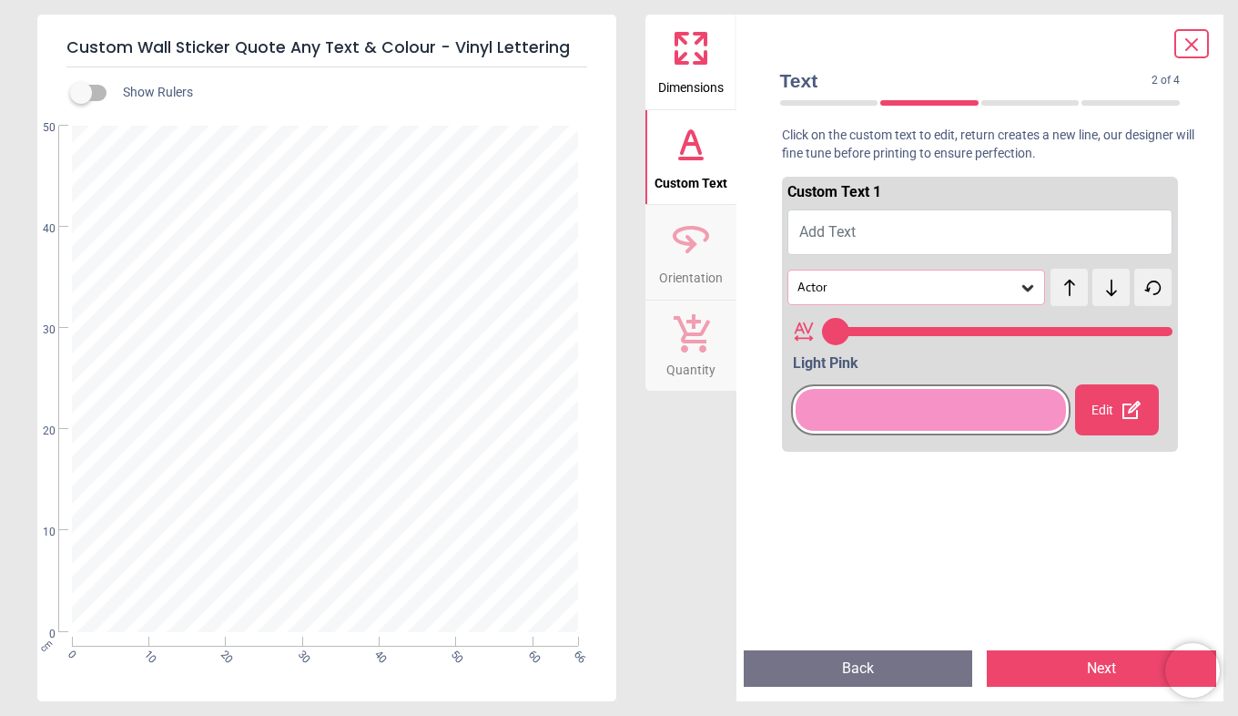
click at [1123, 419] on icon at bounding box center [1132, 410] width 18 height 18
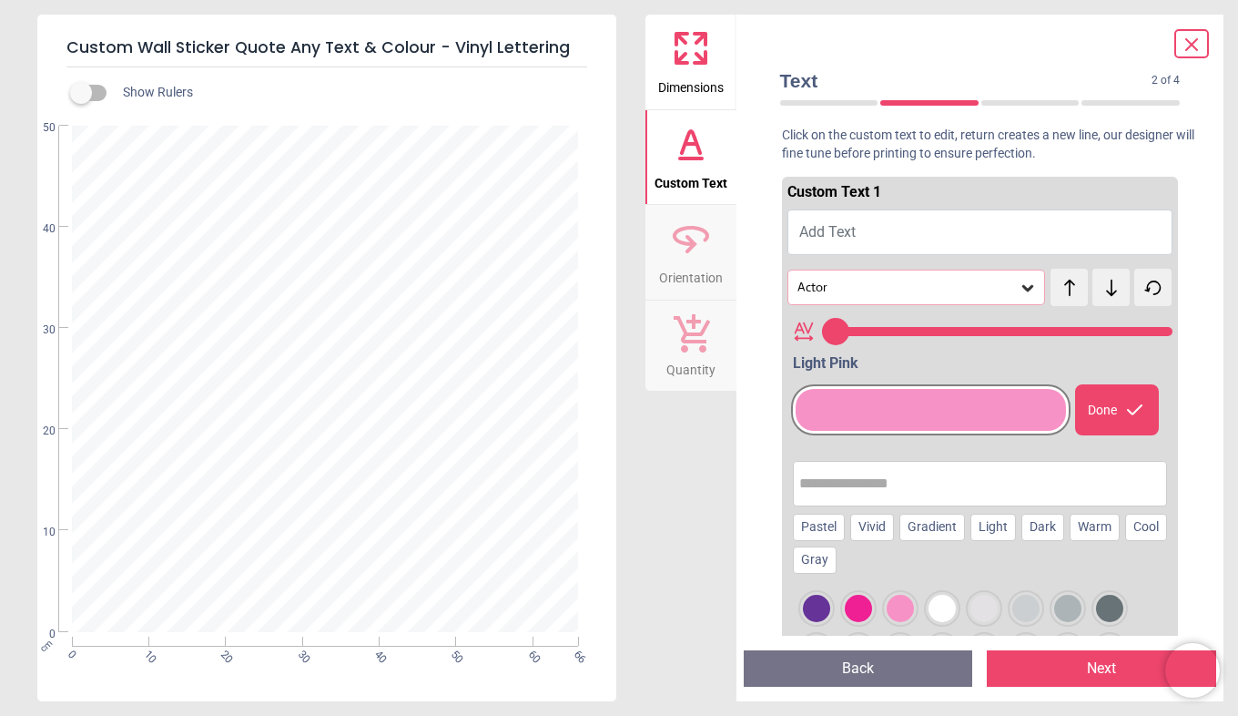
click at [877, 487] on input "text" at bounding box center [980, 483] width 362 height 36
type input "*****"
click at [811, 617] on div at bounding box center [816, 608] width 27 height 27
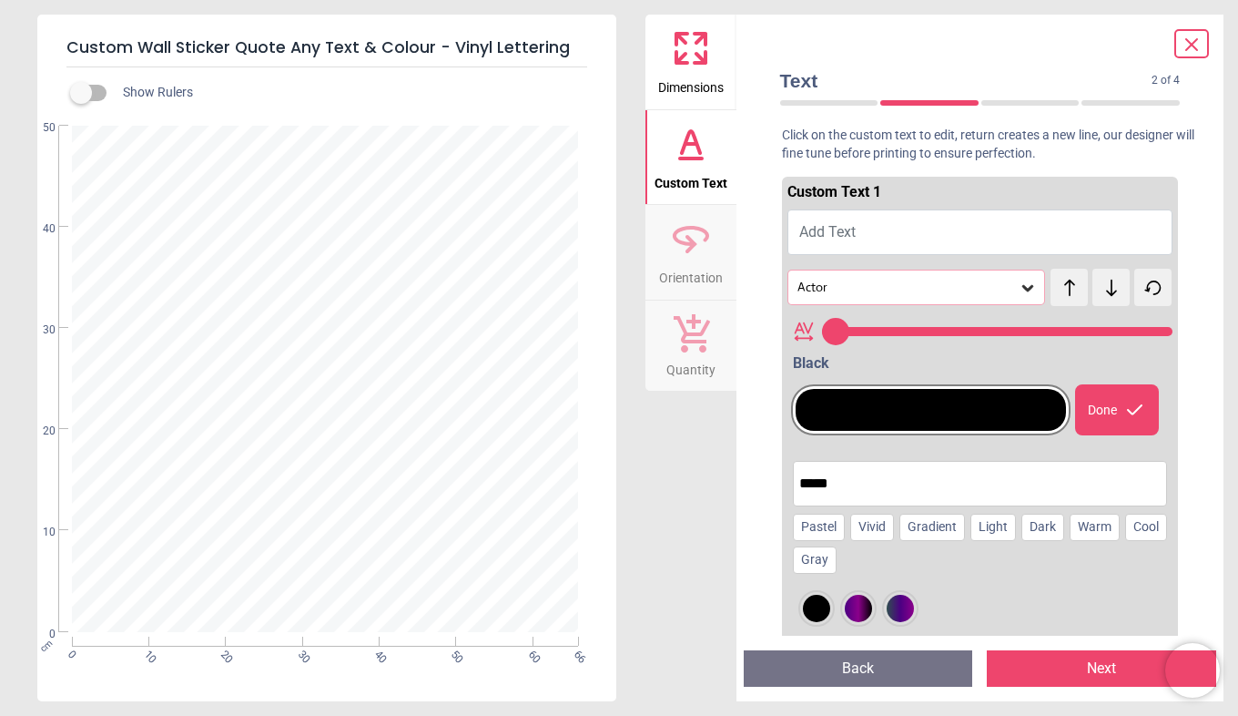
click at [1128, 415] on icon at bounding box center [1136, 410] width 22 height 22
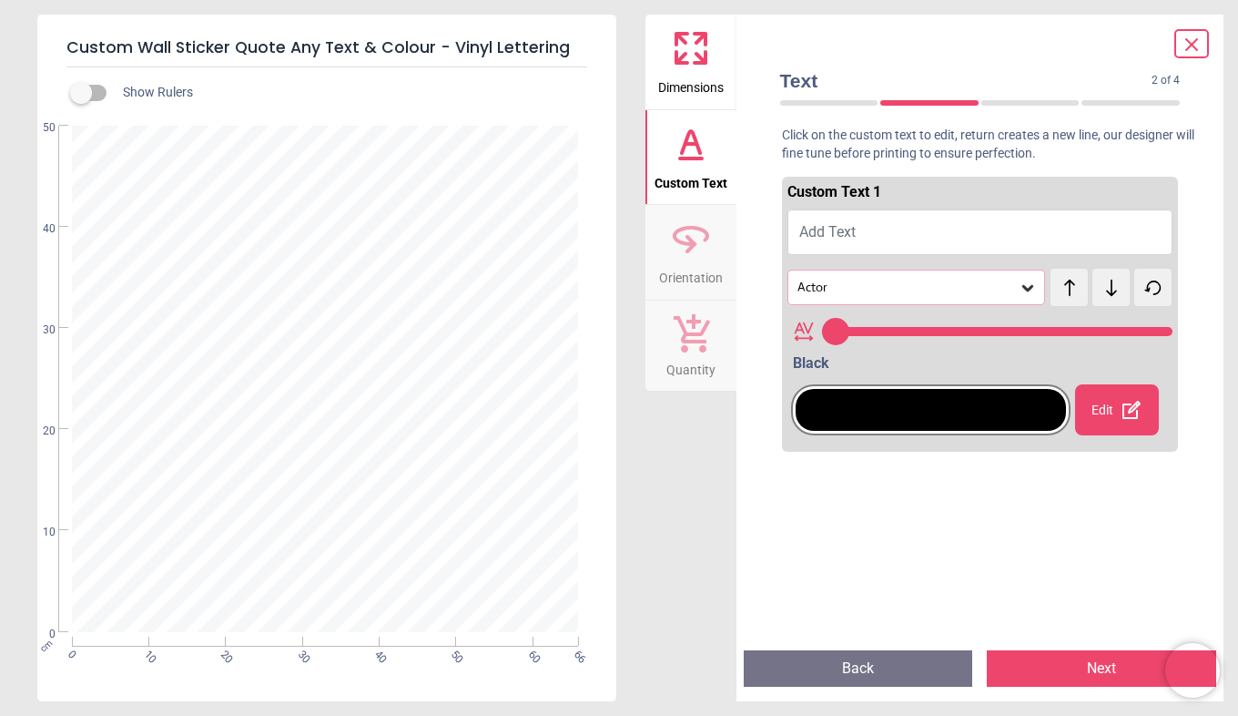
click at [882, 223] on button "Add Text" at bounding box center [981, 232] width 386 height 46
click at [830, 239] on span "Add Text" at bounding box center [827, 231] width 56 height 17
paste textarea "**********"
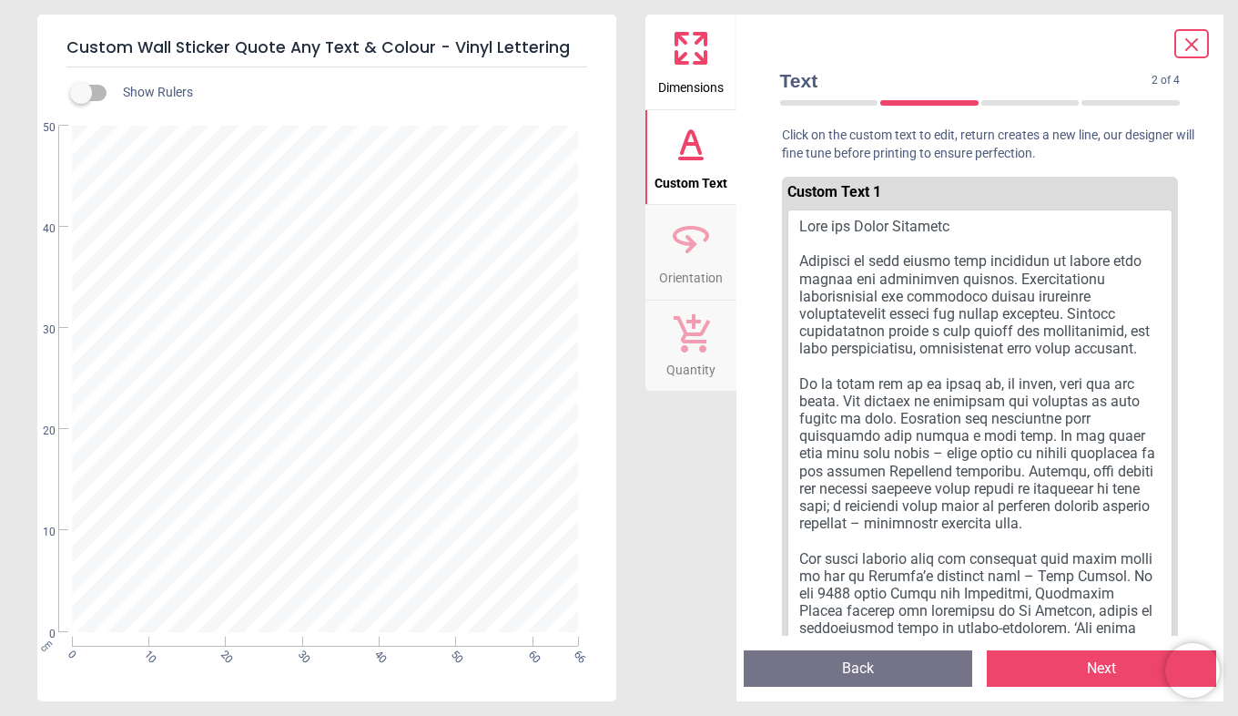
type textarea "**********"
click at [1074, 672] on button "Next" at bounding box center [1101, 668] width 229 height 36
